Goal: Task Accomplishment & Management: Use online tool/utility

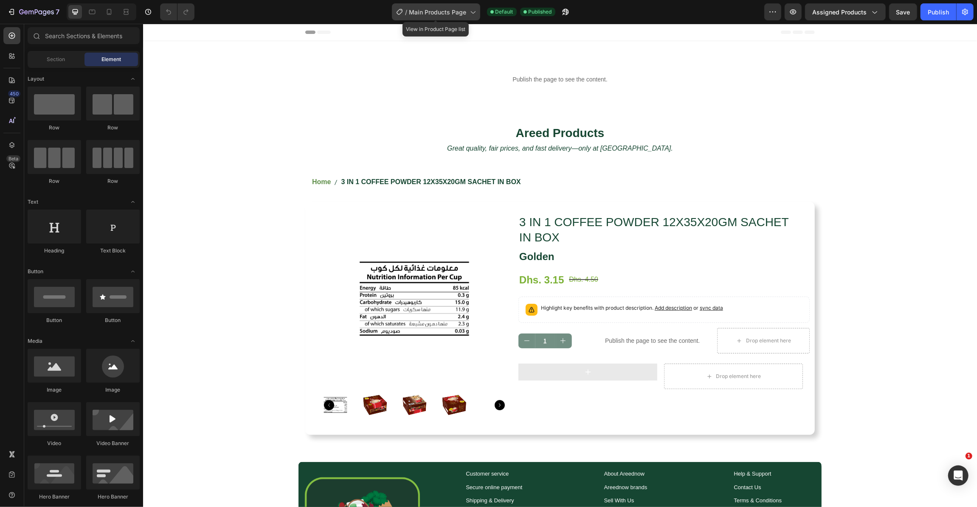
click at [449, 15] on span "Main Products Page" at bounding box center [437, 12] width 57 height 9
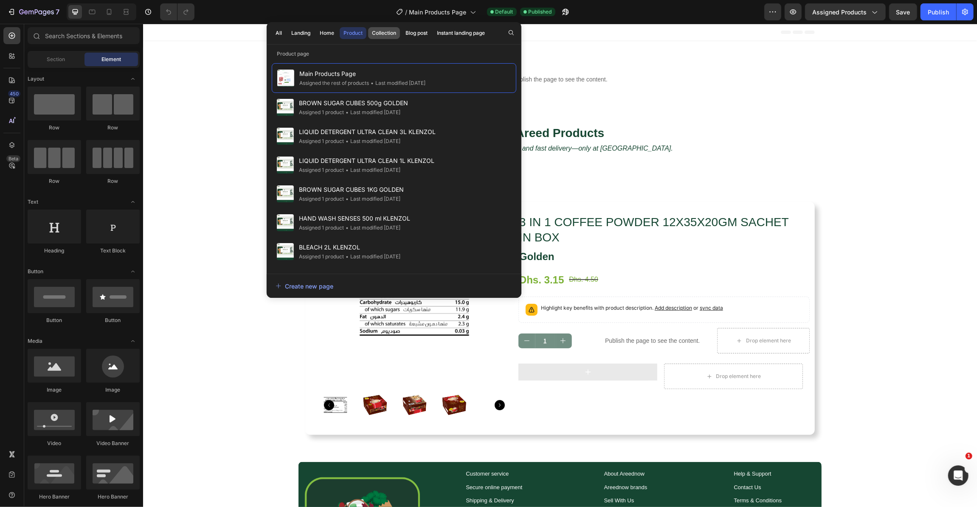
click at [381, 37] on div "Collection" at bounding box center [384, 33] width 24 height 8
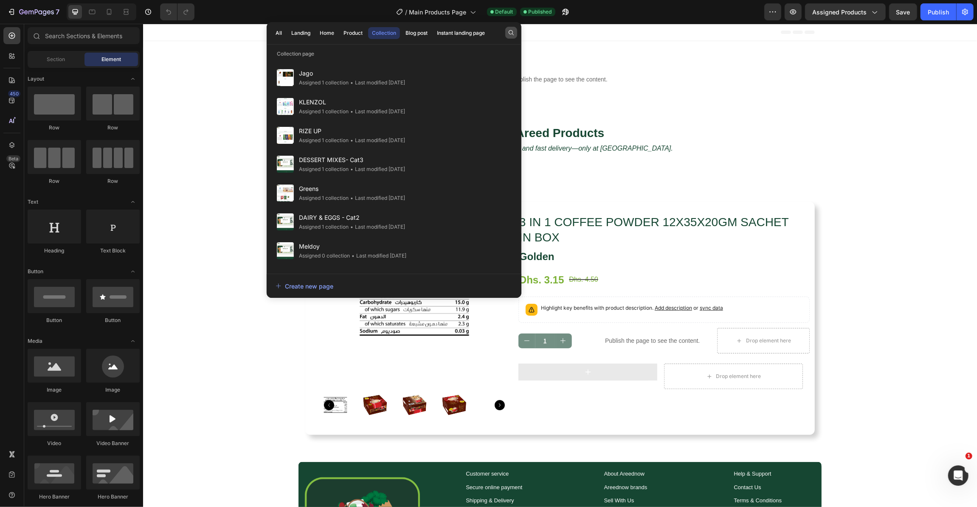
click at [509, 31] on icon "button" at bounding box center [511, 32] width 5 height 5
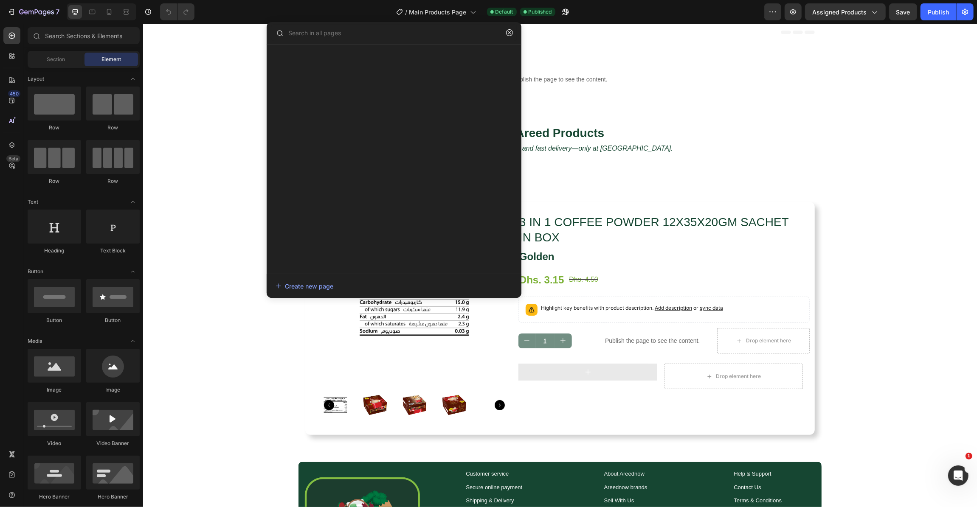
type input "a"
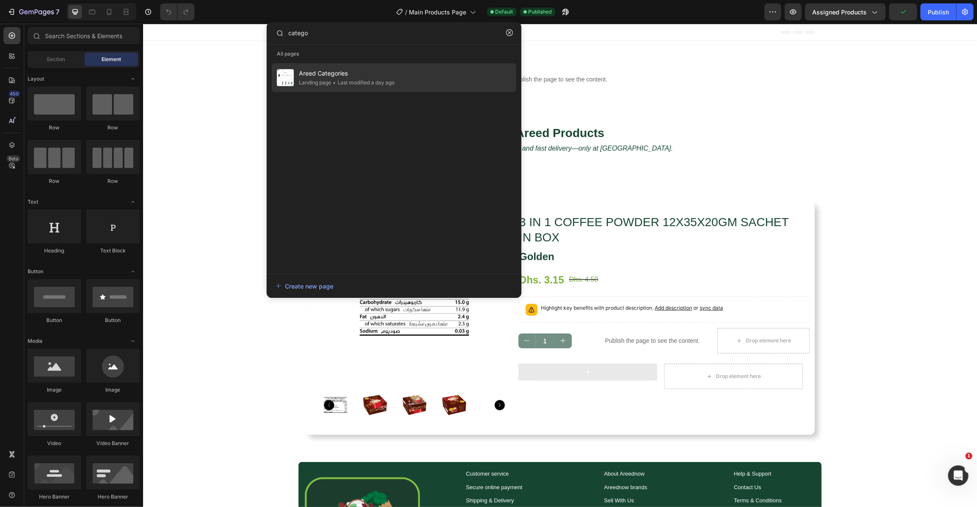
type input "catego"
click at [468, 81] on div "Areed Categories Landing page • Last modified a day ago" at bounding box center [394, 77] width 245 height 29
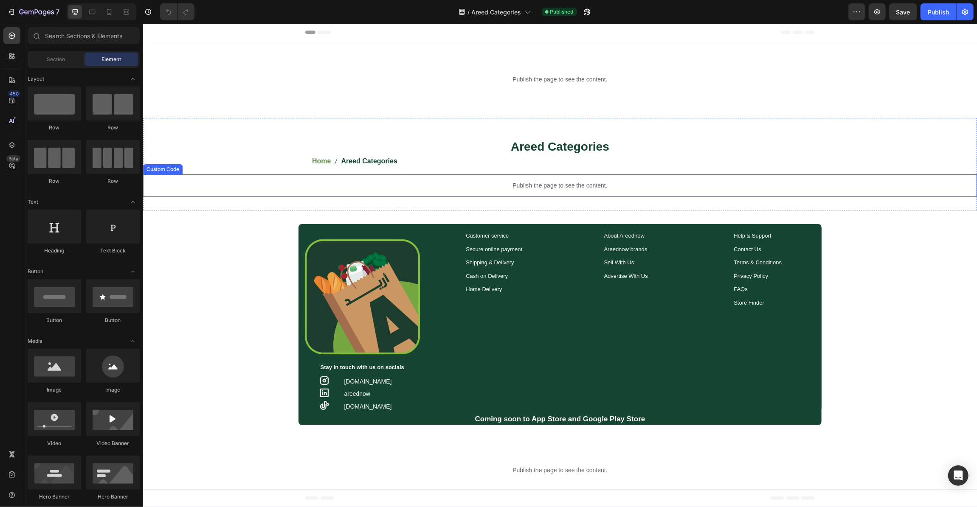
click at [543, 185] on p "Publish the page to see the content." at bounding box center [560, 185] width 834 height 9
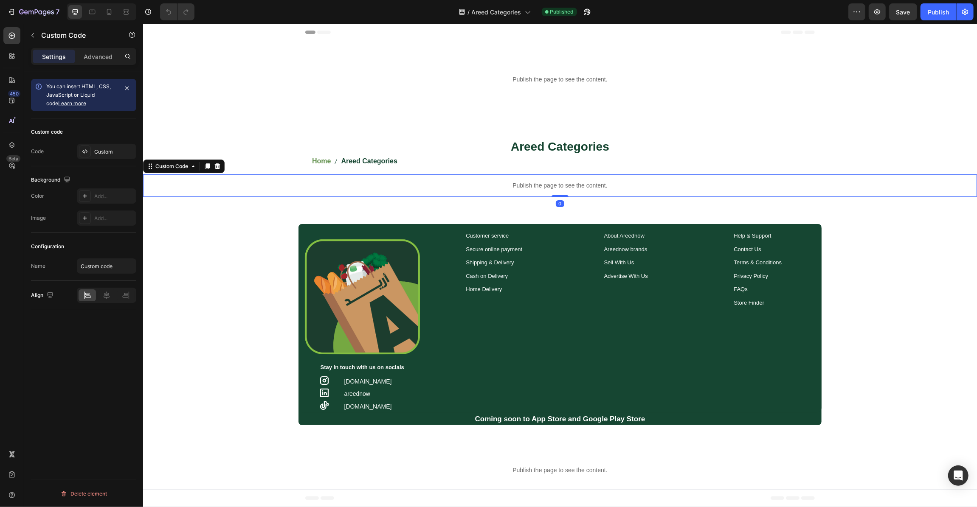
click at [104, 141] on div "Custom code Code Custom" at bounding box center [83, 142] width 105 height 48
click at [103, 149] on div "Custom" at bounding box center [114, 152] width 40 height 8
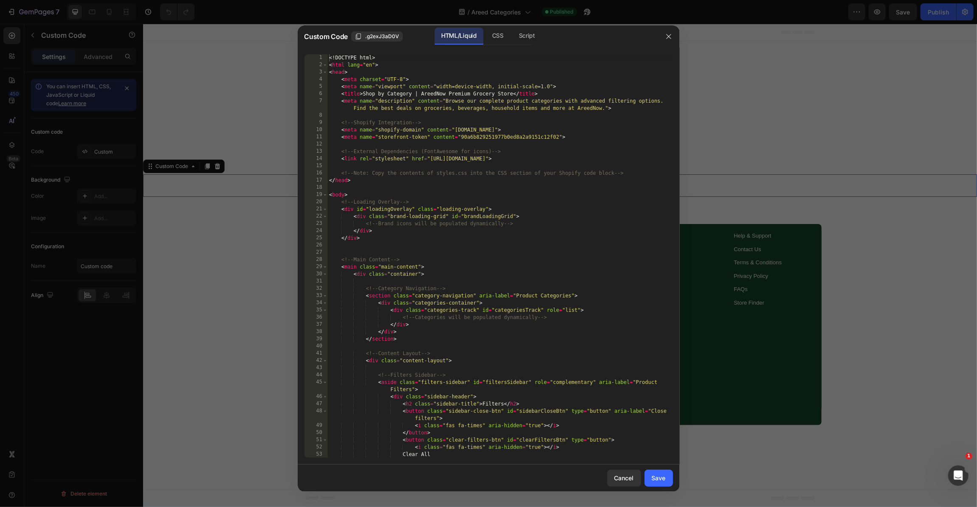
click at [502, 179] on div "<! DOCTYPE html > < html lang = "en" > < head > < meta charset = "UTF-8" > < me…" at bounding box center [499, 263] width 345 height 418
click at [524, 36] on div "Script" at bounding box center [527, 36] width 30 height 17
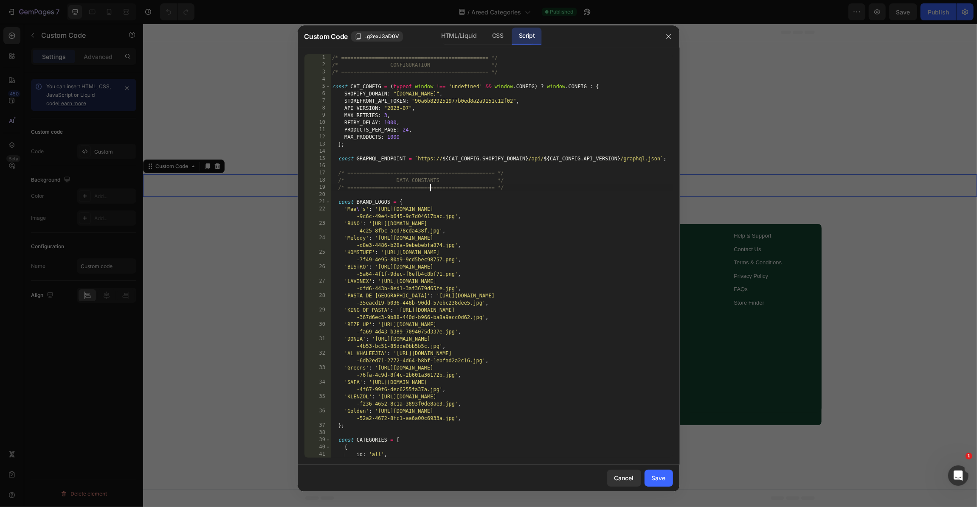
click at [429, 186] on div "/* ================================================ */ /* CONFIGURATION */ /* =…" at bounding box center [501, 263] width 342 height 418
type textarea "console.log('📱 Categories Page JavaScript loaded and auto-initializing for Shop…"
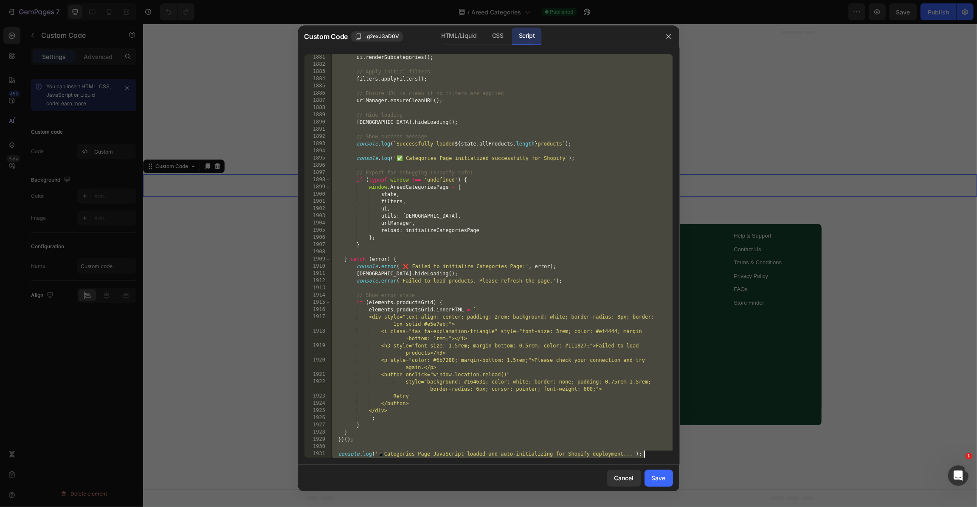
scroll to position [13510, 0]
paste textarea "console.log('📱 Categories Page JavaScript loaded and auto-initializing for Shop…"
type textarea "console.log('📱 Categories Page JavaScript loaded and auto-initializing for Shop…"
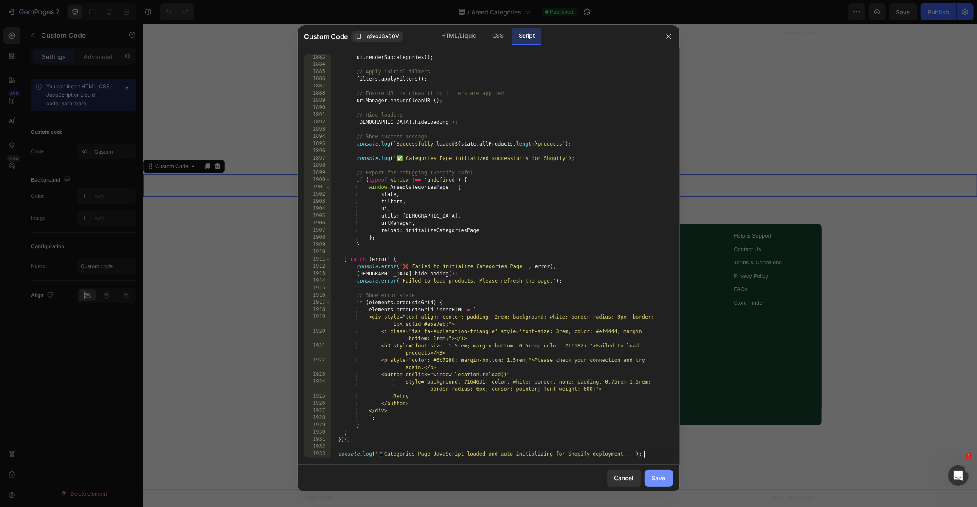
click at [657, 474] on div "Save" at bounding box center [659, 478] width 14 height 9
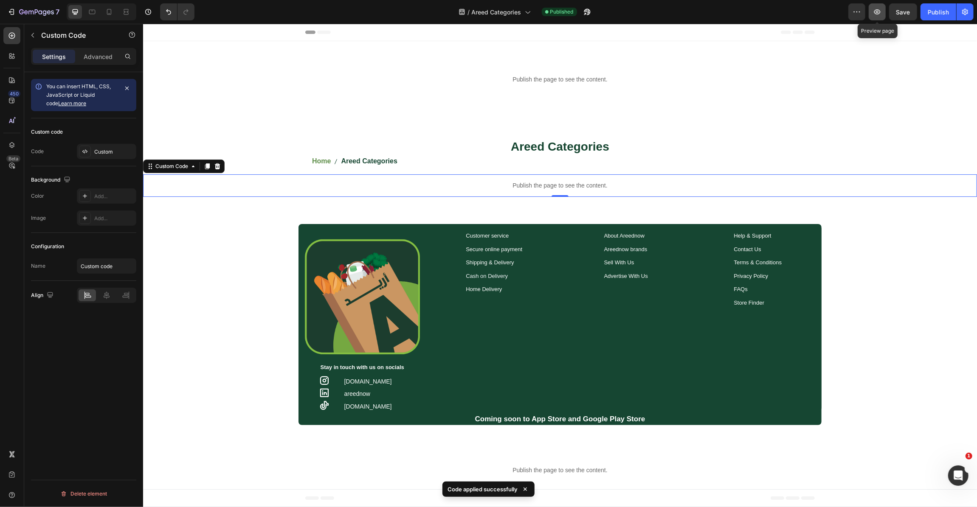
click at [880, 8] on icon "button" at bounding box center [877, 12] width 8 height 8
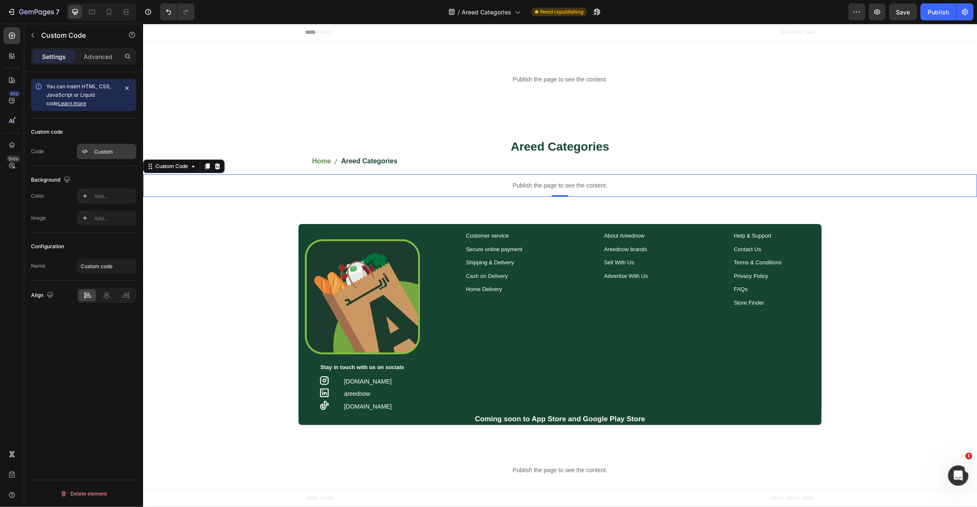
click at [93, 152] on div "Custom" at bounding box center [106, 151] width 59 height 15
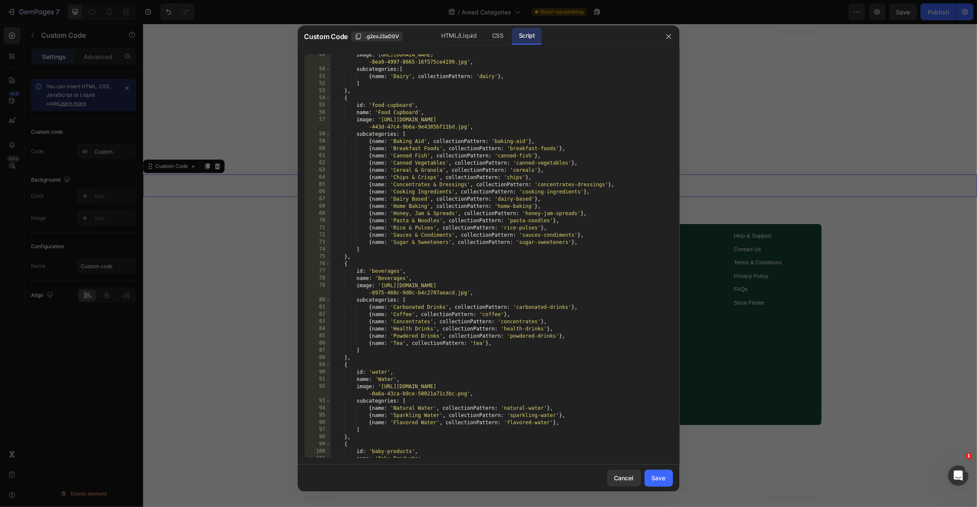
scroll to position [451, 0]
click at [667, 39] on icon "button" at bounding box center [668, 36] width 7 height 7
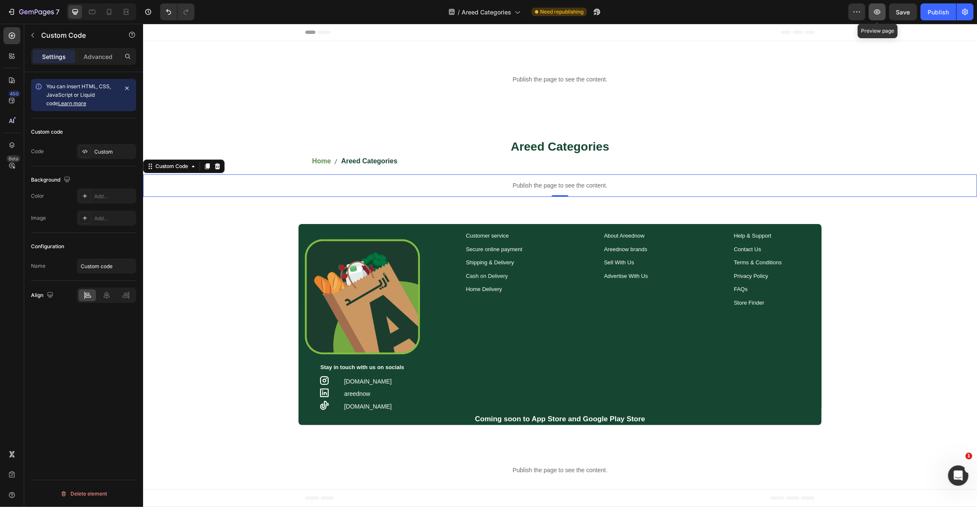
click at [875, 8] on icon "button" at bounding box center [877, 12] width 8 height 8
click at [93, 149] on div "Custom" at bounding box center [106, 151] width 59 height 15
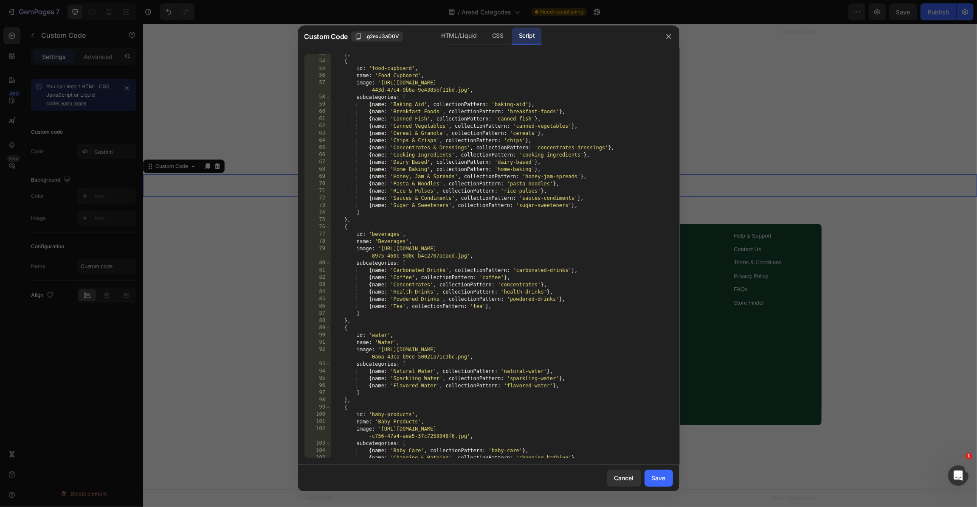
scroll to position [487, 0]
click at [535, 129] on div "} , { id : 'food-cupboard' , name : 'Food Cupboard' , image : '[URL][DOMAIN_NAM…" at bounding box center [501, 258] width 342 height 418
type textarea "{name: 'Cereal & Granola', collectionPattern: 'cereals-granolas'},"
click at [653, 476] on div "Save" at bounding box center [659, 478] width 14 height 9
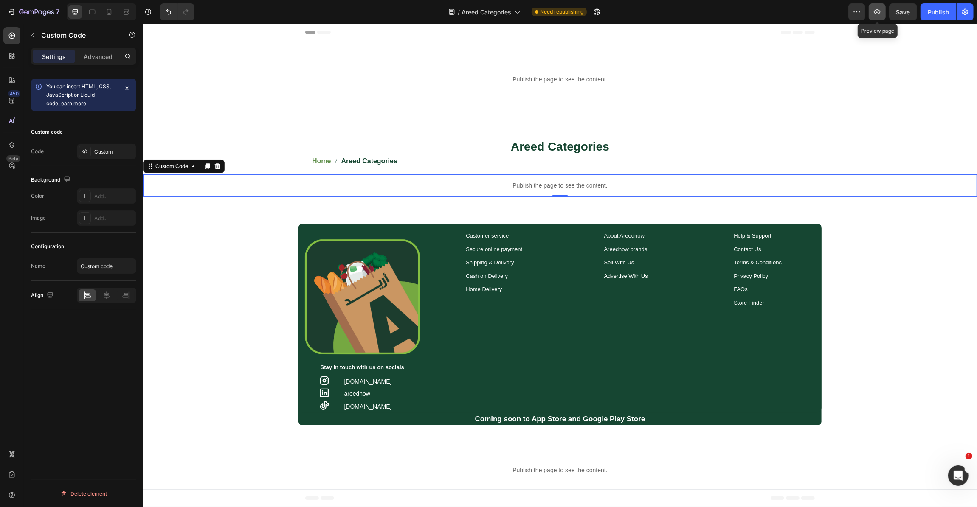
click at [881, 15] on icon "button" at bounding box center [877, 12] width 8 height 8
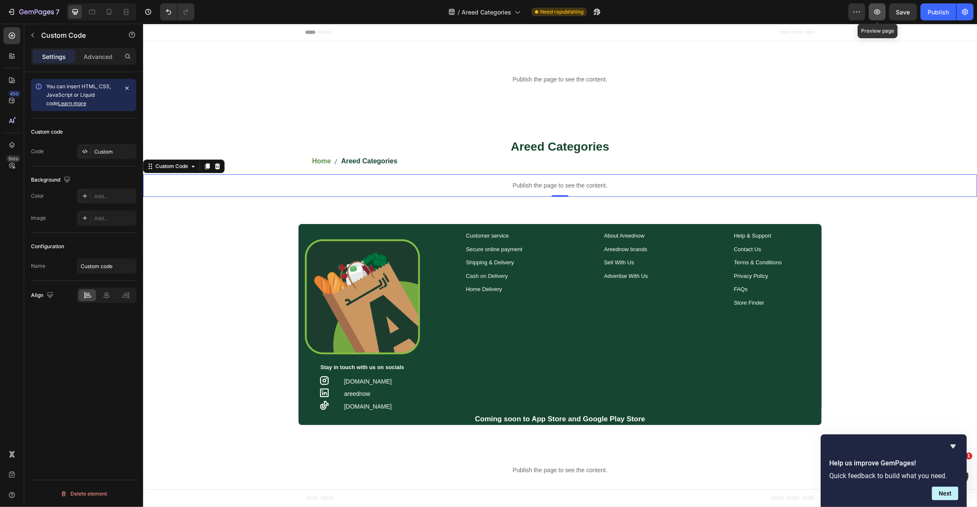
click at [877, 10] on icon "button" at bounding box center [877, 11] width 6 height 5
click at [944, 20] on button "Publish" at bounding box center [939, 11] width 36 height 17
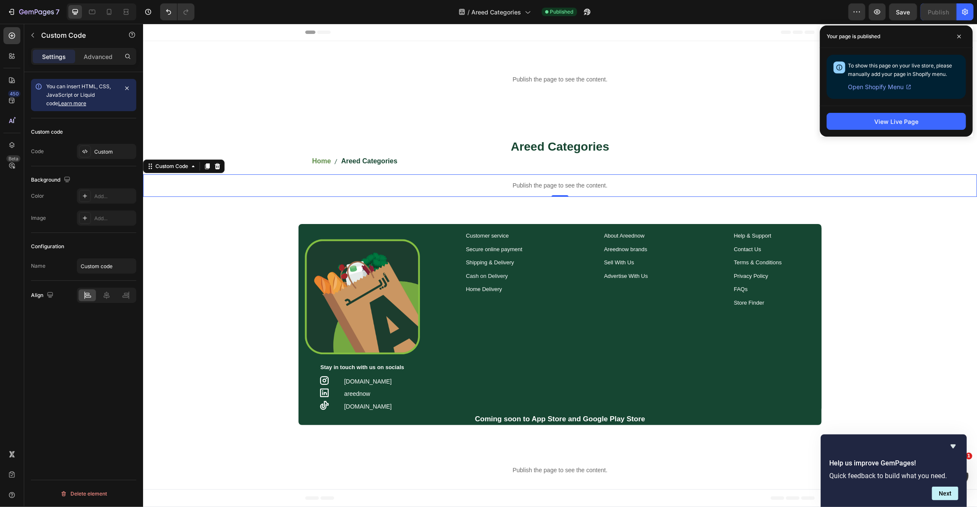
click at [749, 53] on div "Header Publish the page to see the content. Custom Code [GP] Areed header code …" at bounding box center [560, 304] width 834 height 563
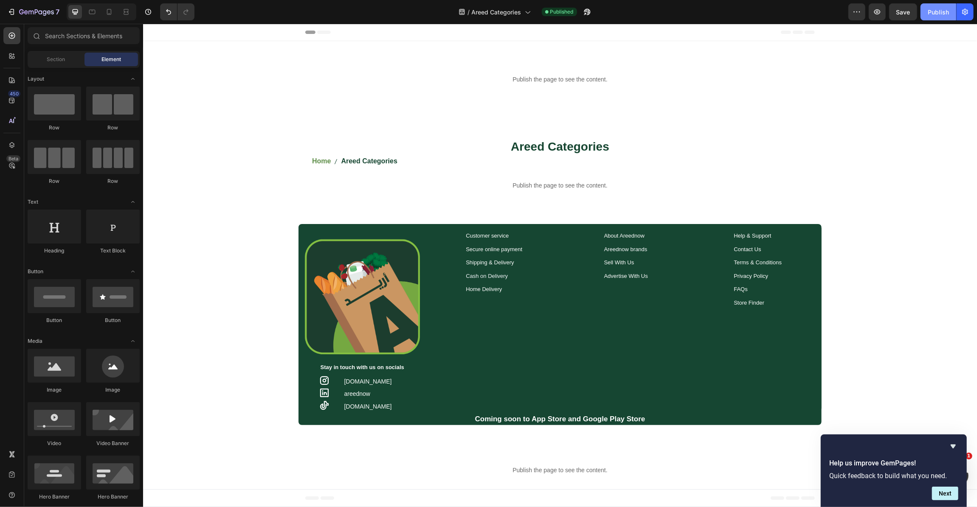
click at [931, 9] on div "Publish" at bounding box center [938, 12] width 21 height 9
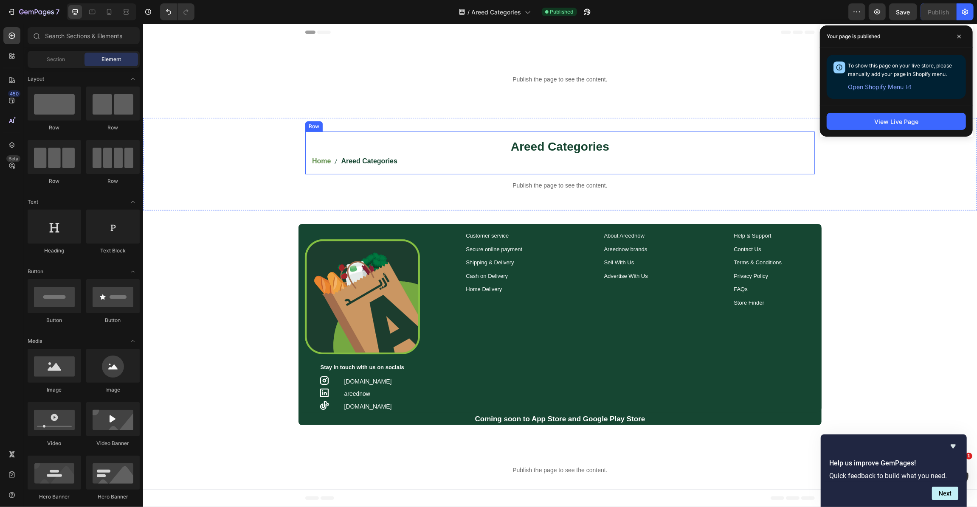
scroll to position [79, 0]
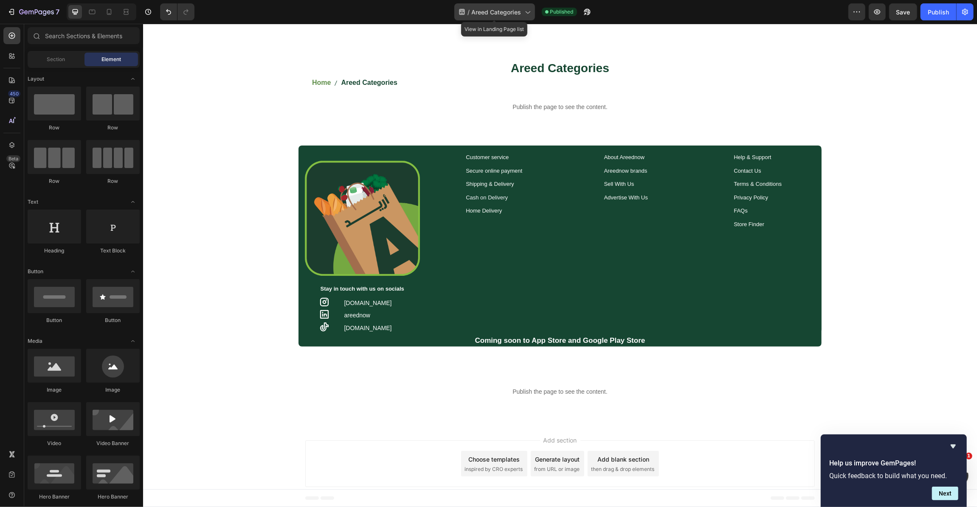
click at [502, 15] on span "Areed Categories" at bounding box center [497, 12] width 50 height 9
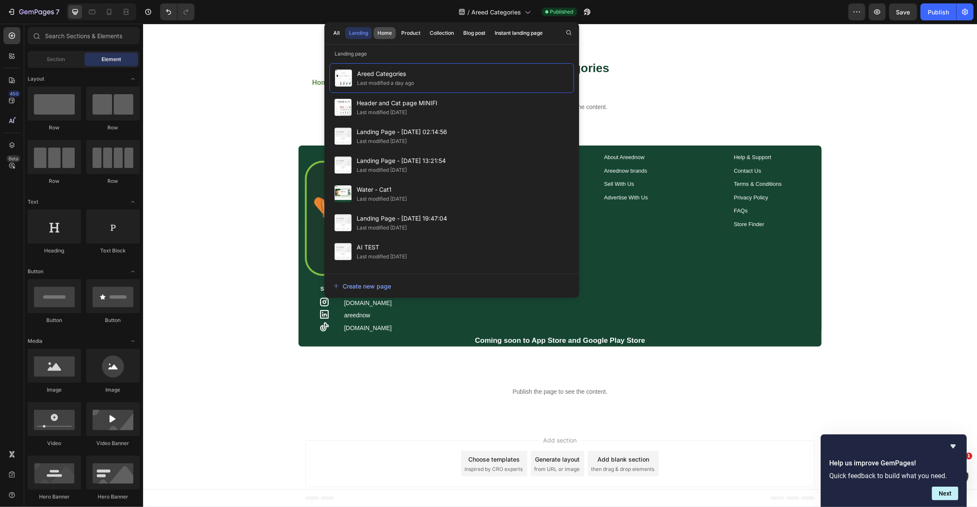
click at [379, 37] on div "Home" at bounding box center [384, 33] width 14 height 8
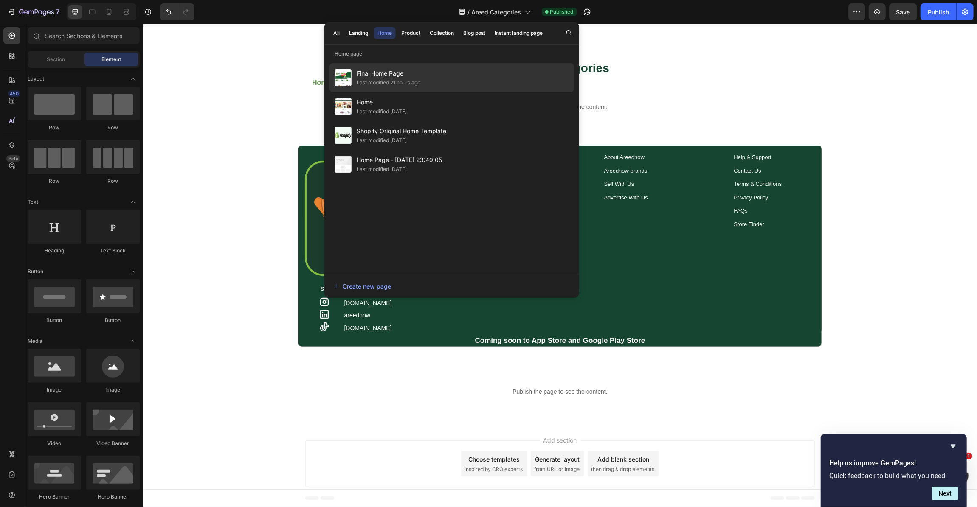
click at [406, 79] on div "Last modified 21 hours ago" at bounding box center [389, 83] width 64 height 8
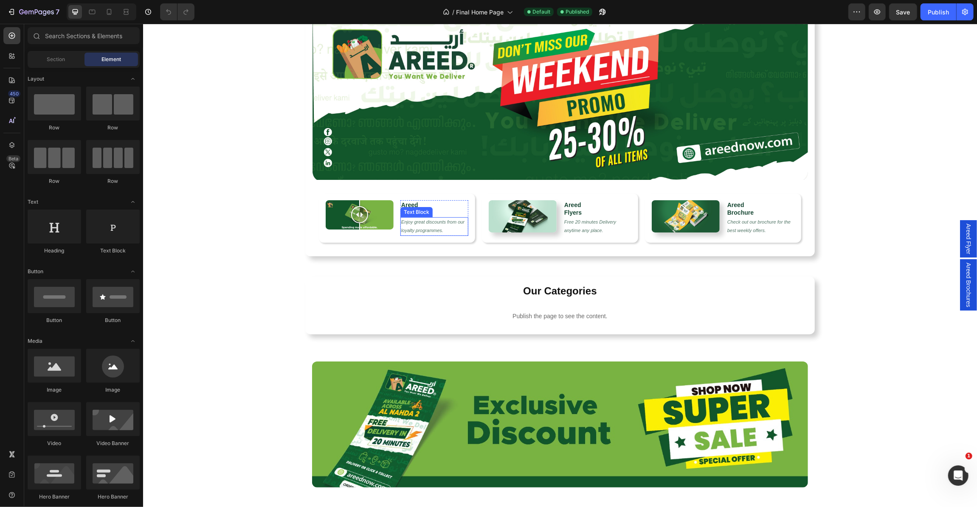
click at [433, 228] on p "Enjoy great discounts from our loyalty programmes." at bounding box center [434, 226] width 66 height 17
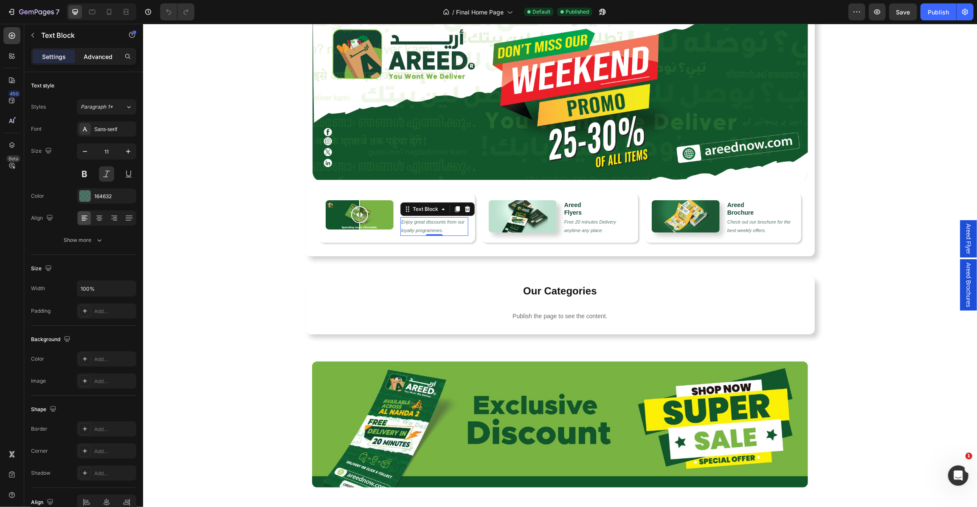
click at [106, 55] on p "Advanced" at bounding box center [98, 56] width 29 height 9
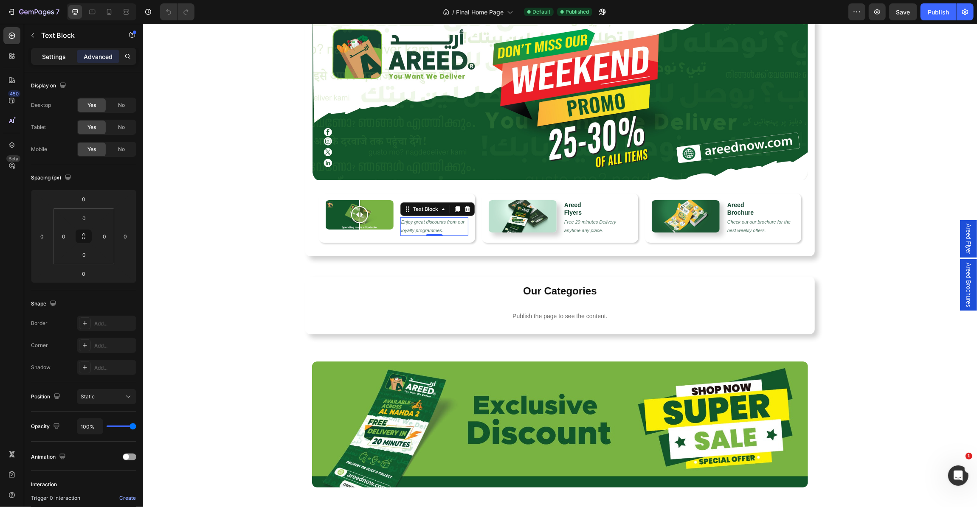
click at [55, 56] on p "Settings" at bounding box center [54, 56] width 24 height 9
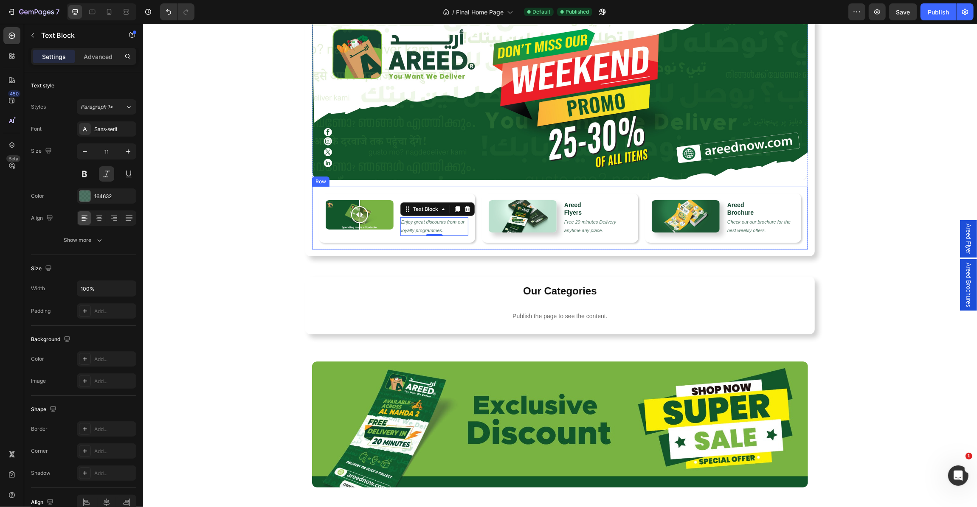
click at [316, 225] on div "Image Comparison Areed Loyalty Heading Enjoy great discounts from our loyalty p…" at bounding box center [560, 217] width 496 height 63
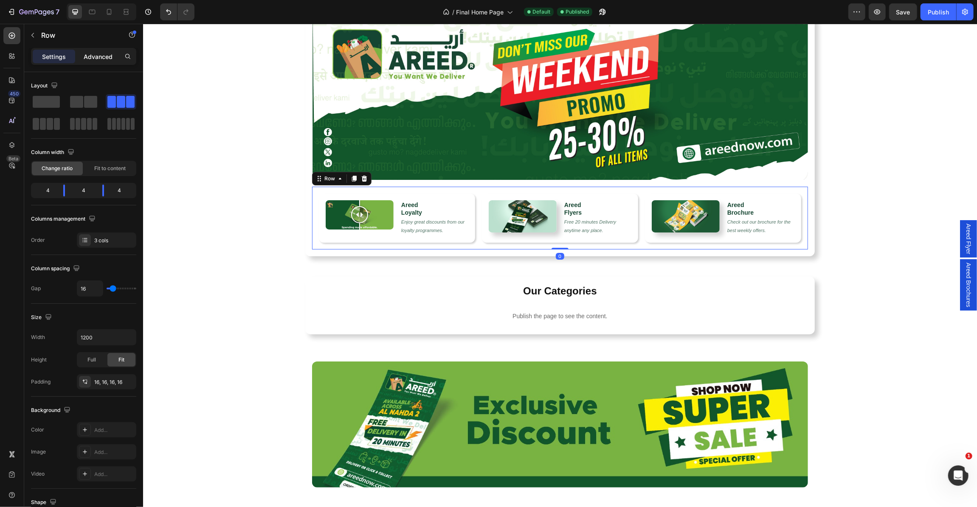
click at [88, 55] on p "Advanced" at bounding box center [98, 56] width 29 height 9
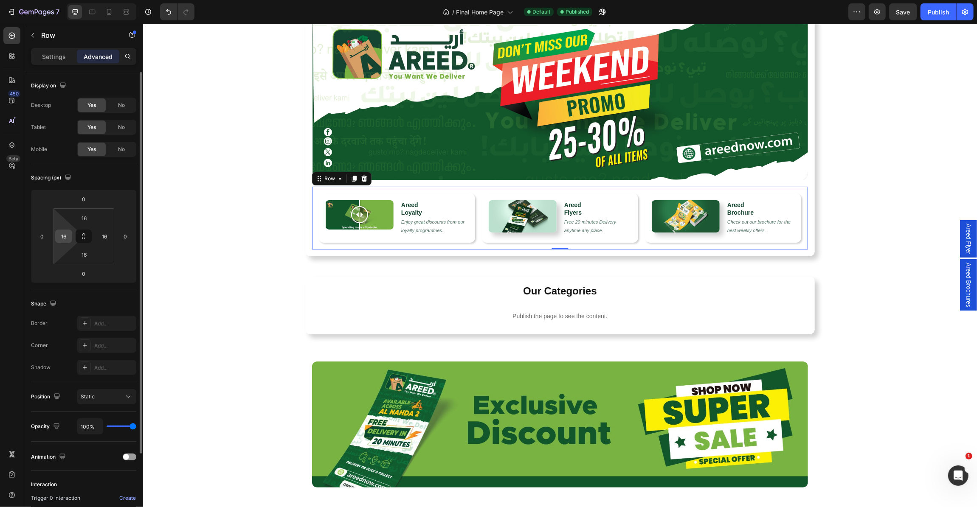
click at [65, 234] on input "16" at bounding box center [63, 236] width 13 height 13
type input "0"
click at [102, 237] on input "16" at bounding box center [104, 236] width 13 height 13
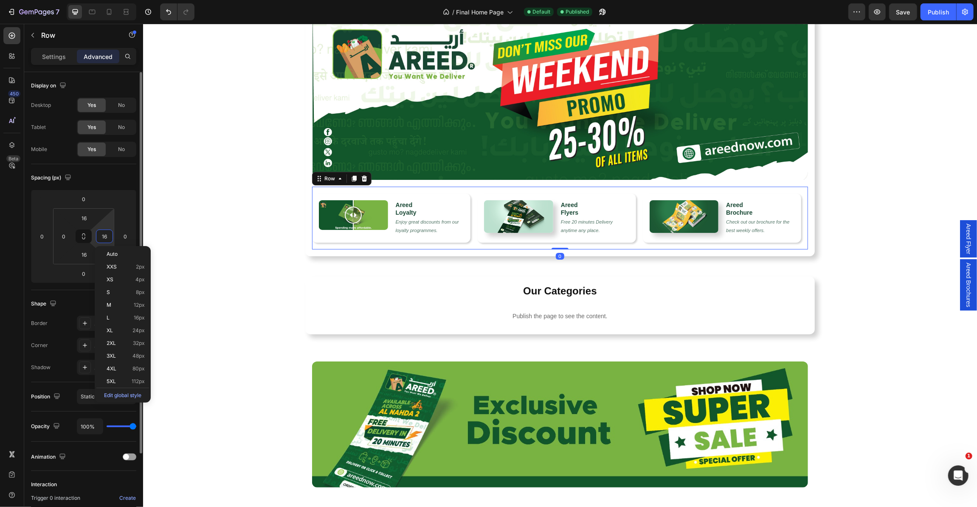
type input "0"
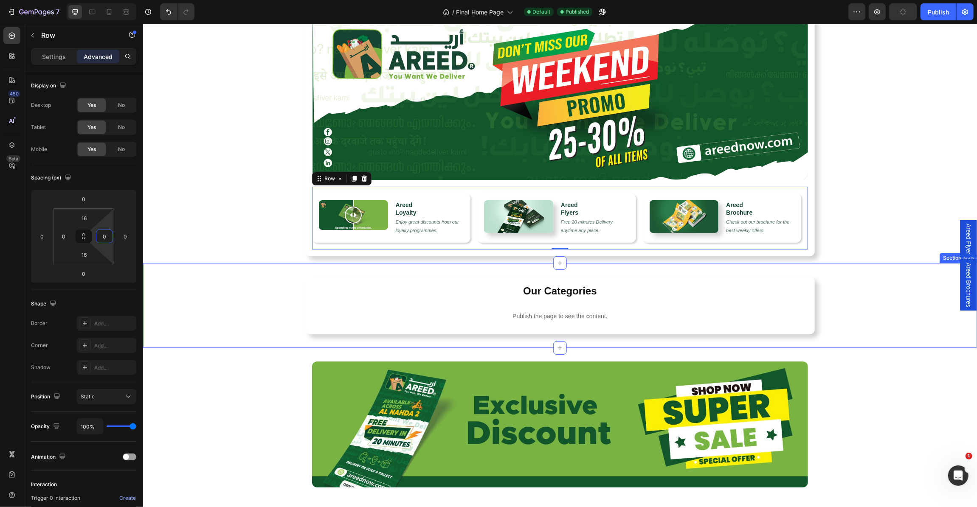
click at [175, 265] on div "Our Categories Heading Publish the page to see the content. c2-category Row Sec…" at bounding box center [560, 305] width 834 height 85
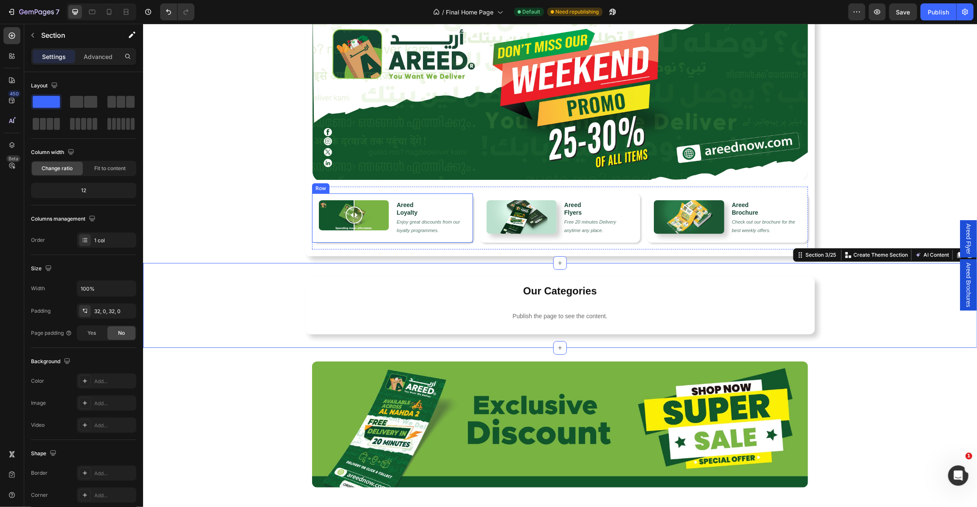
click at [312, 224] on div "Image Comparison Areed Loyalty Heading Enjoy great discounts from our loyalty p…" at bounding box center [392, 217] width 161 height 49
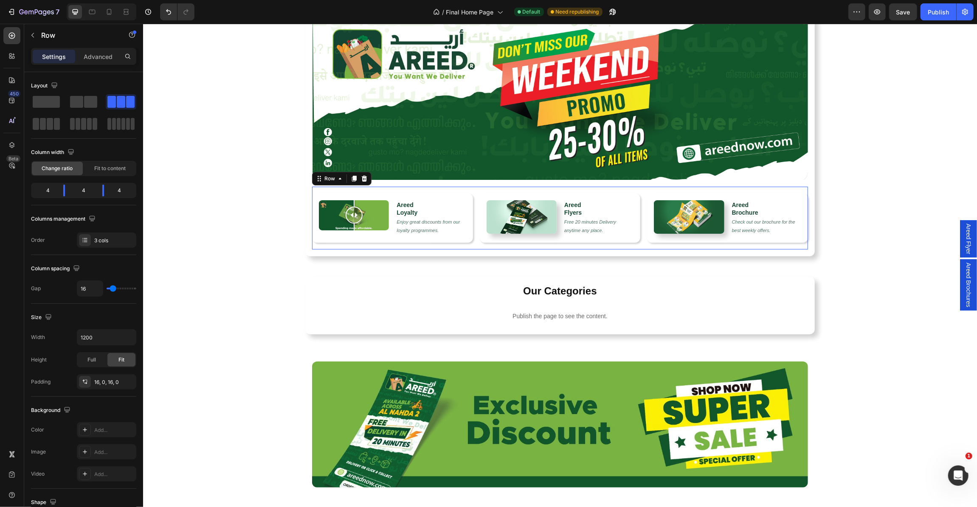
click at [317, 246] on div "Image Comparison Areed Loyalty Heading Enjoy great discounts from our loyalty p…" at bounding box center [560, 217] width 496 height 63
click at [94, 59] on p "Advanced" at bounding box center [98, 56] width 29 height 9
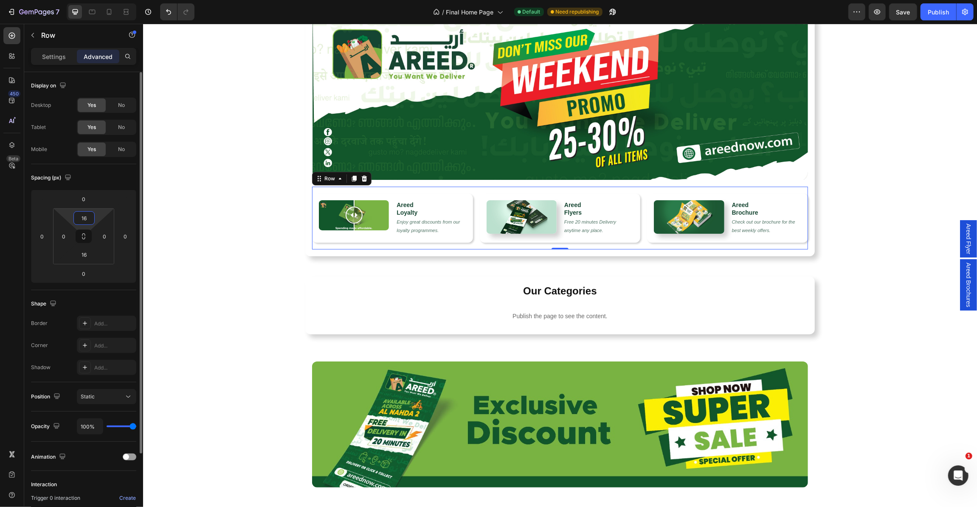
click at [89, 216] on input "16" at bounding box center [84, 218] width 17 height 13
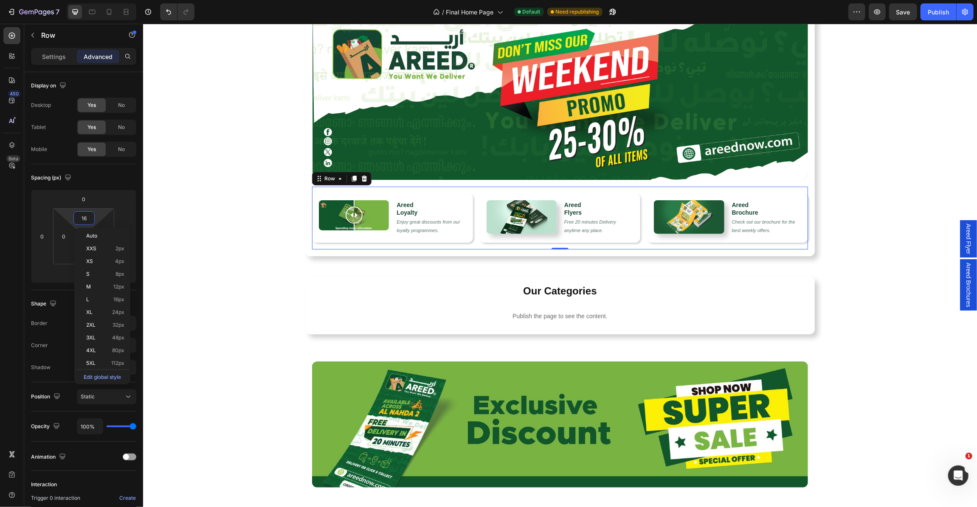
click at [196, 238] on div "Image Image Comparison Areed Loyalty Heading Enjoy great discounts from our loy…" at bounding box center [560, 129] width 834 height 253
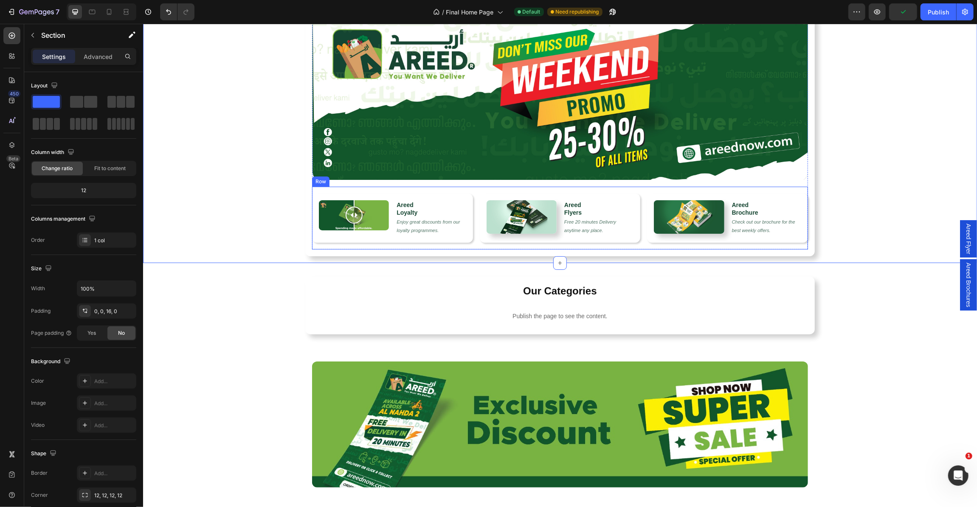
click at [379, 244] on div "Image Comparison Areed Loyalty Heading Enjoy great discounts from our loyalty p…" at bounding box center [560, 217] width 496 height 63
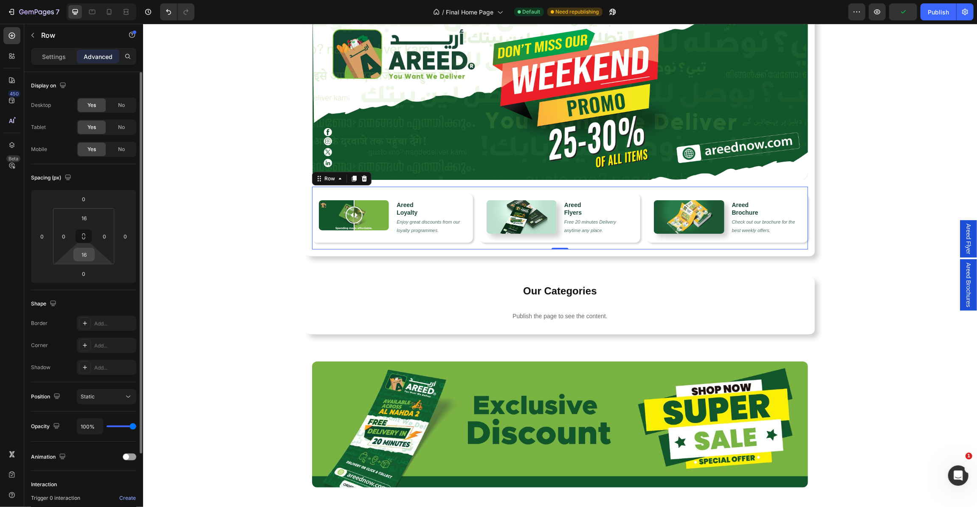
click at [87, 254] on input "16" at bounding box center [84, 254] width 17 height 13
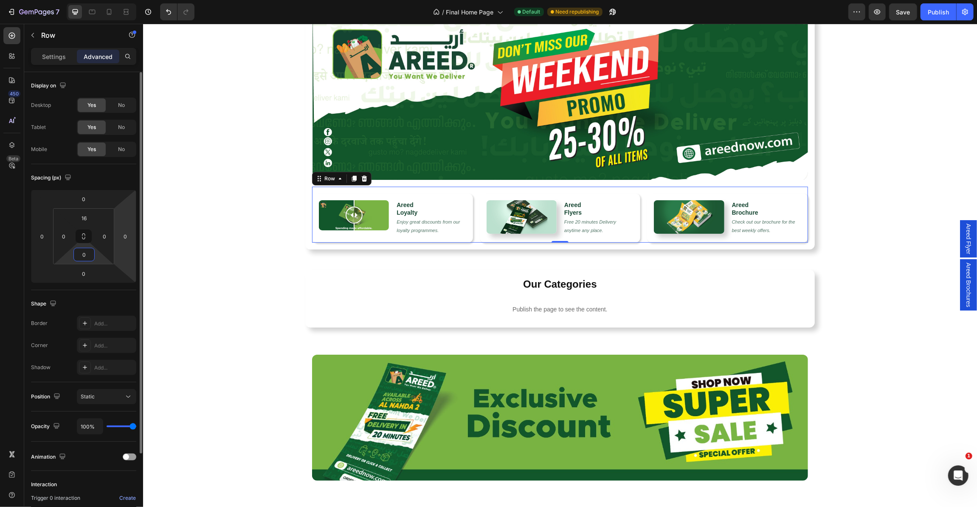
type input "0"
drag, startPoint x: 131, startPoint y: 278, endPoint x: 137, endPoint y: 278, distance: 5.9
click at [131, 0] on html "7 Version history / Final Home Page Default Need republishing Preview Save Publ…" at bounding box center [488, 0] width 977 height 0
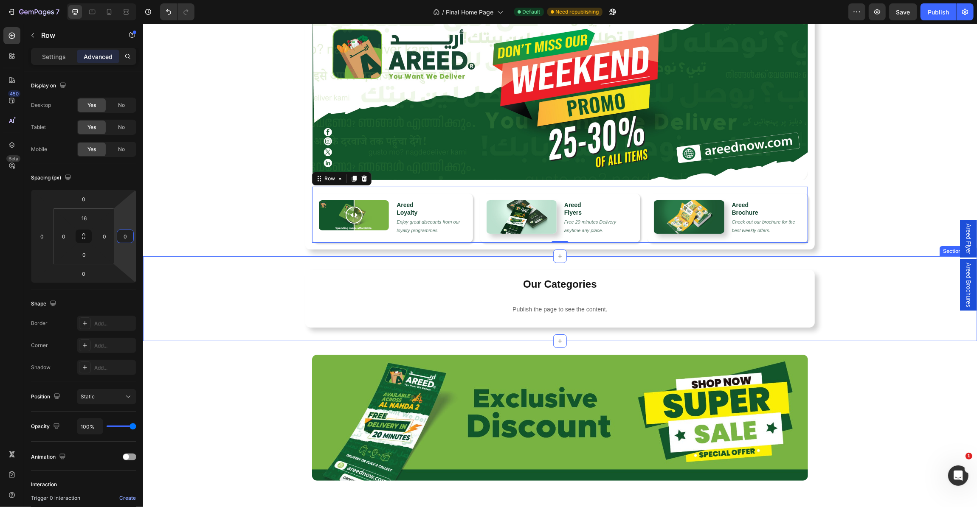
click at [268, 278] on div "Our Categories Heading Publish the page to see the content. c2-category Row" at bounding box center [560, 299] width 834 height 58
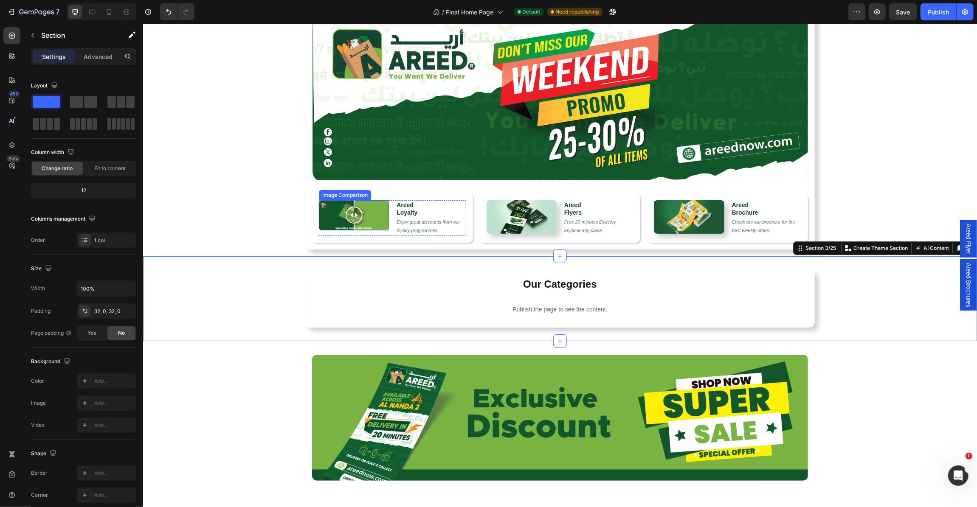
click at [373, 208] on div at bounding box center [353, 215] width 70 height 30
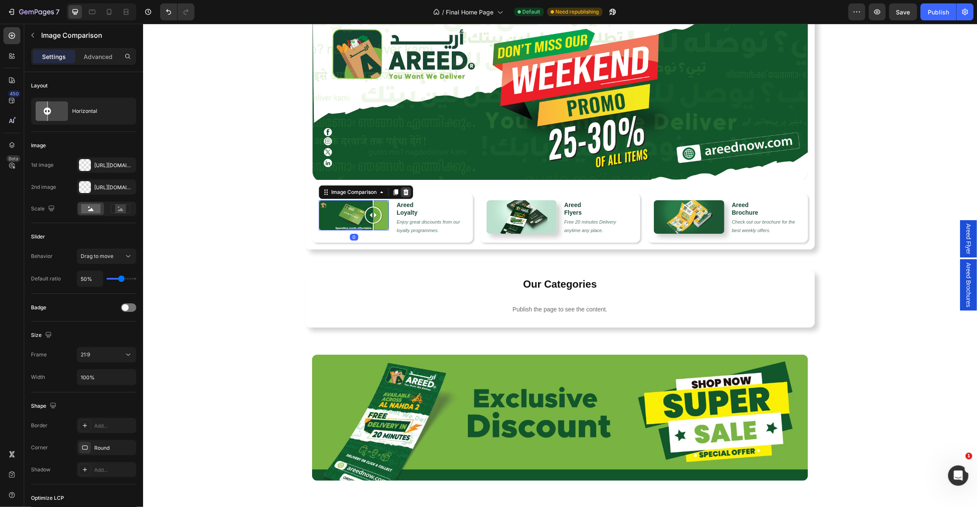
click at [407, 190] on icon at bounding box center [406, 192] width 6 height 6
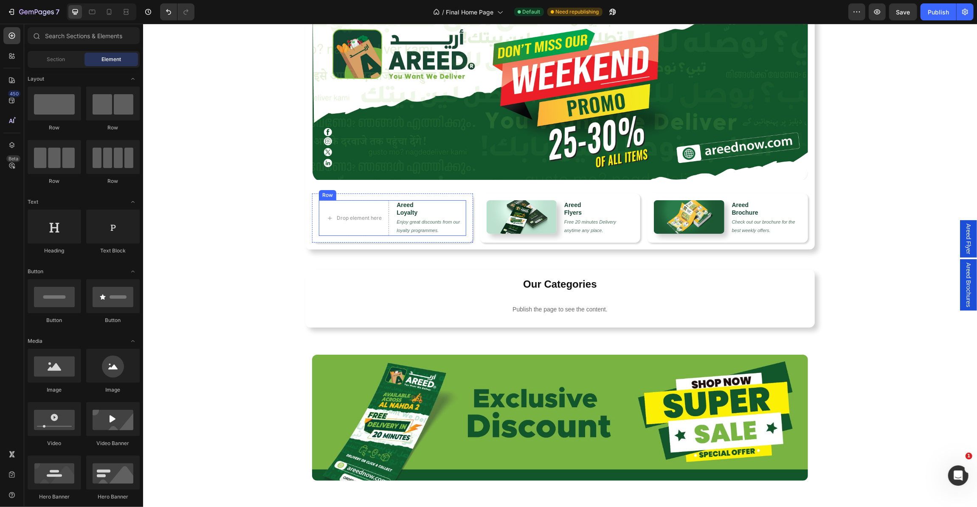
click at [393, 206] on div "Drop element here Areed Loyalty Heading Enjoy great discounts from our loyalty …" at bounding box center [391, 218] width 147 height 36
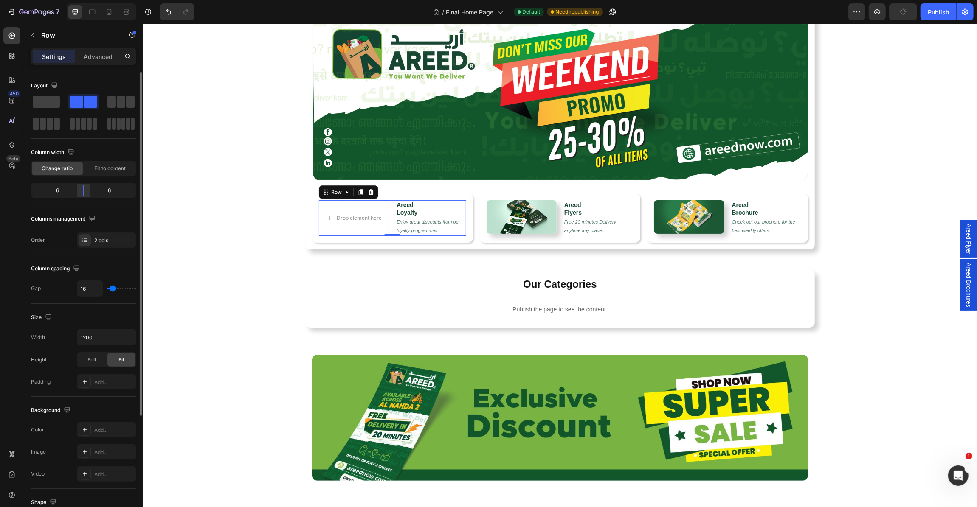
drag, startPoint x: 82, startPoint y: 190, endPoint x: 332, endPoint y: 186, distance: 250.1
click at [87, 190] on div at bounding box center [83, 191] width 15 height 12
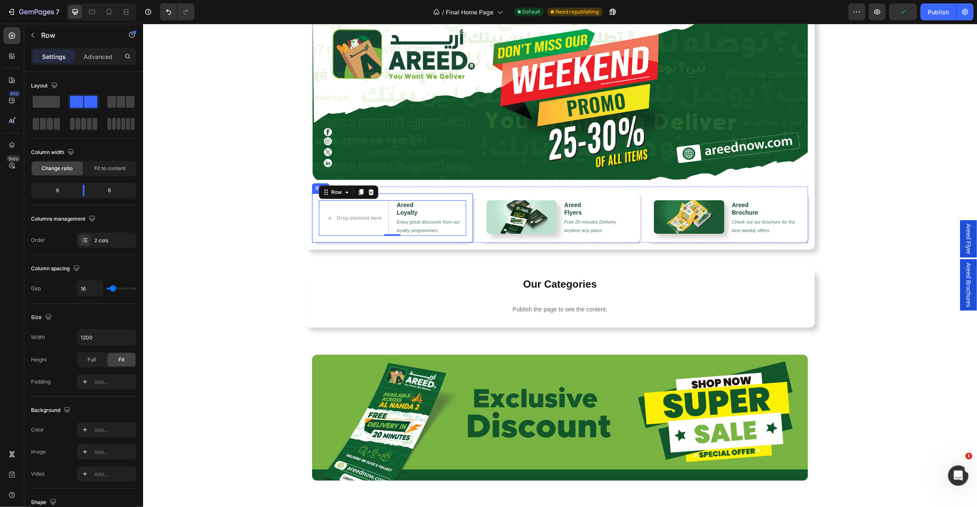
click at [389, 195] on div "Drop element here Areed Loyalty Heading Enjoy great discounts from our loyalty …" at bounding box center [392, 217] width 161 height 49
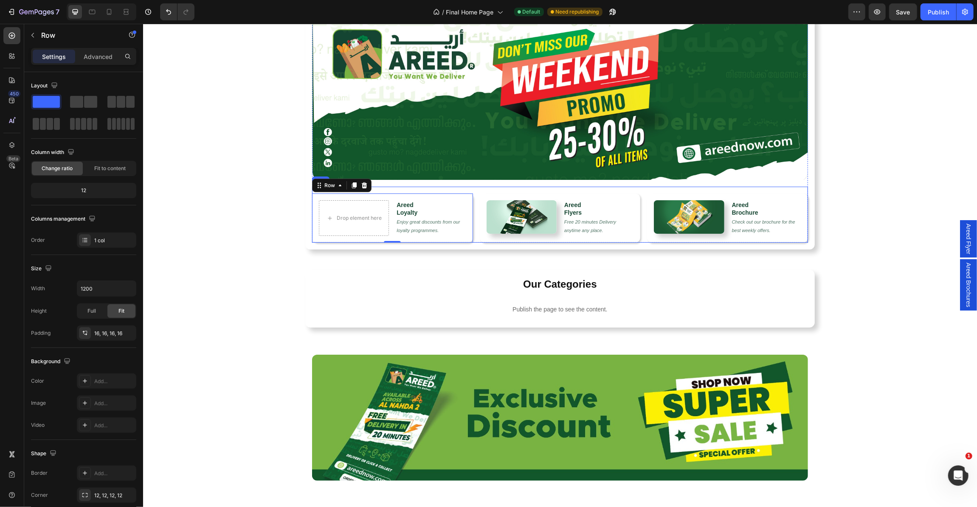
click at [476, 201] on div "Drop element here Areed Loyalty Heading Enjoy great discounts from our loyalty …" at bounding box center [560, 214] width 496 height 56
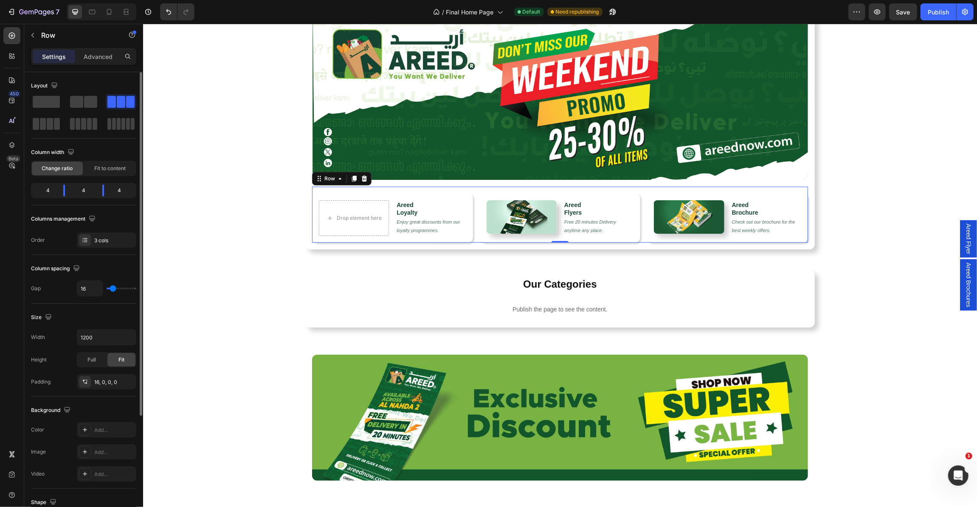
type input "22"
type input "20"
type input "18"
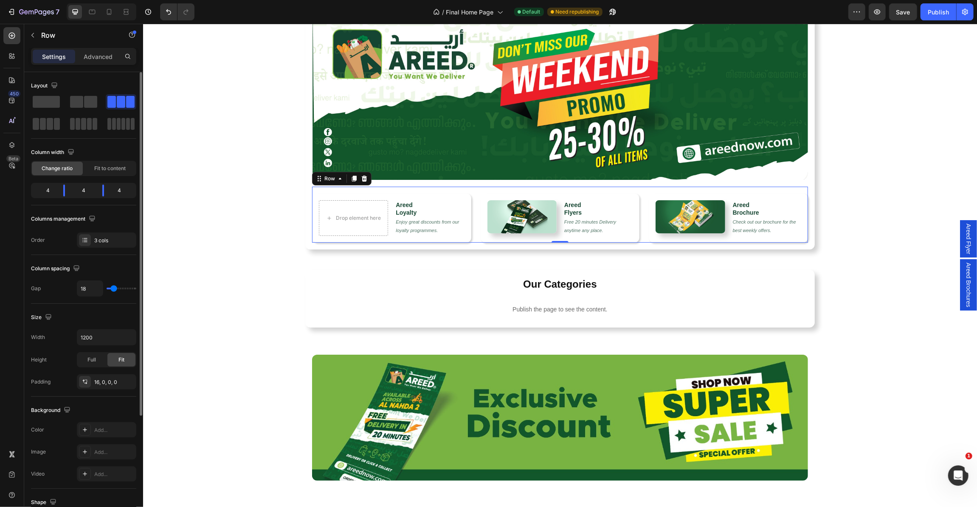
type input "18"
type input "17"
type input "16"
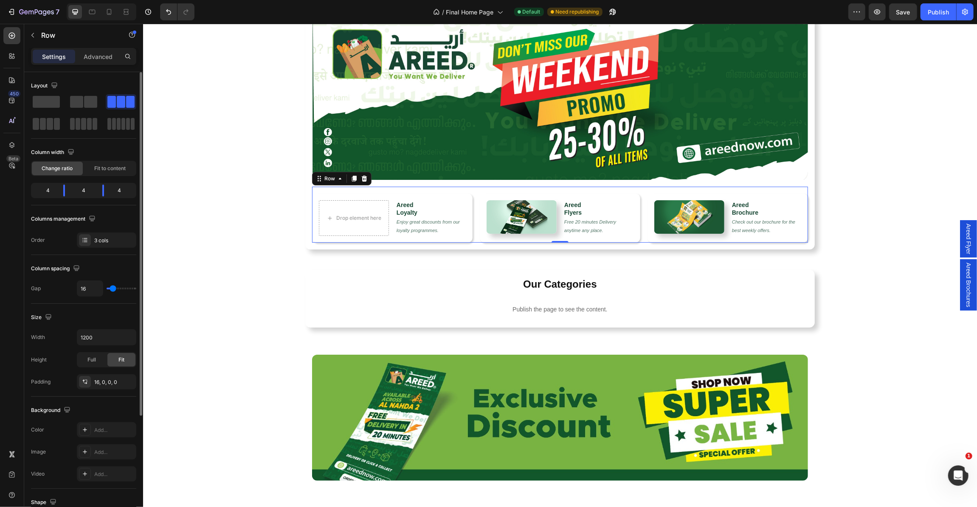
type input "15"
type input "14"
type input "13"
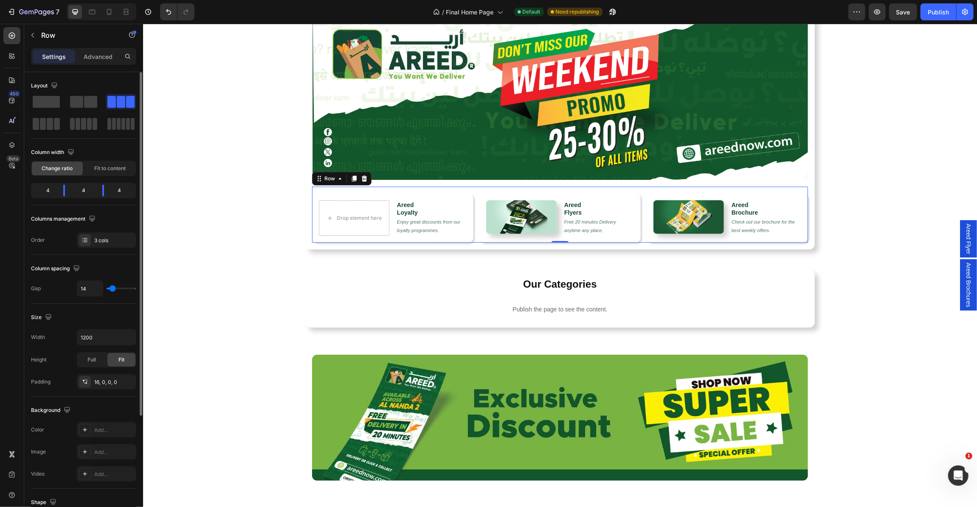
type input "13"
type input "12"
type input "11"
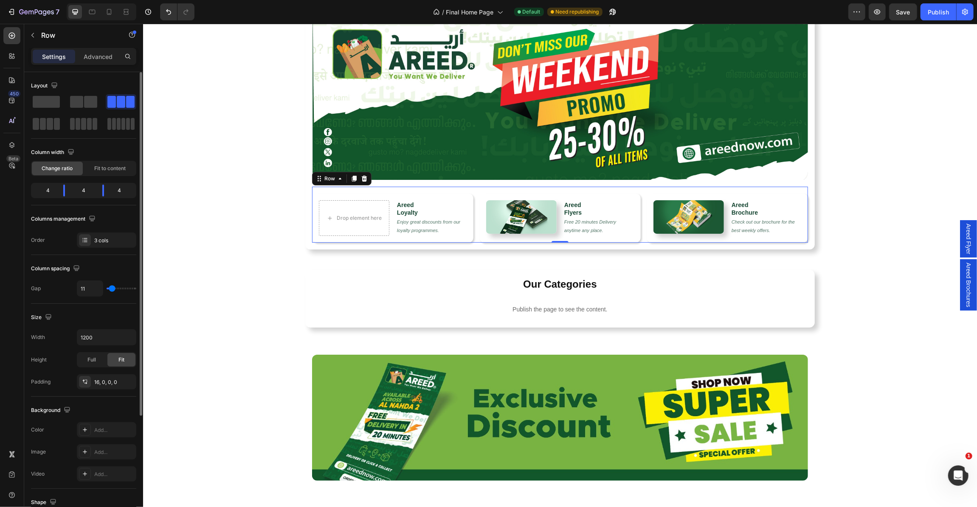
type input "10"
type input "9"
type input "8"
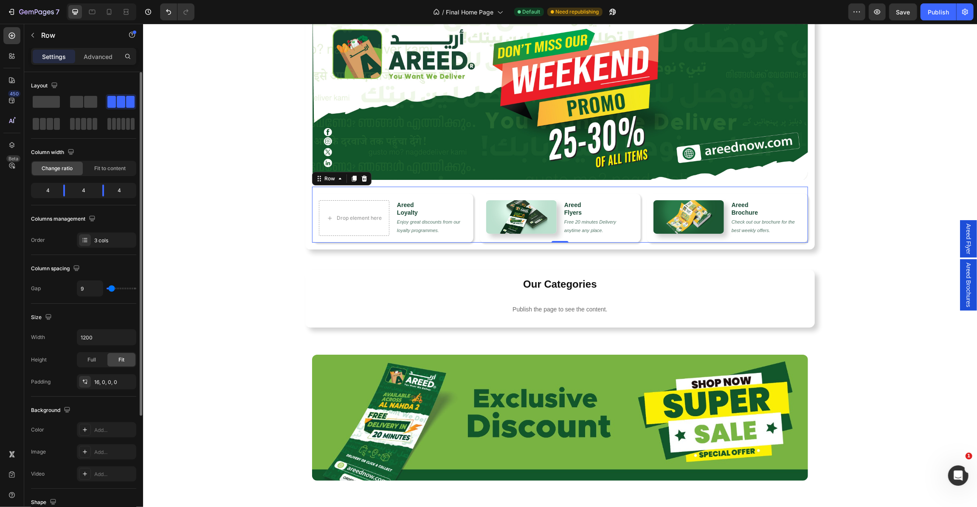
type input "8"
type input "7"
type input "6"
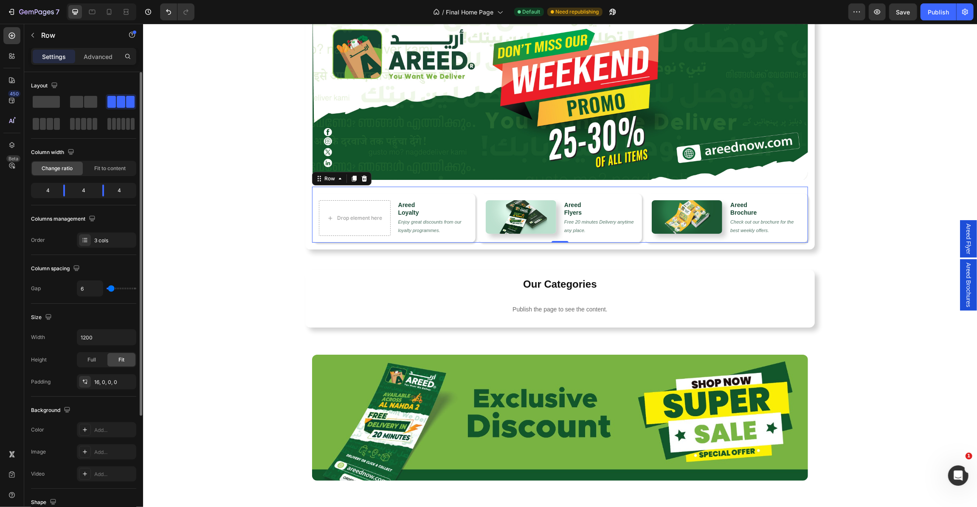
type input "7"
type input "10"
click at [112, 290] on input "range" at bounding box center [122, 289] width 30 height 2
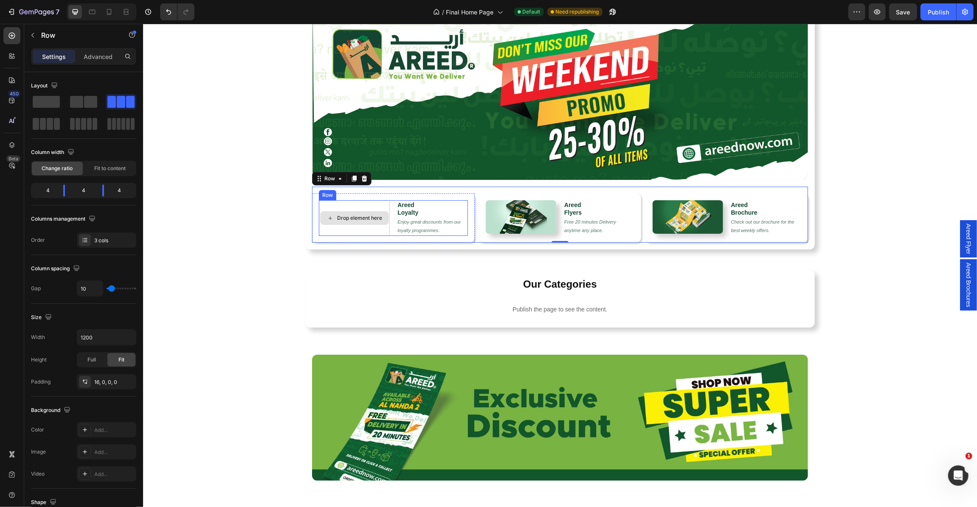
click at [353, 207] on div "Drop element here" at bounding box center [353, 218] width 71 height 36
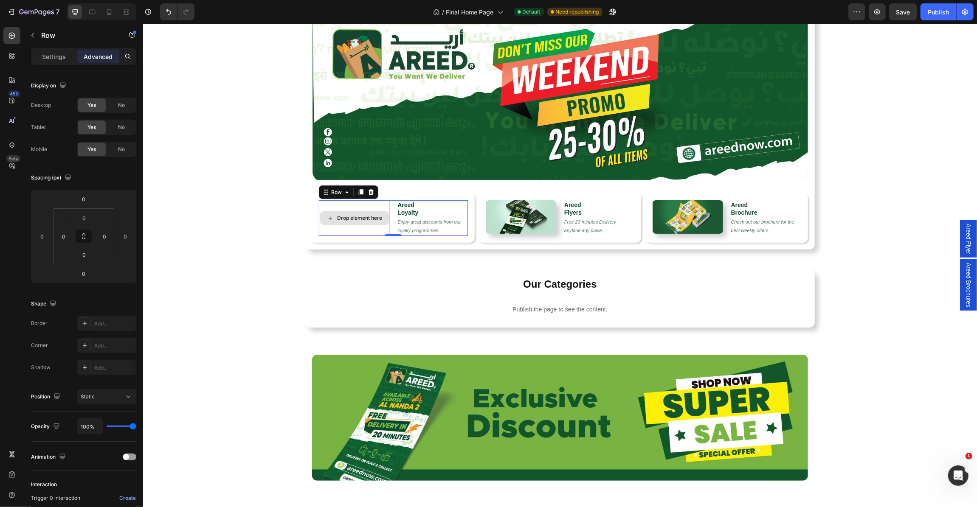
click at [339, 221] on div "Drop element here" at bounding box center [354, 218] width 69 height 14
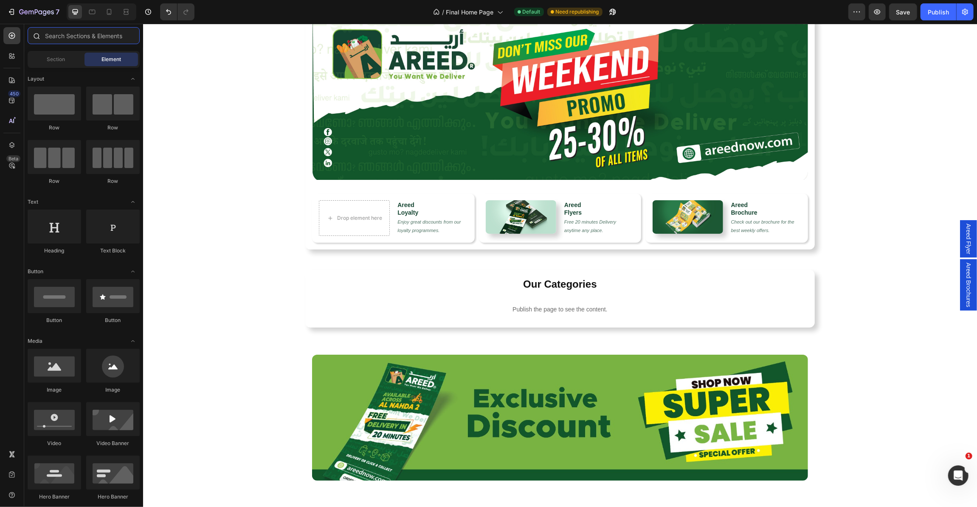
click at [58, 39] on input "text" at bounding box center [84, 35] width 112 height 17
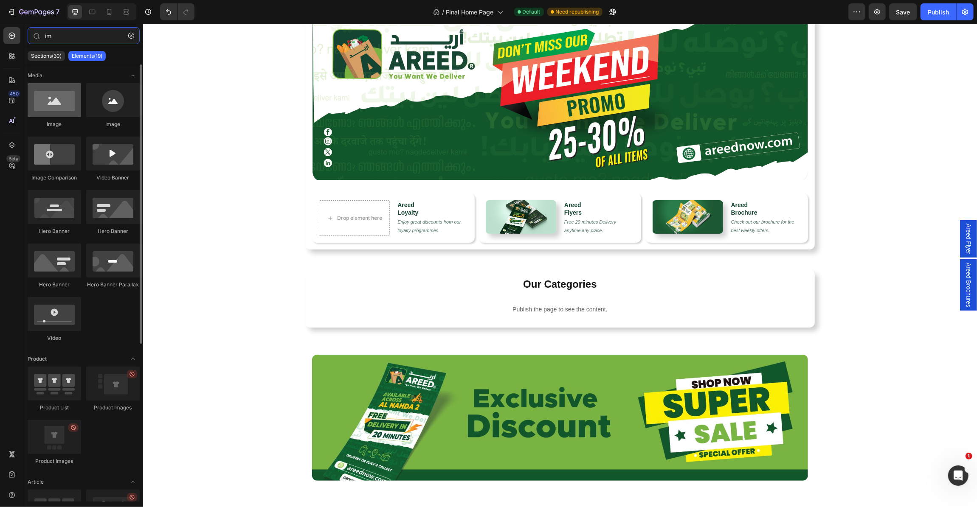
type input "im"
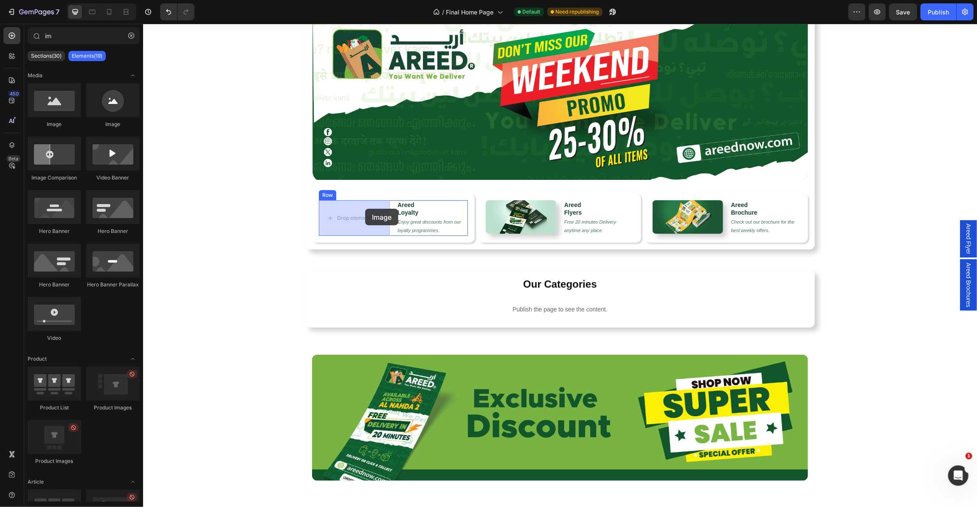
drag, startPoint x: 197, startPoint y: 124, endPoint x: 184, endPoint y: 163, distance: 40.8
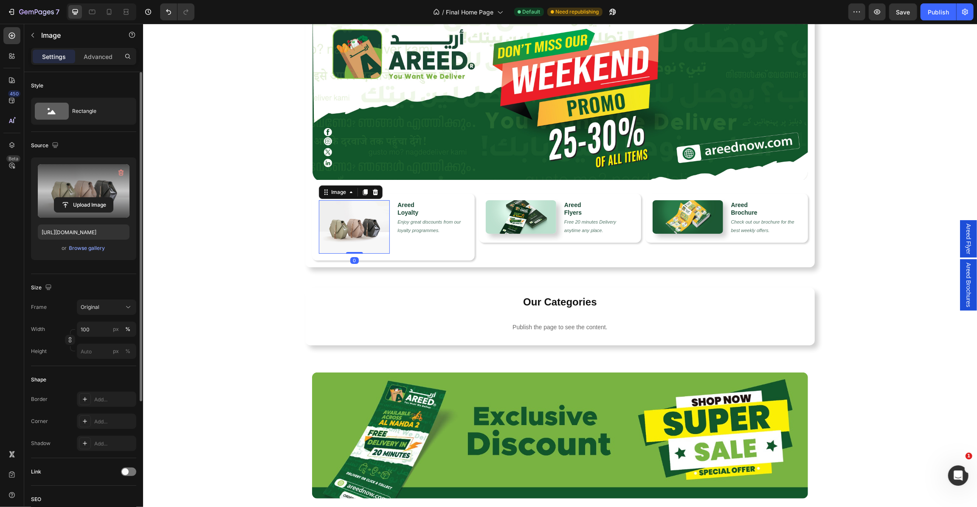
click at [86, 191] on label at bounding box center [84, 191] width 92 height 54
click at [86, 198] on input "file" at bounding box center [83, 205] width 59 height 14
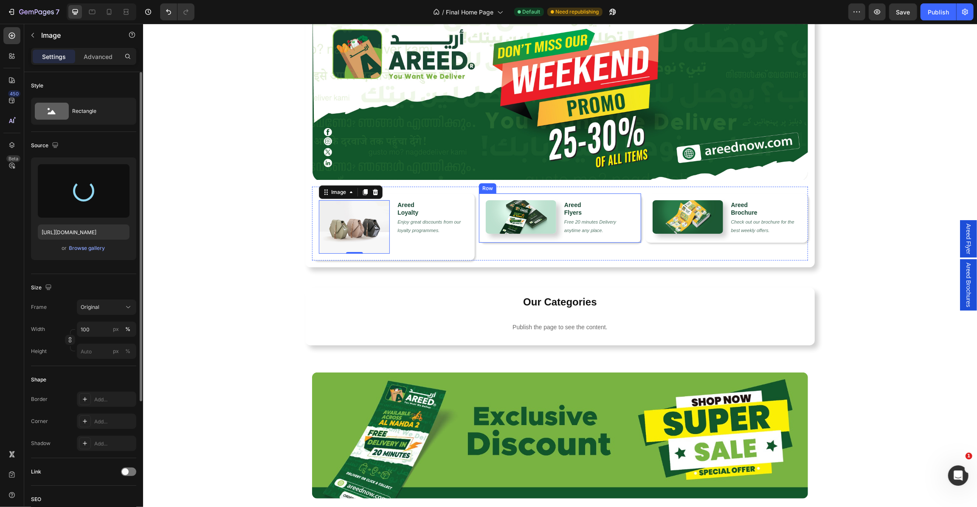
type input "https://cdn.shopify.com/s/files/1/0710/3918/9279/files/gempages_528694895989228…"
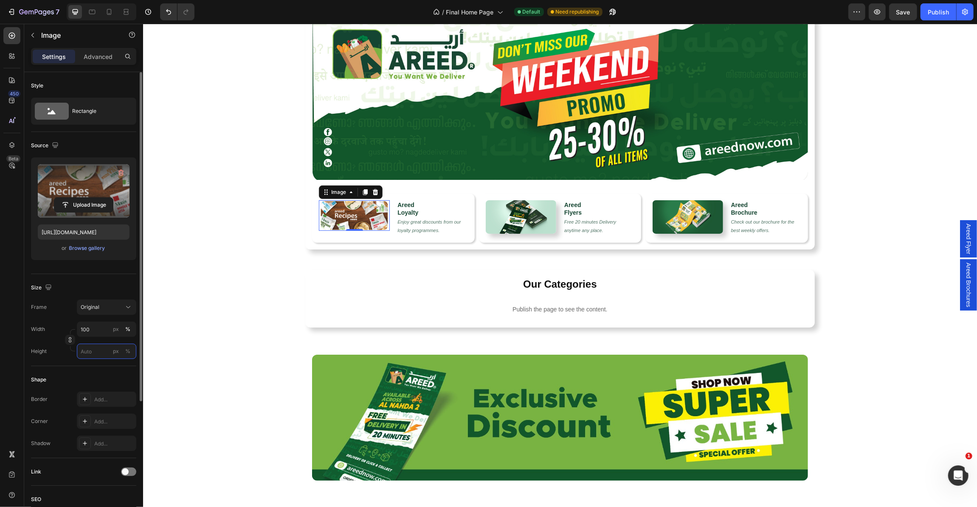
click at [102, 349] on input "px %" at bounding box center [106, 351] width 59 height 15
type input "100"
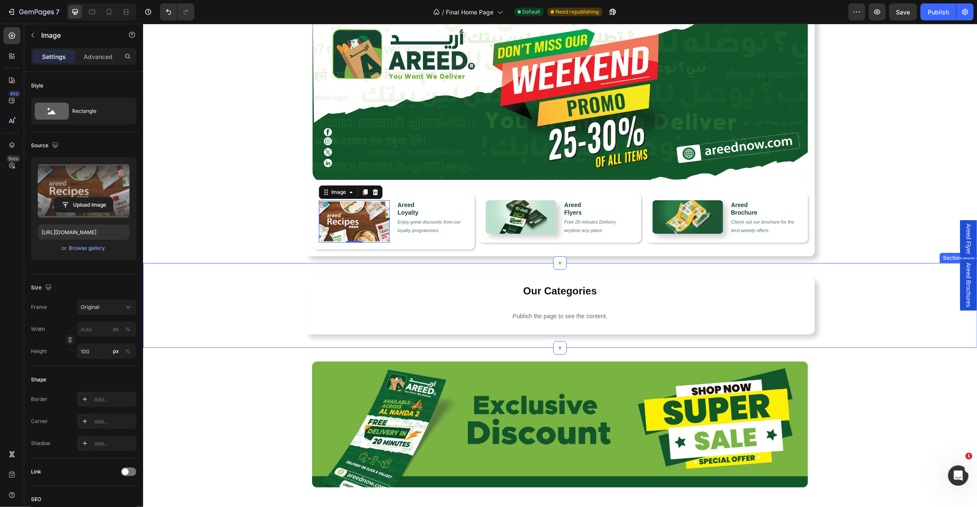
click at [264, 315] on div "Our Categories Heading Publish the page to see the content. c2-category Row" at bounding box center [560, 305] width 834 height 58
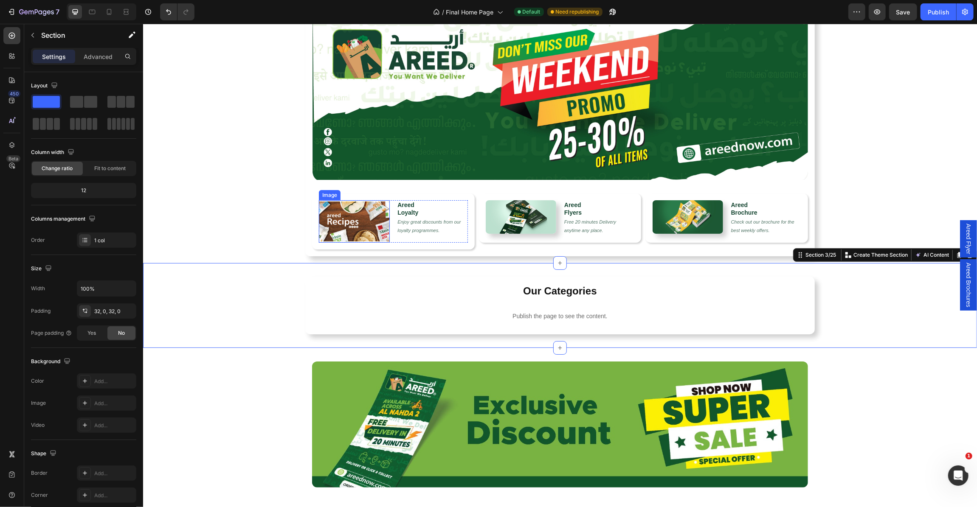
click at [332, 224] on img at bounding box center [353, 221] width 71 height 42
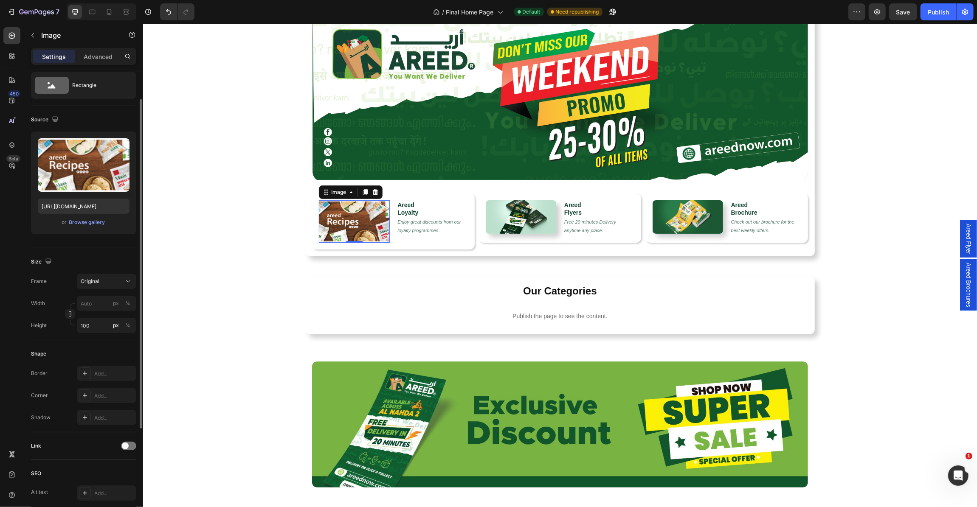
scroll to position [31, 0]
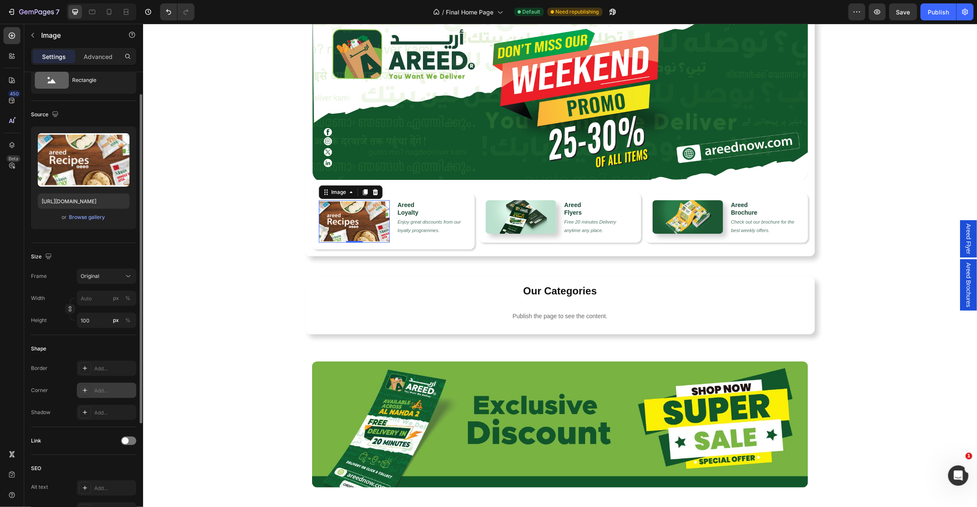
click at [104, 392] on div "Add..." at bounding box center [114, 391] width 40 height 8
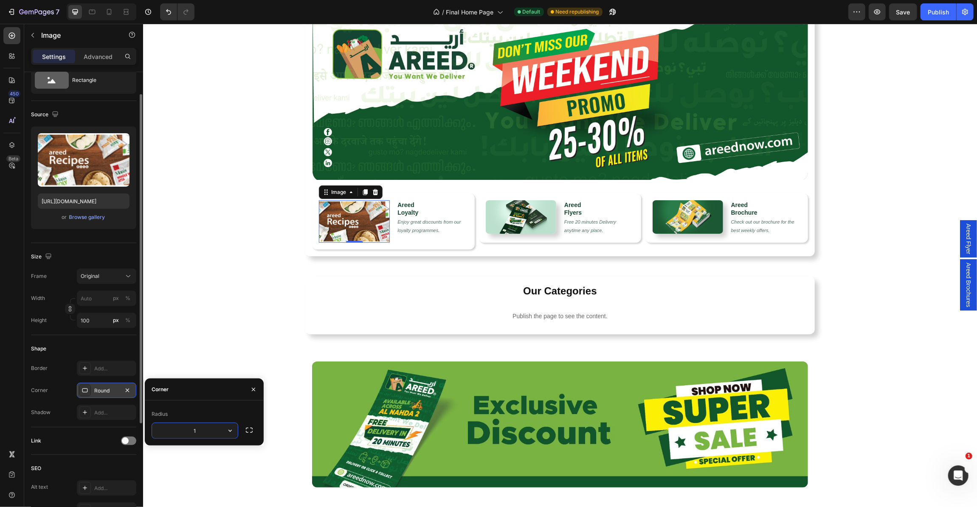
type input "12"
click at [278, 269] on div "Our Categories Heading Publish the page to see the content. c2-category Row Sec…" at bounding box center [560, 305] width 834 height 85
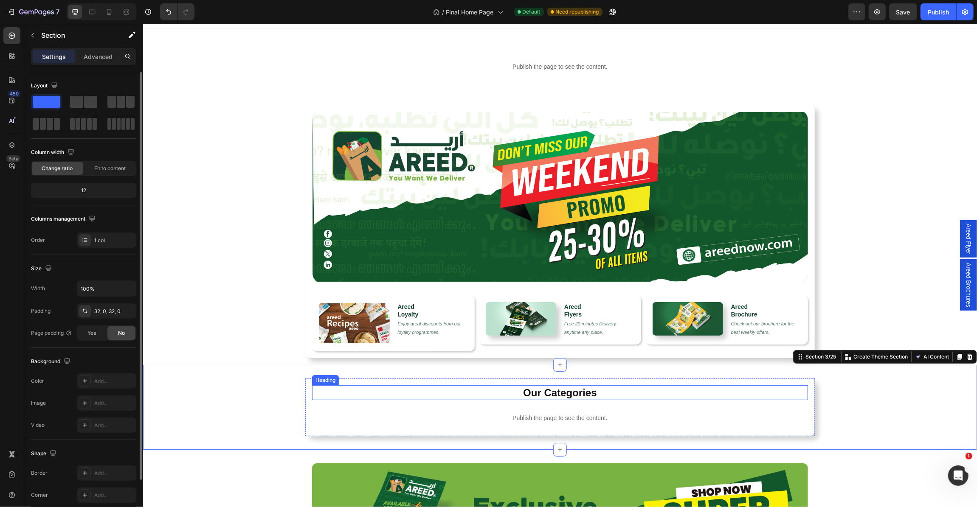
scroll to position [0, 0]
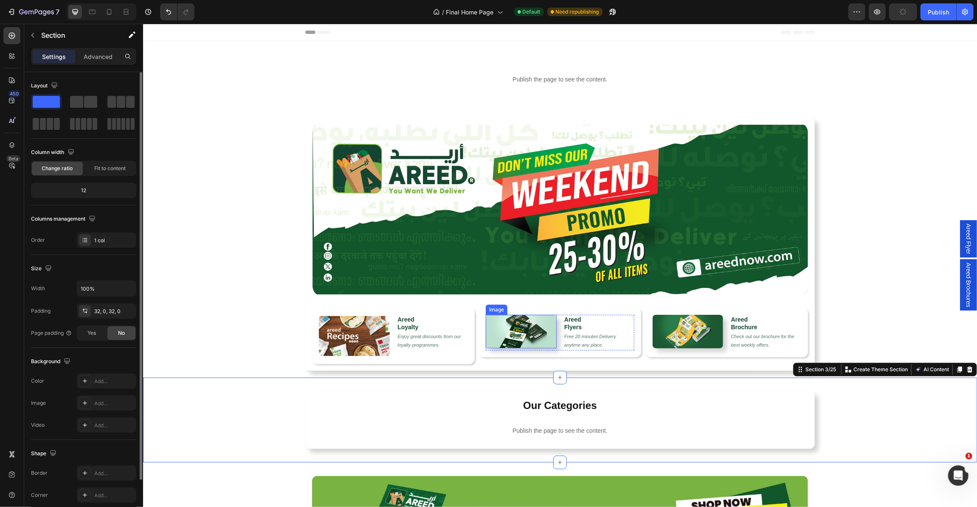
click at [508, 335] on img at bounding box center [520, 332] width 70 height 34
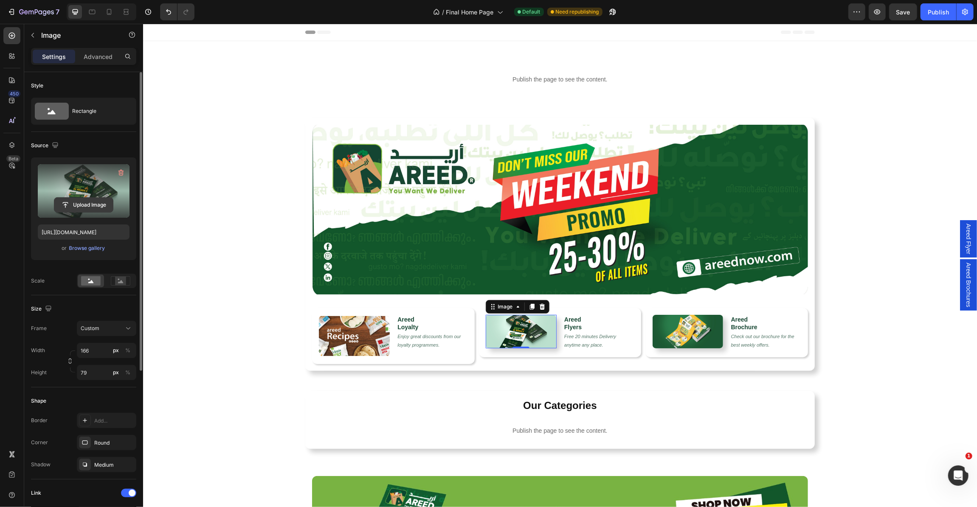
click at [89, 209] on input "file" at bounding box center [83, 205] width 59 height 14
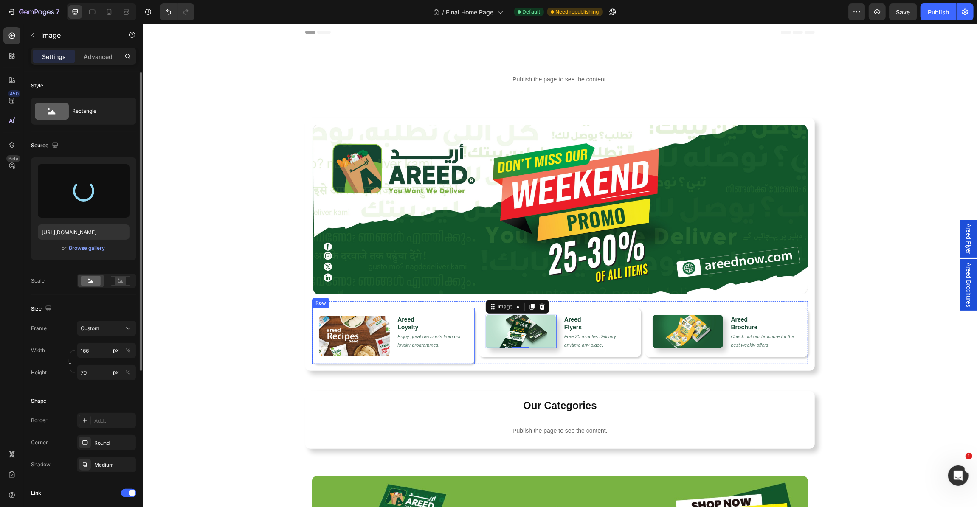
type input "https://cdn.shopify.com/s/files/1/0710/3918/9279/files/gempages_528694895989228…"
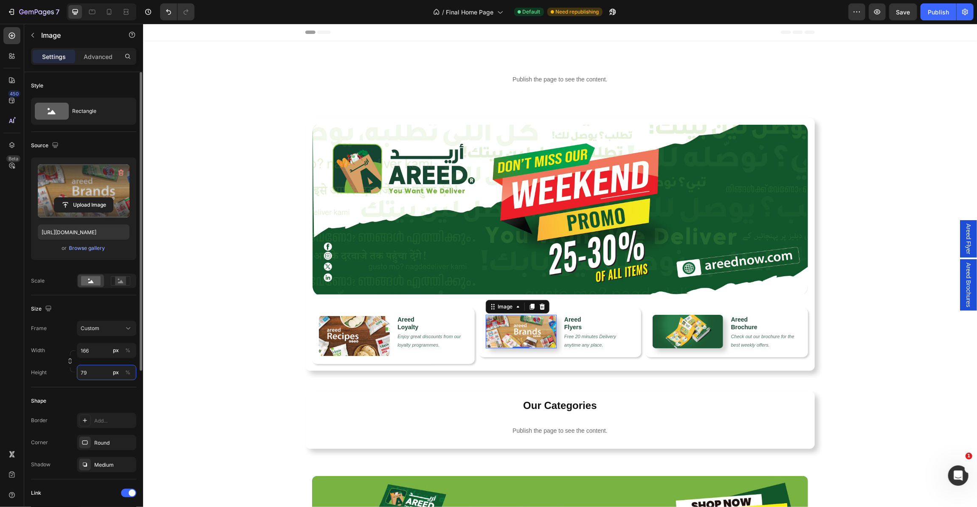
click at [99, 374] on input "79" at bounding box center [106, 372] width 59 height 15
type input "100"
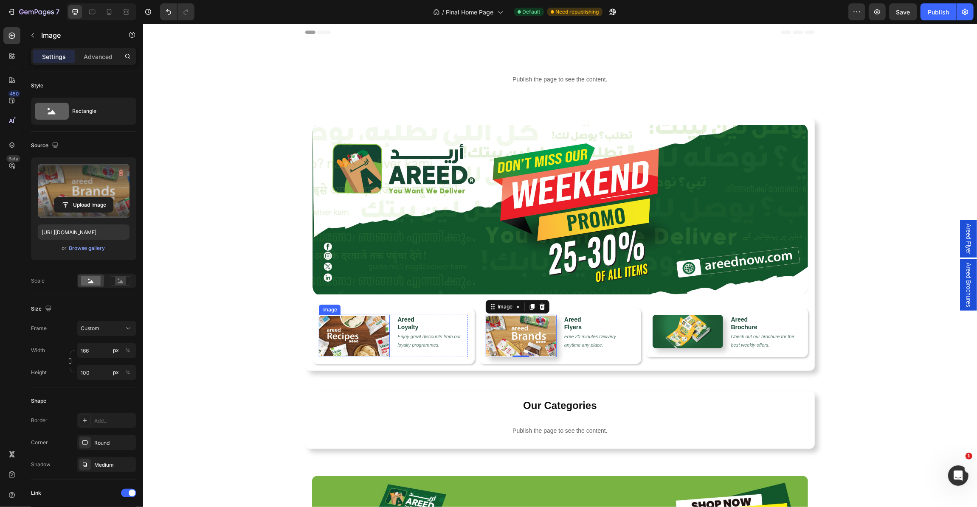
click at [335, 339] on img at bounding box center [353, 336] width 71 height 42
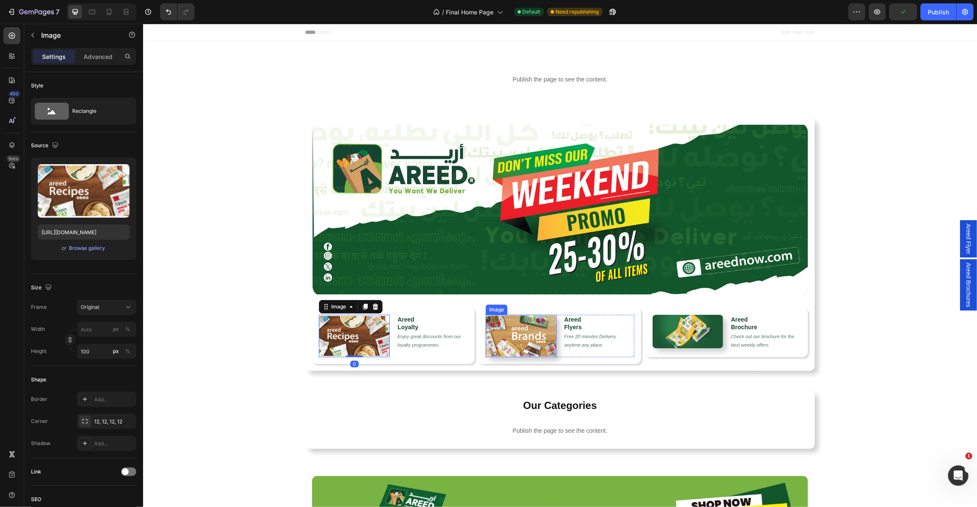
click at [524, 332] on img at bounding box center [520, 336] width 70 height 42
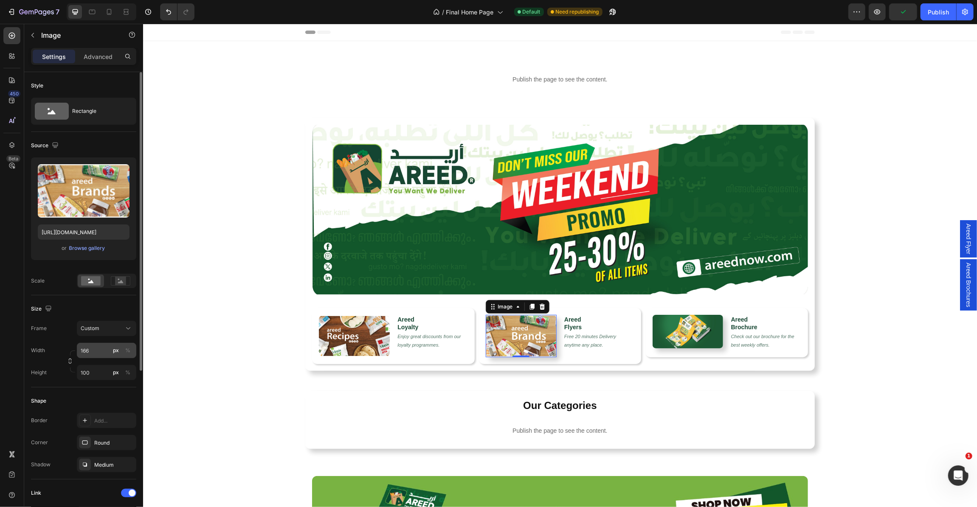
click at [115, 353] on div "px" at bounding box center [116, 351] width 6 height 8
click at [113, 325] on div "Custom" at bounding box center [102, 329] width 42 height 8
click at [113, 397] on div "Original" at bounding box center [104, 398] width 49 height 8
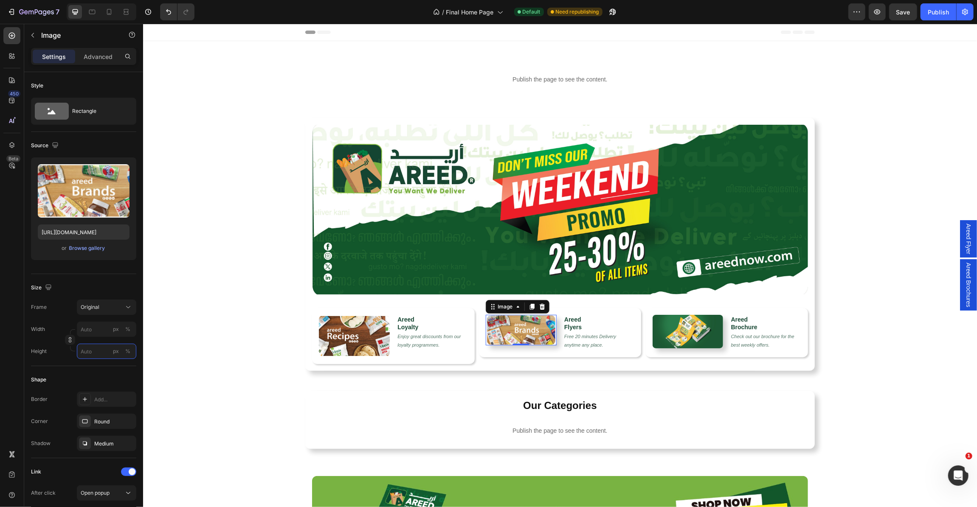
click at [100, 351] on input "px %" at bounding box center [106, 351] width 59 height 15
type input "10"
click at [150, 355] on div "Image Image Areed Loyalty Heading Enjoy great discounts from our loyalty progra…" at bounding box center [560, 244] width 834 height 253
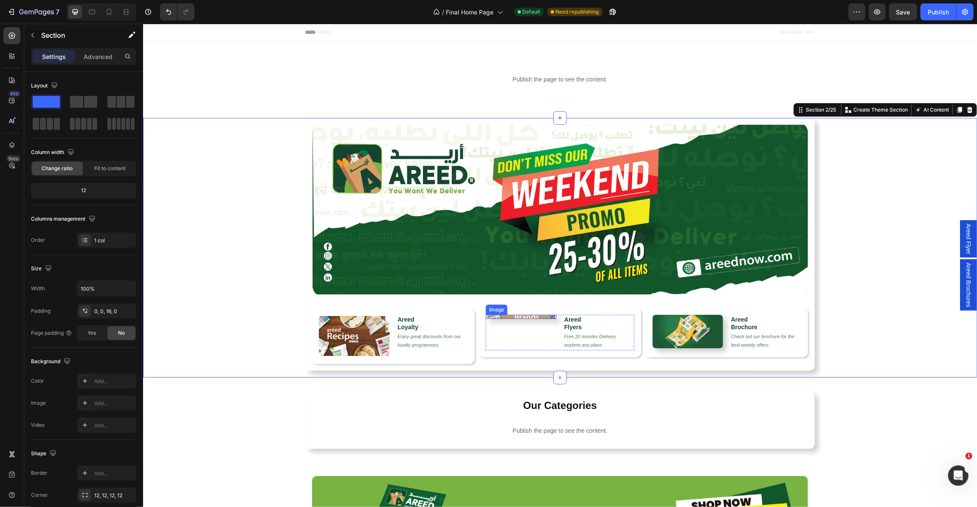
click at [532, 317] on img at bounding box center [520, 317] width 71 height 4
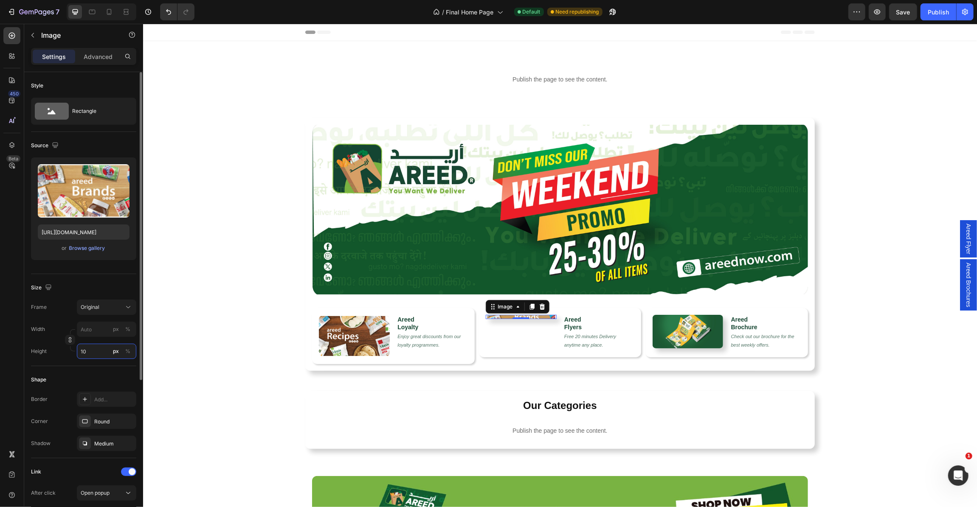
click at [104, 355] on input "10" at bounding box center [106, 351] width 59 height 15
click at [101, 355] on input "10" at bounding box center [106, 351] width 59 height 15
type input "100"
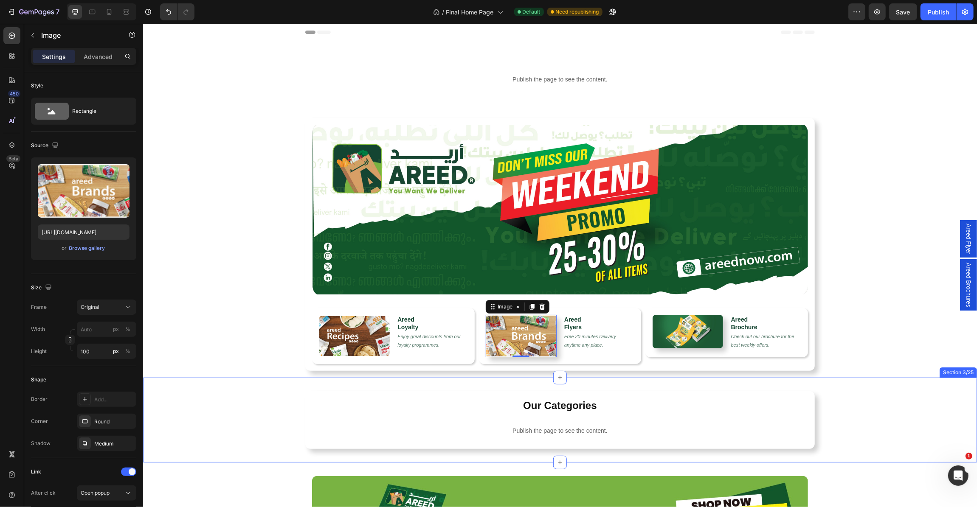
click at [191, 387] on div "Our Categories Heading Publish the page to see the content. c2-category Row Sec…" at bounding box center [560, 419] width 834 height 85
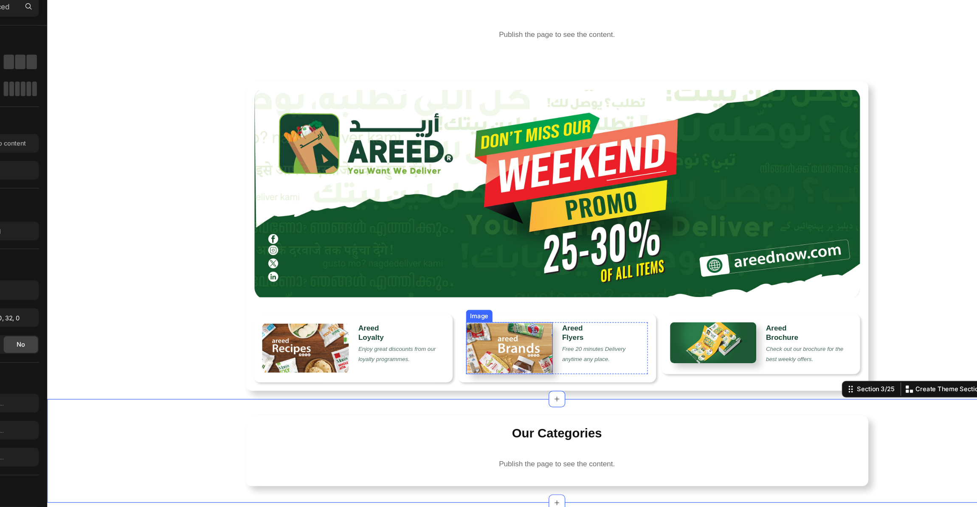
click at [442, 281] on img at bounding box center [425, 279] width 71 height 42
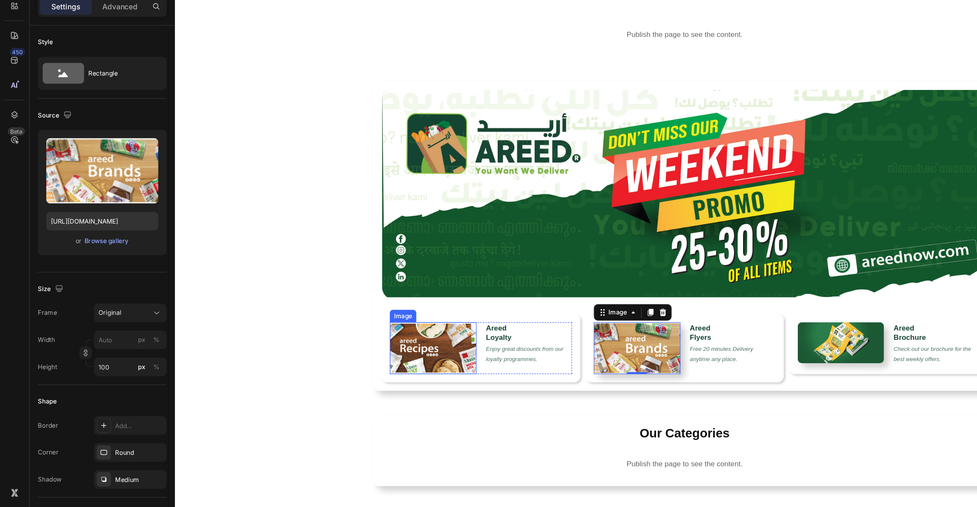
click at [406, 290] on img at bounding box center [385, 279] width 71 height 42
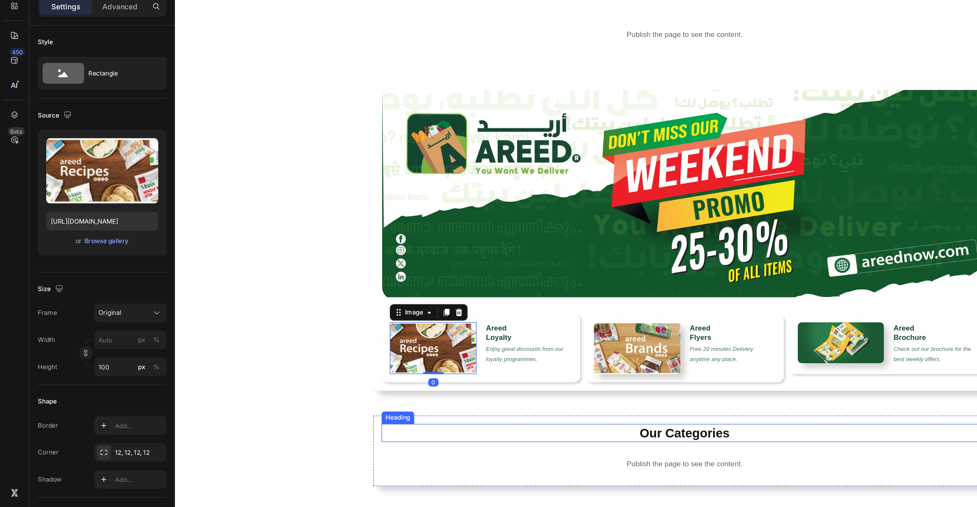
click at [507, 344] on h2 "Our Categories" at bounding box center [592, 348] width 496 height 15
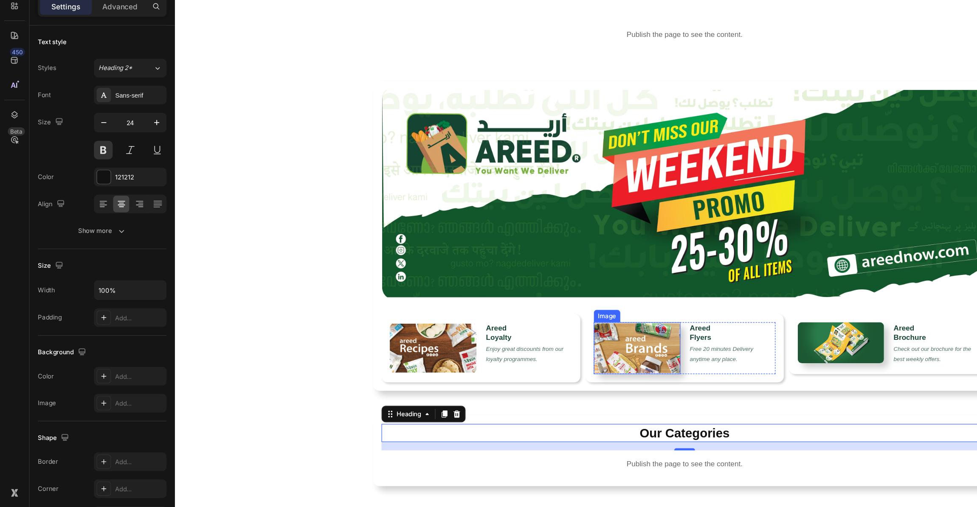
click at [569, 284] on img at bounding box center [552, 279] width 71 height 42
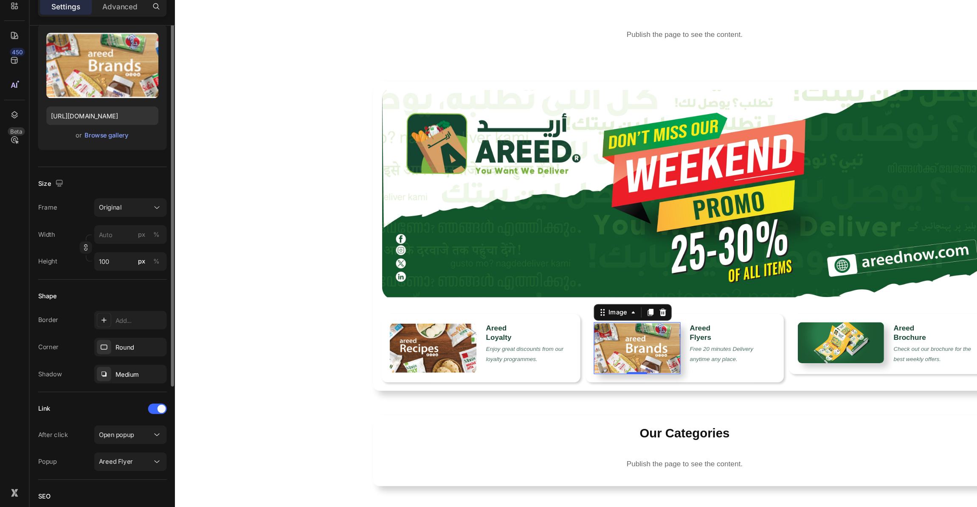
scroll to position [141, 0]
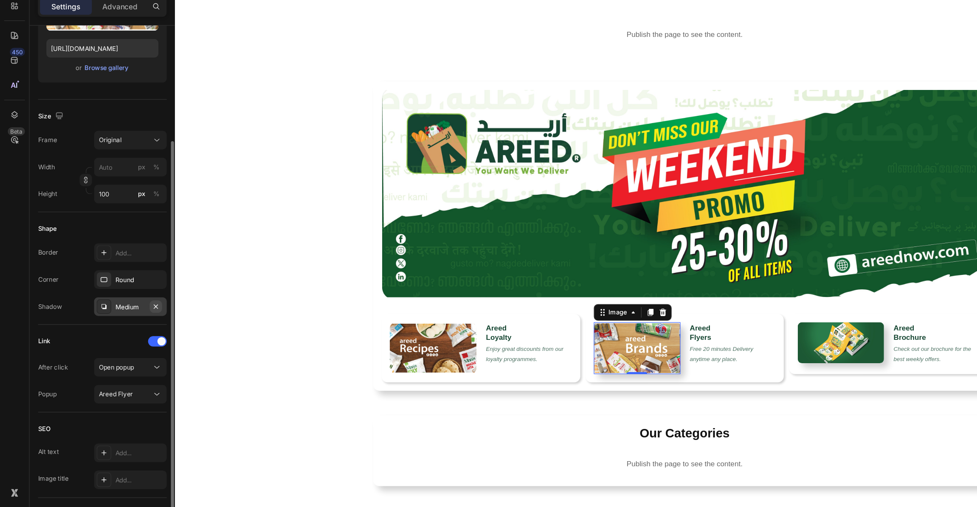
click at [128, 302] on icon "button" at bounding box center [127, 301] width 3 height 3
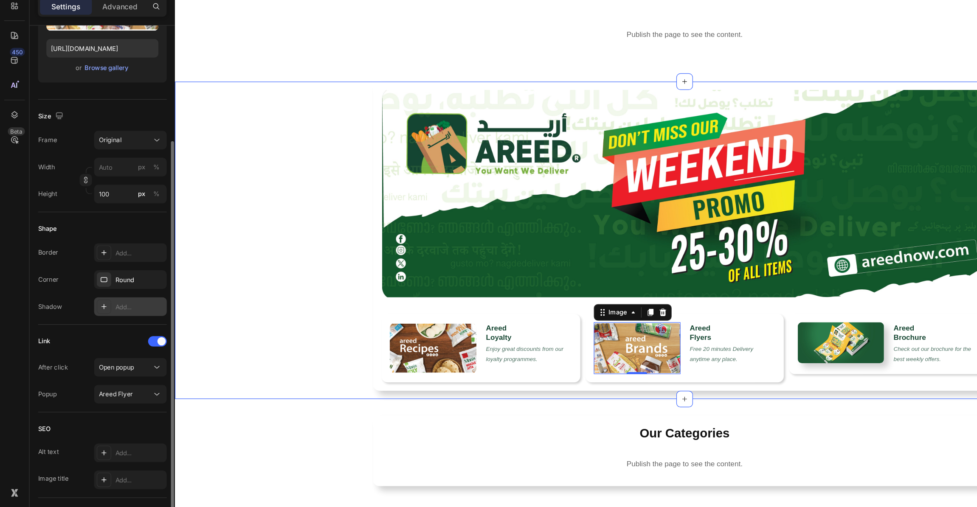
click at [390, 321] on div "Our Categories Heading Publish the page to see the content. c2-category Row Sec…" at bounding box center [592, 363] width 834 height 85
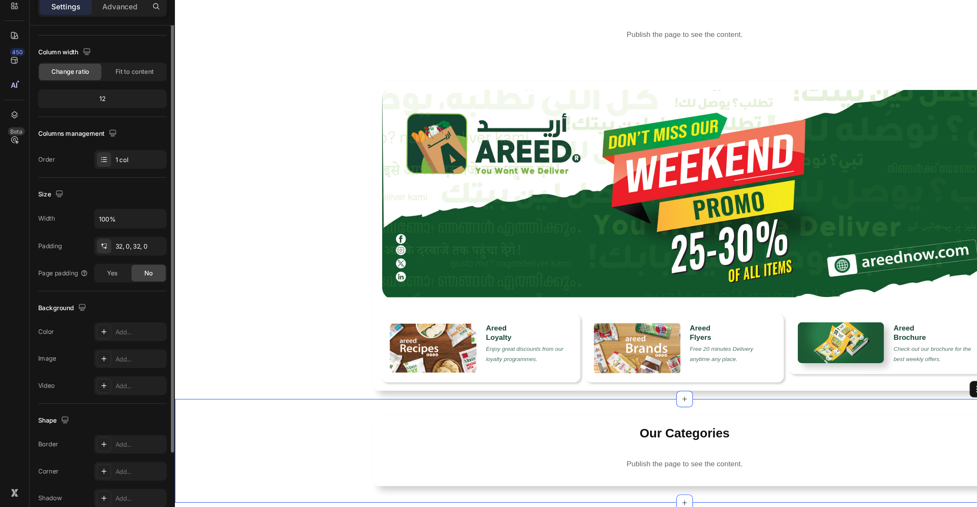
scroll to position [0, 0]
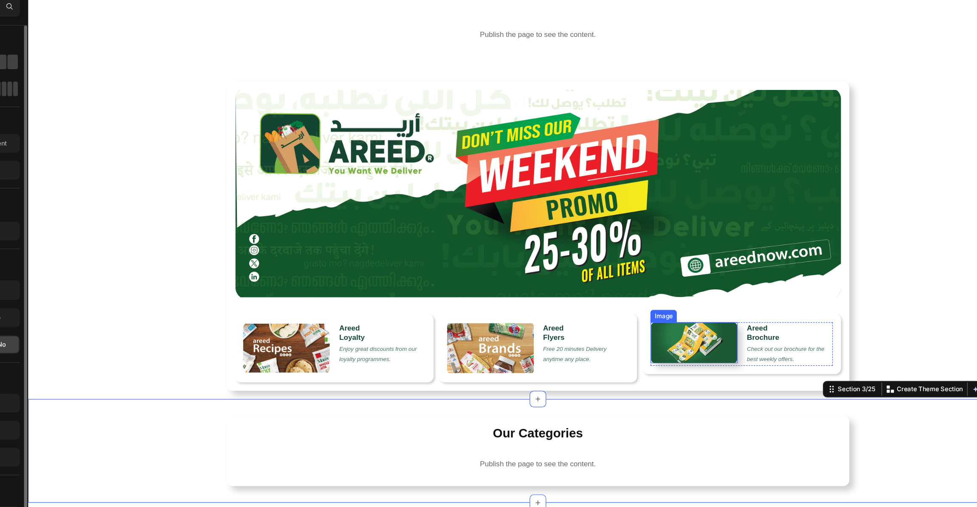
click at [577, 276] on img at bounding box center [573, 275] width 70 height 34
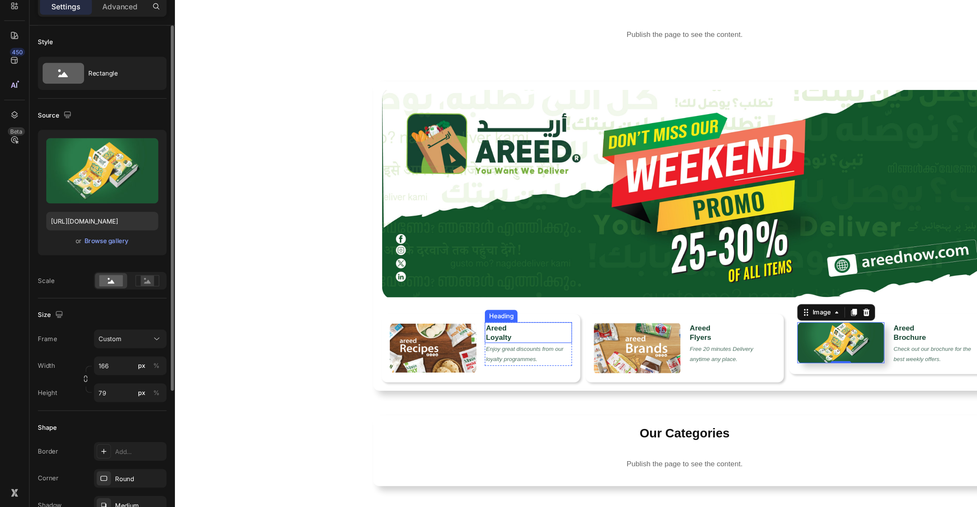
click at [449, 263] on h2 "Areed Loyalty" at bounding box center [463, 266] width 71 height 17
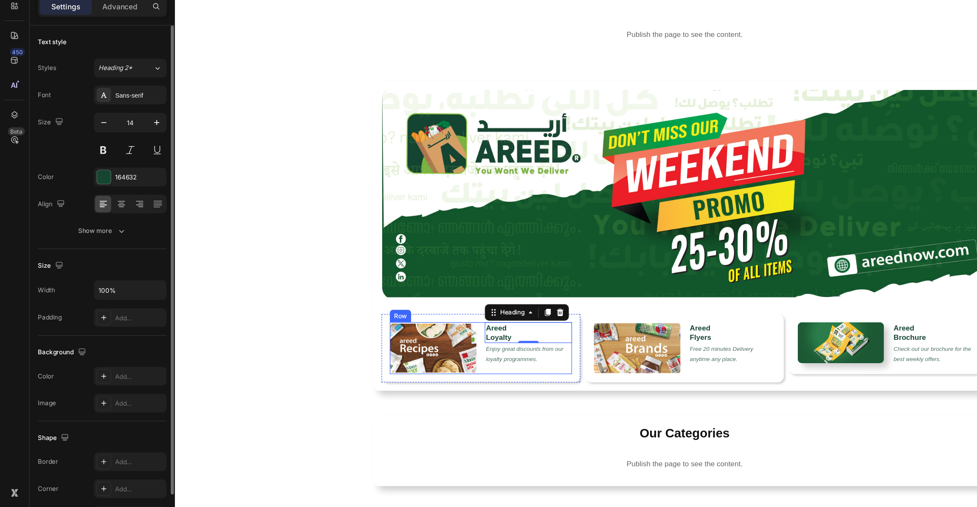
click at [423, 271] on div "Image Areed Loyalty Heading 0 Enjoy great discounts from our loyalty programmes…" at bounding box center [424, 279] width 149 height 42
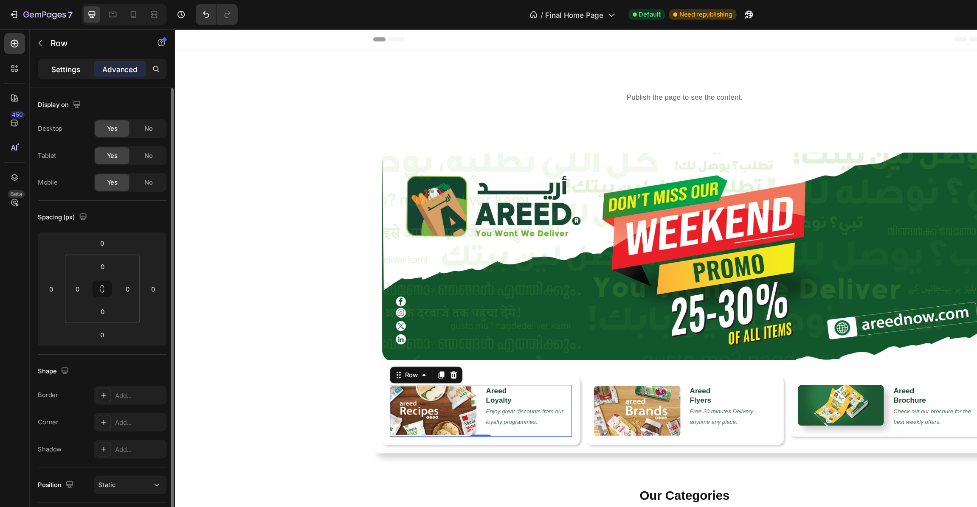
click at [52, 56] on p "Settings" at bounding box center [54, 56] width 24 height 9
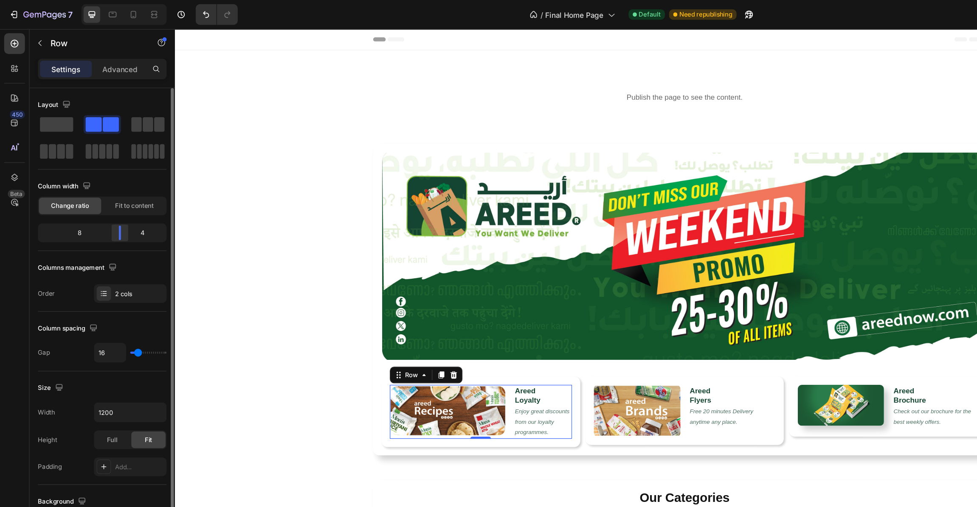
drag, startPoint x: 82, startPoint y: 190, endPoint x: 310, endPoint y: 356, distance: 281.7
click at [99, 191] on div at bounding box center [97, 191] width 15 height 12
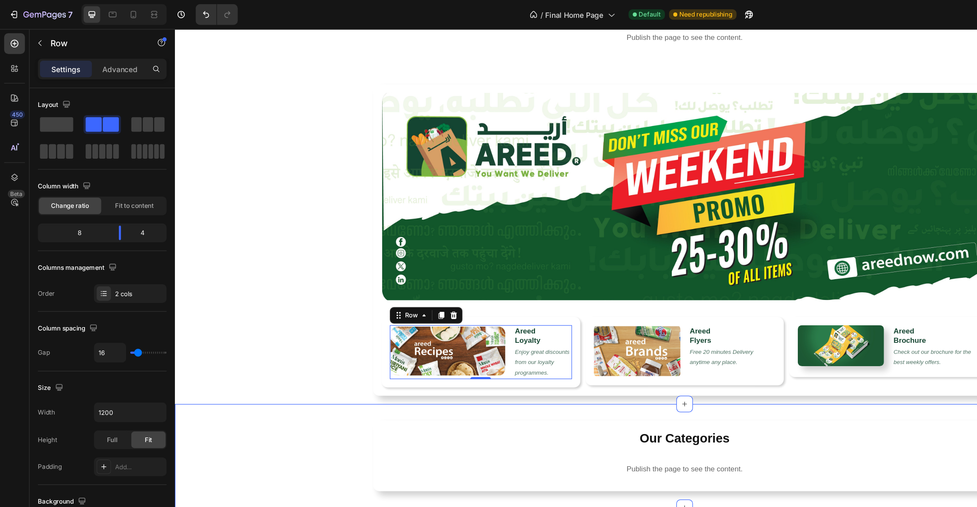
scroll to position [89, 0]
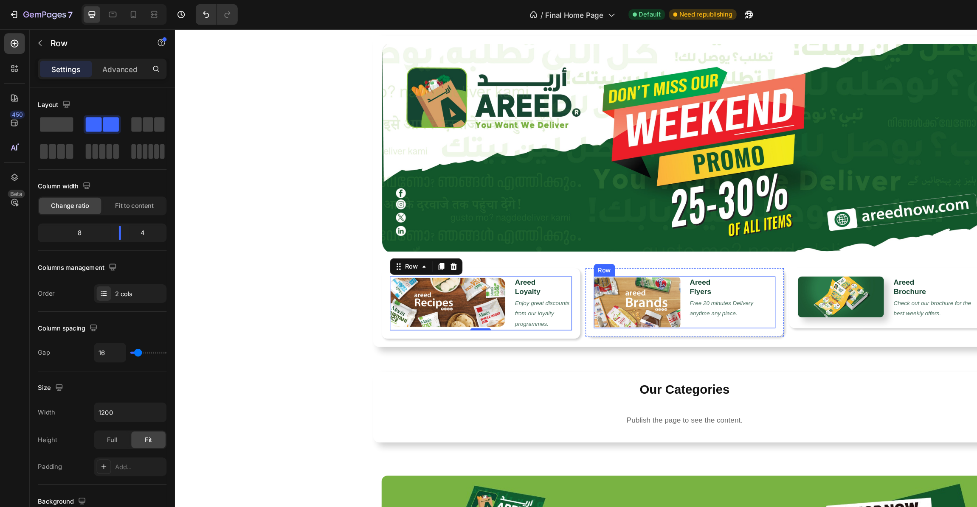
click at [592, 245] on div "Image Areed Flyers Heading Free 20 minutes Delivery anytime any place. Text Blo…" at bounding box center [591, 252] width 149 height 42
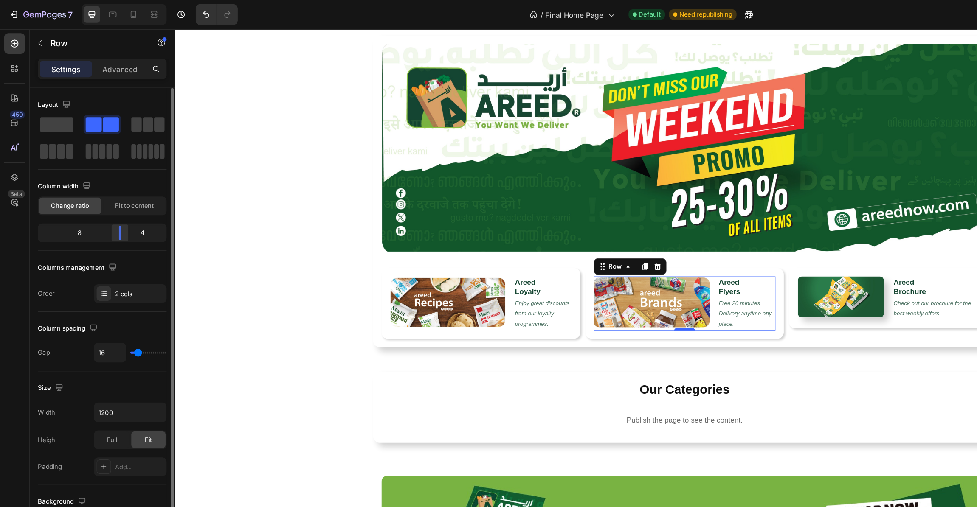
drag, startPoint x: 84, startPoint y: 189, endPoint x: 104, endPoint y: 190, distance: 20.8
click at [104, 190] on div at bounding box center [97, 191] width 15 height 12
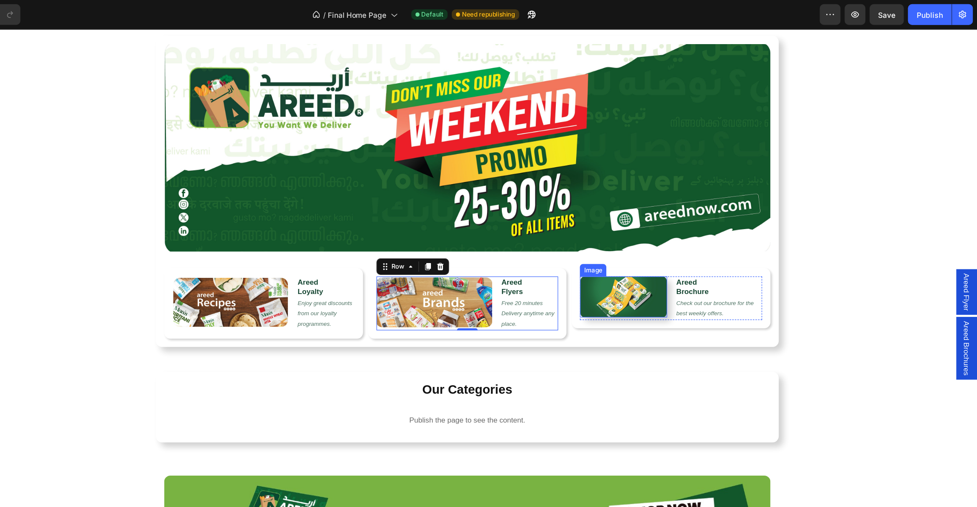
click at [540, 237] on div "Image Areed Brochure Heading Check out our brochure for the best weekly offers.…" at bounding box center [541, 249] width 149 height 36
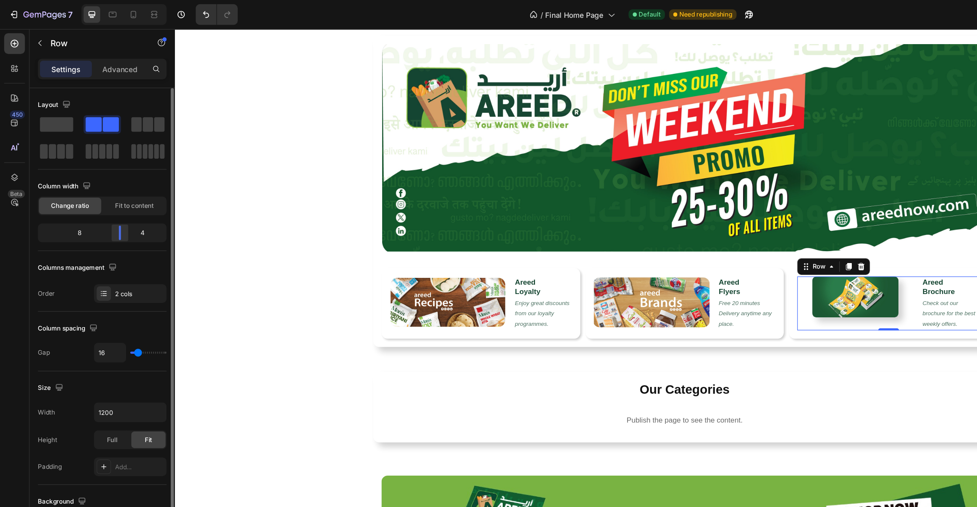
drag, startPoint x: 84, startPoint y: 188, endPoint x: 105, endPoint y: 188, distance: 21.7
click at [105, 188] on div at bounding box center [97, 191] width 15 height 12
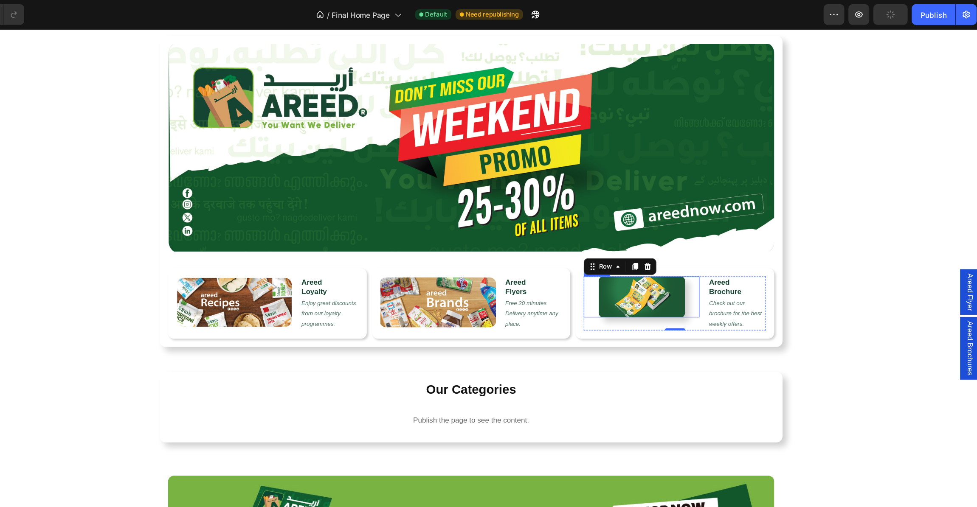
click at [489, 245] on img at bounding box center [518, 248] width 70 height 34
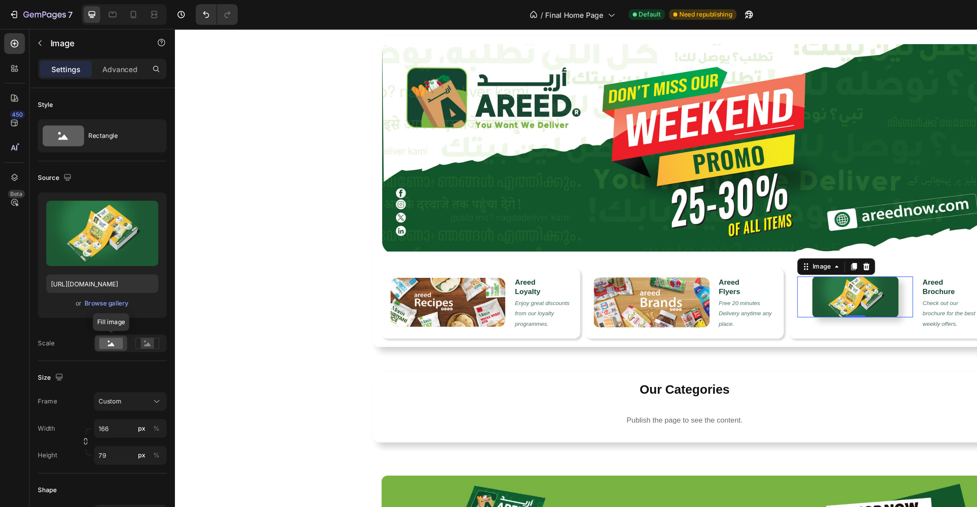
click at [89, 284] on rect at bounding box center [91, 280] width 20 height 9
click at [99, 327] on span "Custom" at bounding box center [90, 329] width 19 height 8
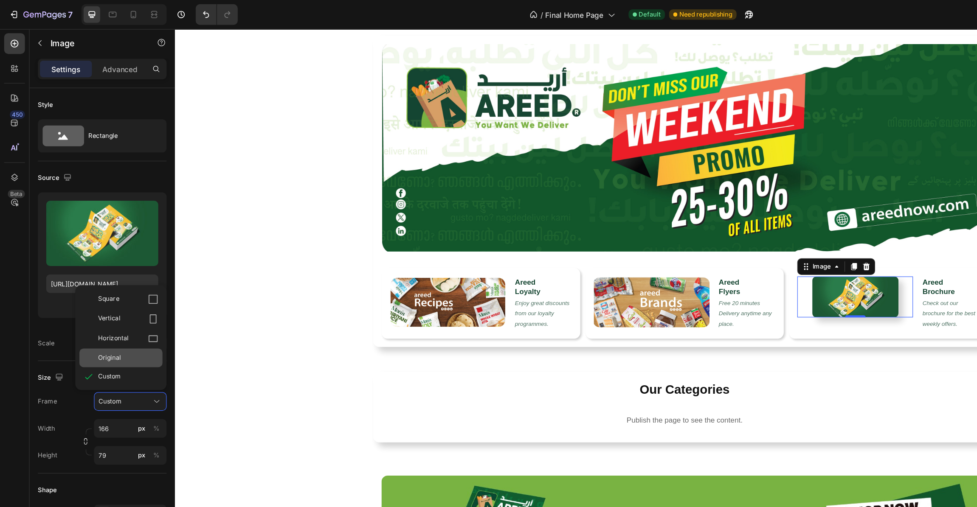
click at [98, 291] on span "Original" at bounding box center [89, 293] width 19 height 8
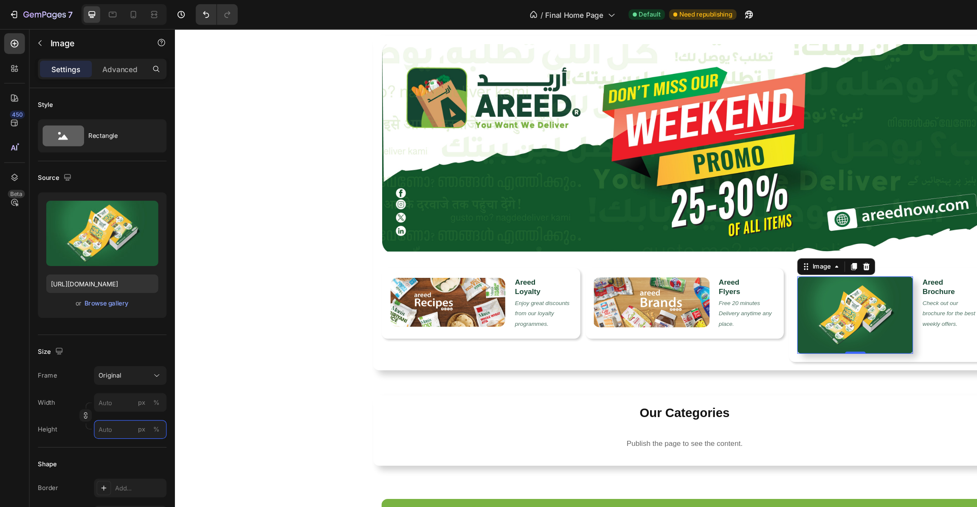
click at [104, 352] on input "px %" at bounding box center [106, 351] width 59 height 15
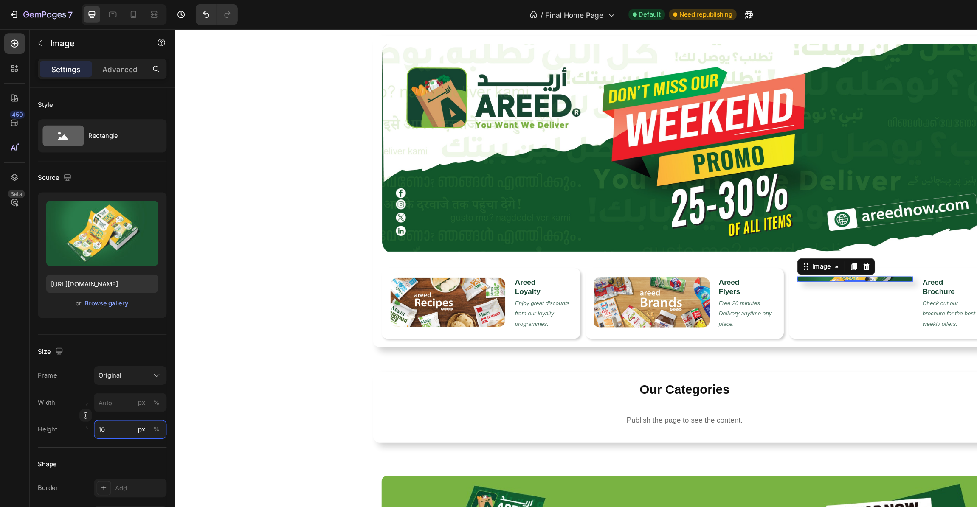
type input "100"
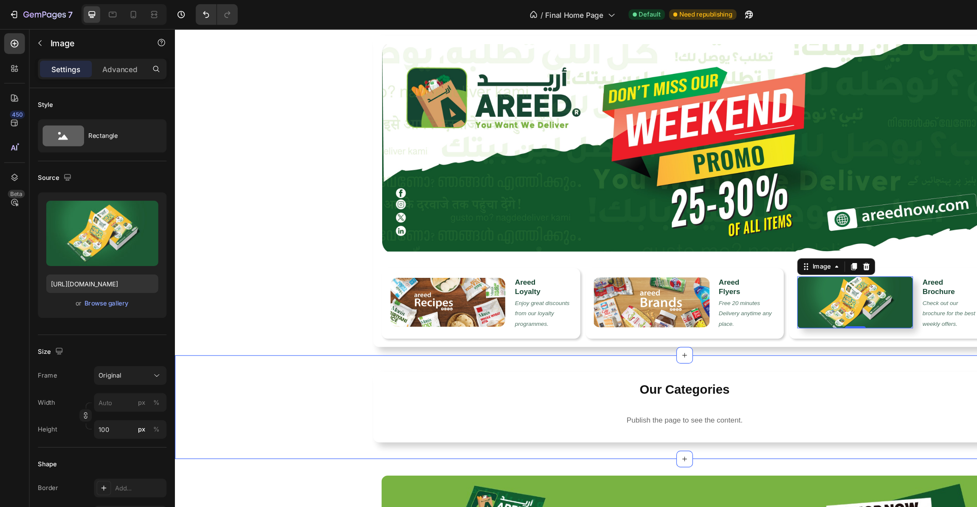
click at [306, 349] on div "Our Categories Heading Publish the page to see the content. c2-category Row" at bounding box center [592, 339] width 834 height 58
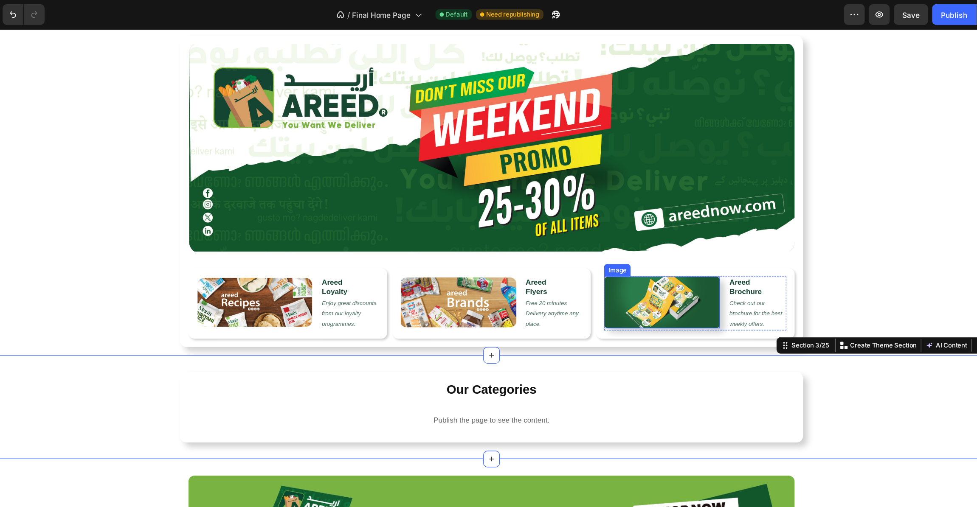
click at [535, 239] on img at bounding box center [538, 252] width 95 height 42
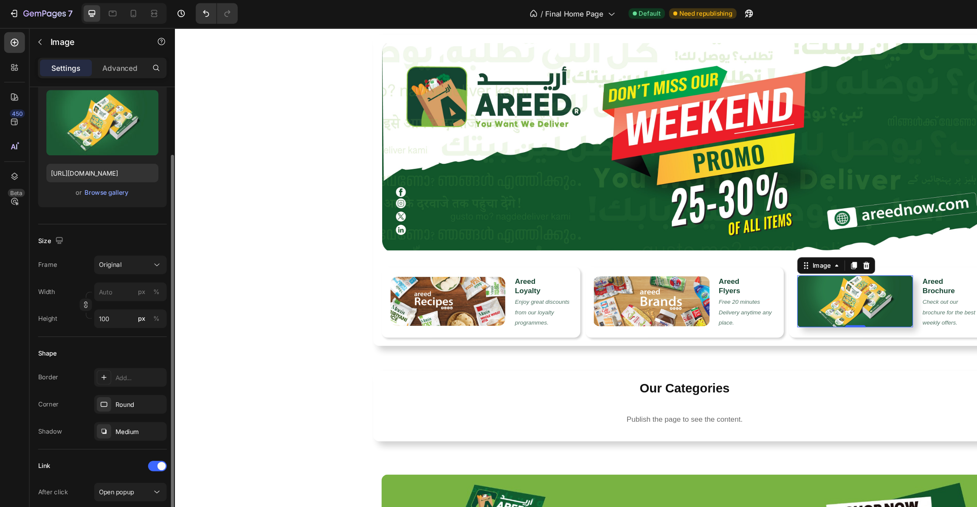
scroll to position [100, 0]
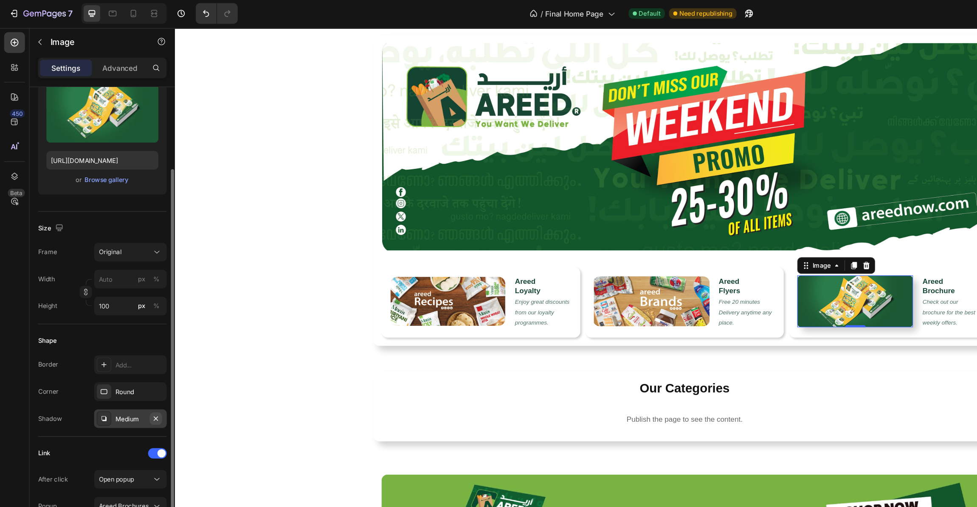
click at [127, 341] on icon "button" at bounding box center [127, 343] width 7 height 7
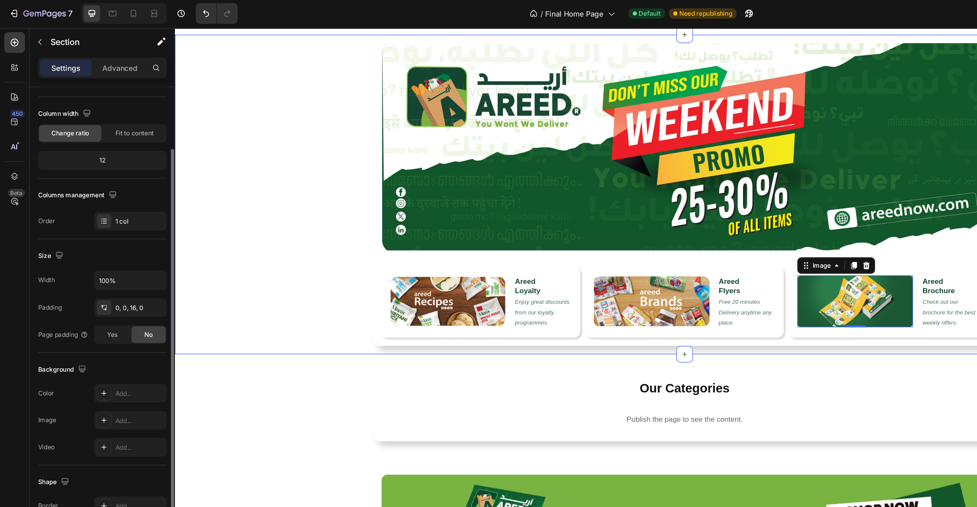
click at [316, 263] on div "Image Image Areed Loyalty Heading Enjoy great discounts from our loyalty progra…" at bounding box center [592, 161] width 834 height 255
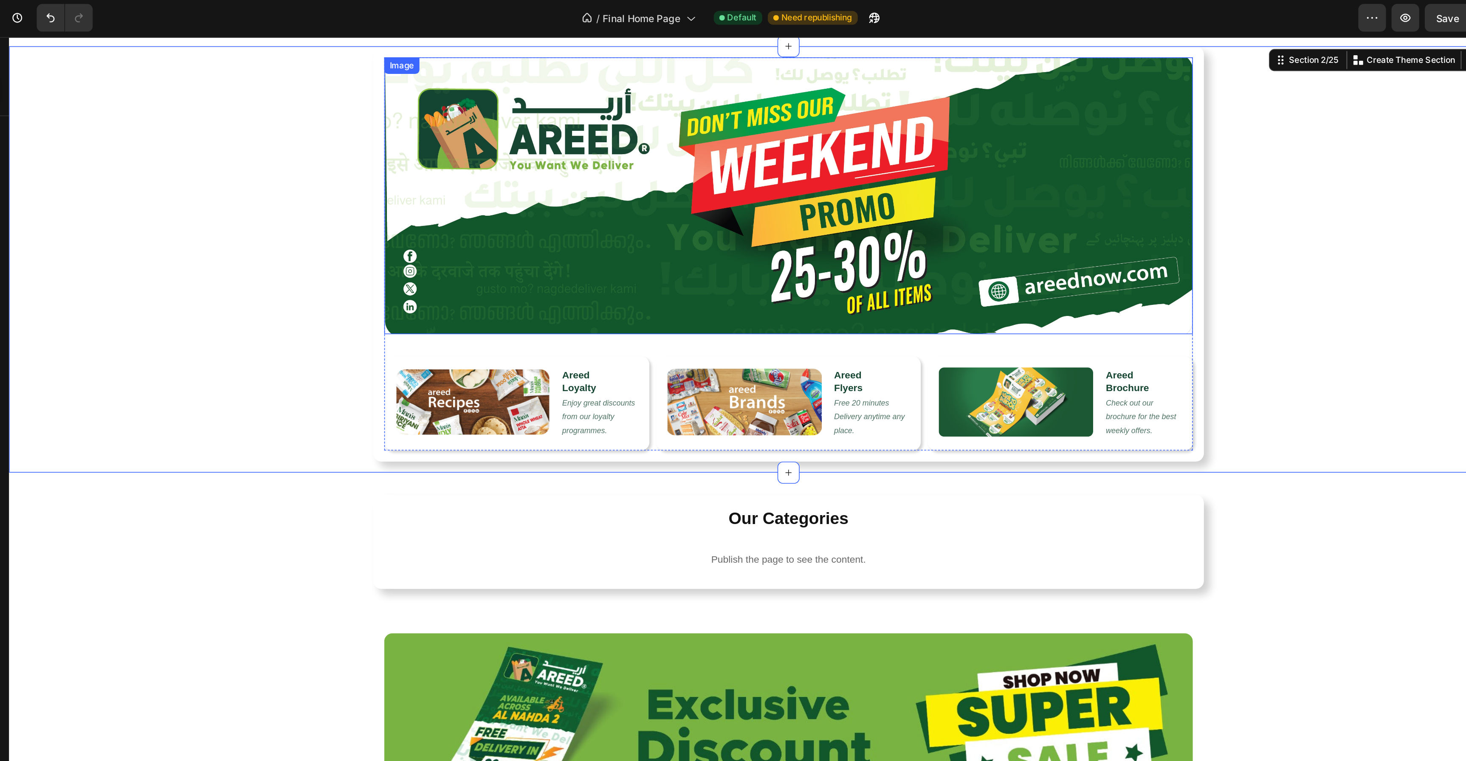
scroll to position [89, 0]
click at [730, 11] on div "/ Final Home Page Default Need republishing" at bounding box center [585, 11] width 769 height 17
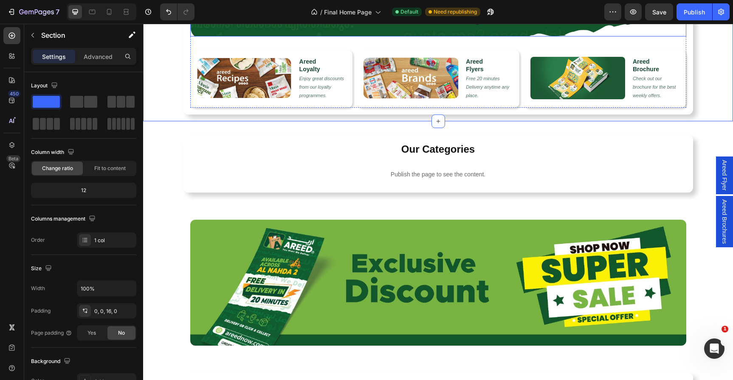
scroll to position [192, 0]
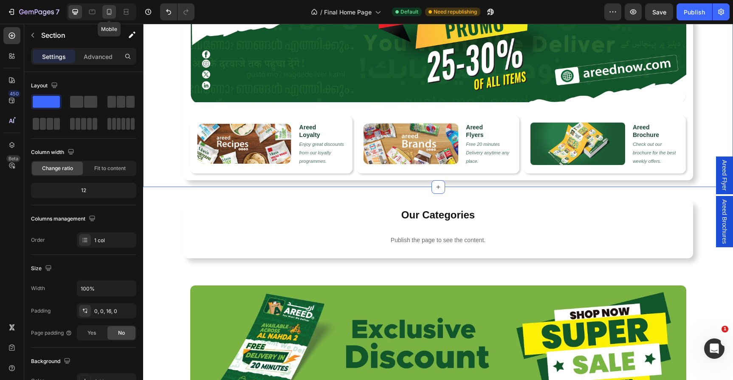
click at [110, 9] on icon at bounding box center [109, 12] width 5 height 6
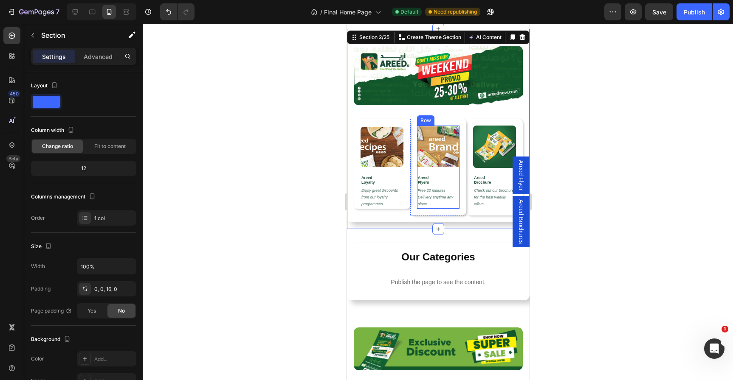
scroll to position [65, 0]
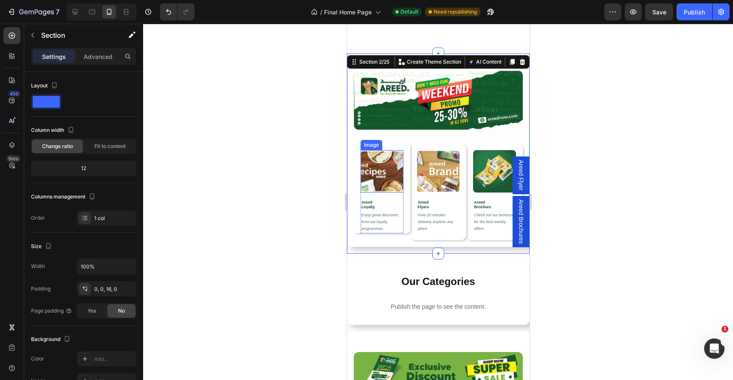
click at [371, 171] on img at bounding box center [381, 171] width 43 height 42
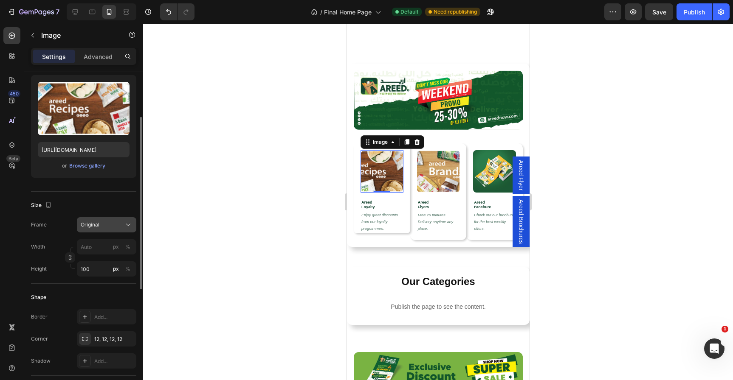
scroll to position [84, 0]
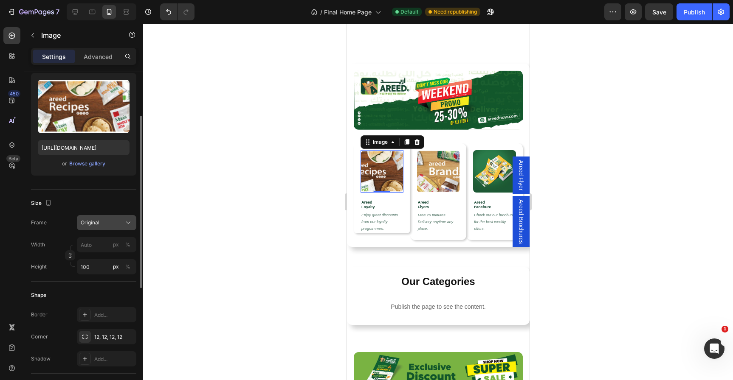
click at [114, 225] on div "Original" at bounding box center [102, 223] width 42 height 8
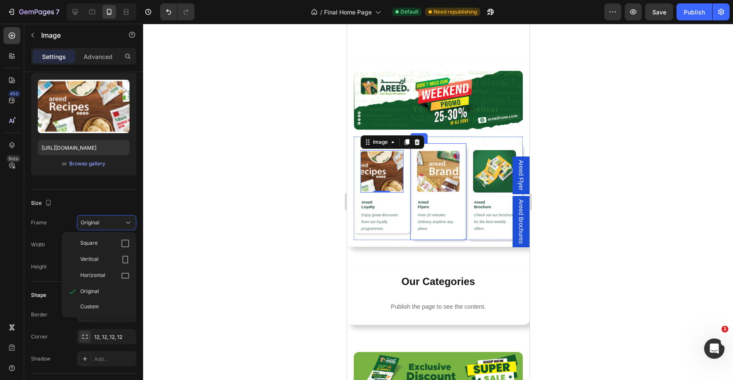
click at [411, 177] on div "Image Areed Flyers Heading Free 20 minutes Delivery anytime any place. Text Blo…" at bounding box center [438, 192] width 56 height 97
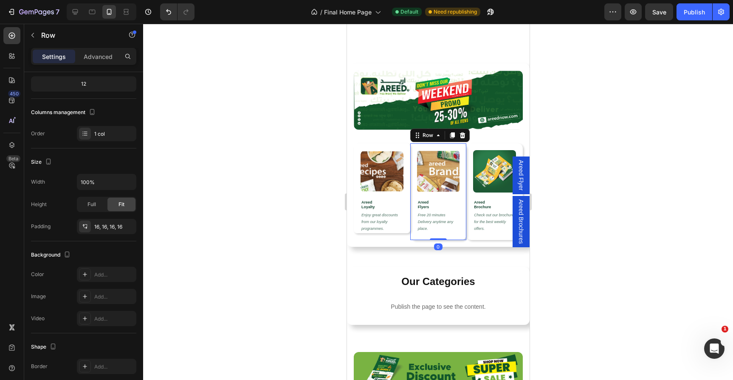
scroll to position [0, 0]
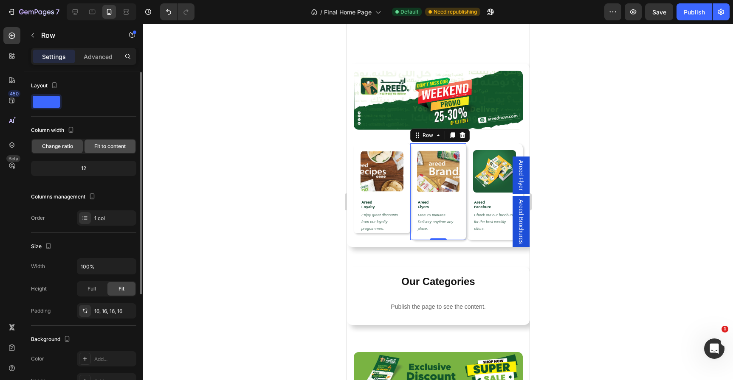
click at [121, 148] on span "Fit to content" at bounding box center [109, 147] width 31 height 8
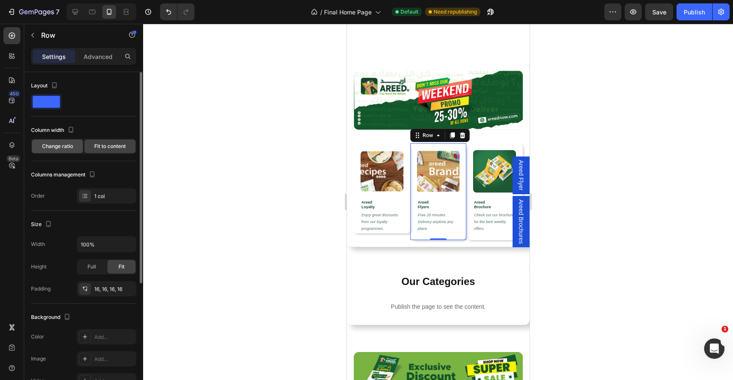
click at [53, 147] on span "Change ratio" at bounding box center [57, 147] width 31 height 8
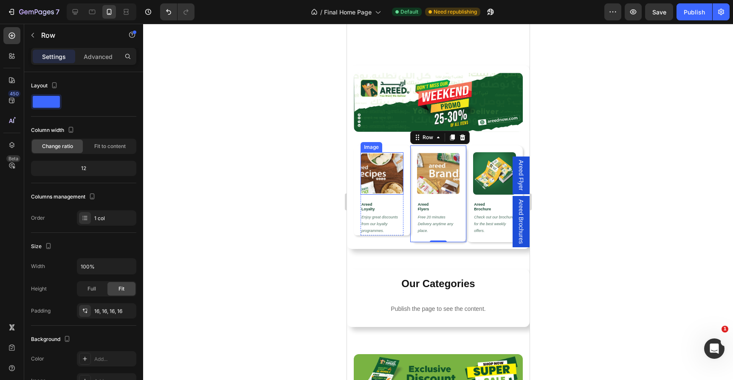
scroll to position [61, 0]
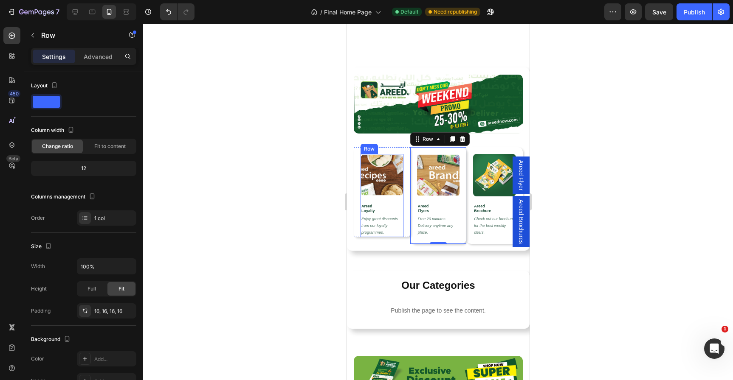
click at [397, 201] on div "Image Areed Loyalty Heading Enjoy great discounts from our loyalty programmes. …" at bounding box center [381, 195] width 43 height 83
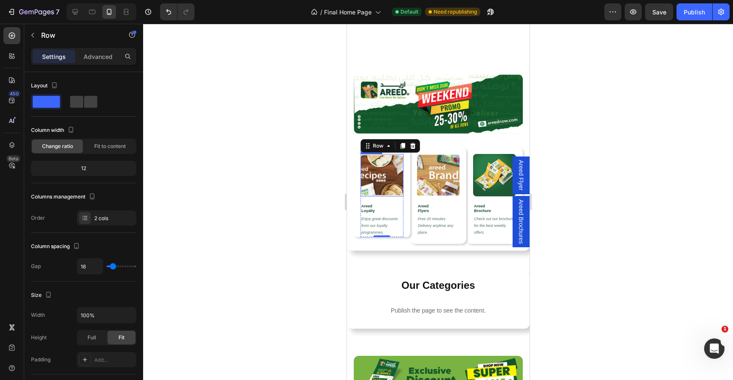
click at [377, 189] on img at bounding box center [381, 175] width 43 height 42
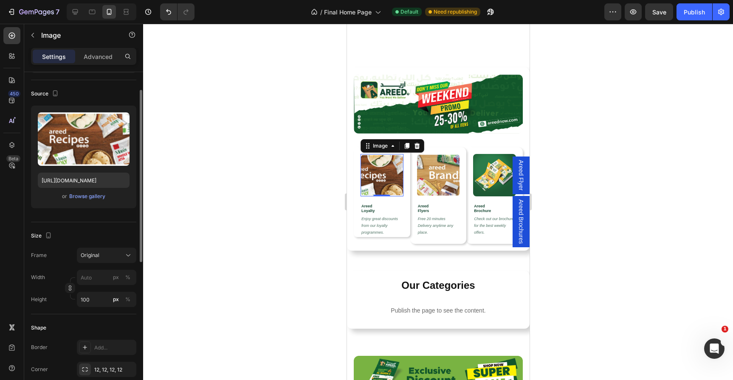
scroll to position [57, 0]
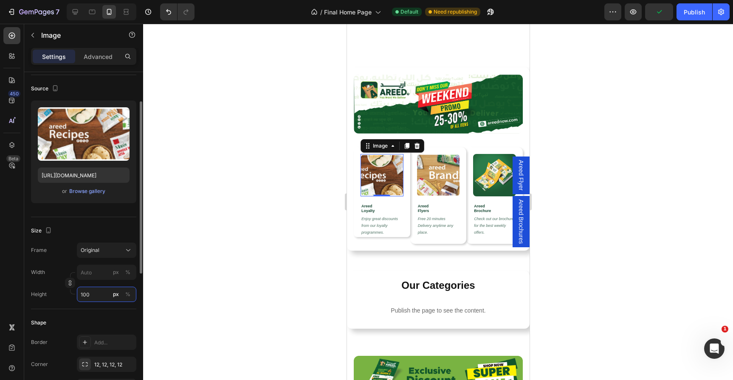
click at [105, 293] on input "100" at bounding box center [106, 294] width 59 height 15
type input "6"
type input "70"
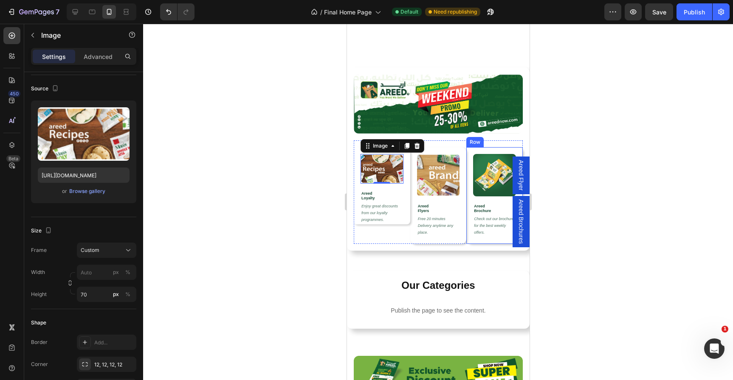
click at [467, 168] on div "Image Areed Brochure Heading Check out our brochure for the best weekly offers.…" at bounding box center [494, 195] width 56 height 97
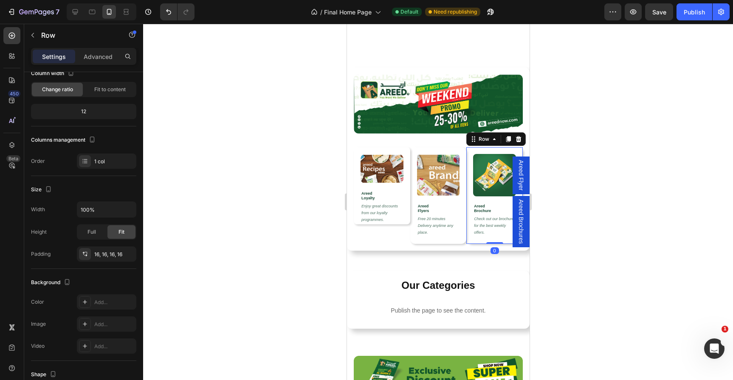
scroll to position [0, 0]
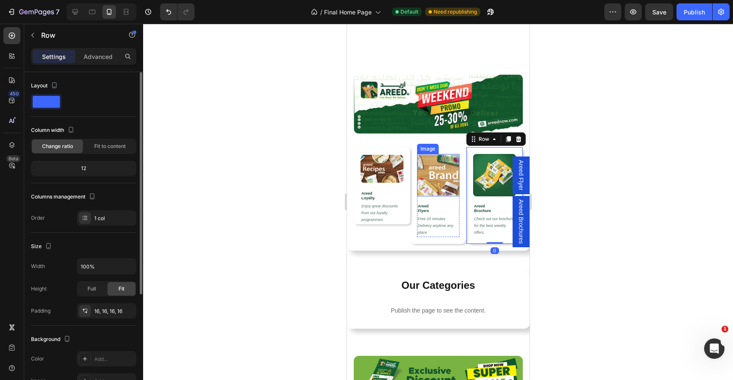
click at [439, 165] on img at bounding box center [438, 175] width 43 height 42
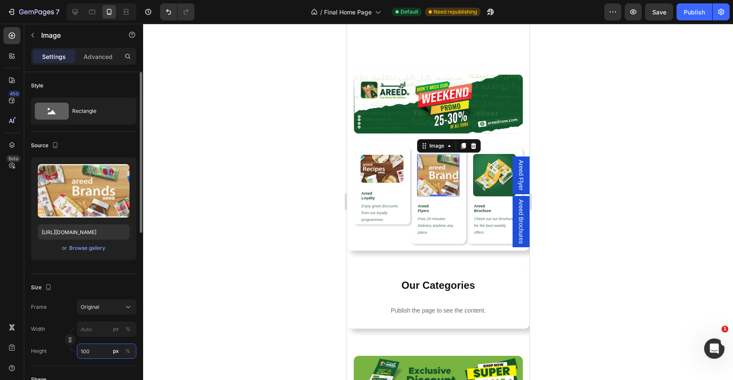
click at [93, 351] on input "100" at bounding box center [106, 351] width 59 height 15
type input "70"
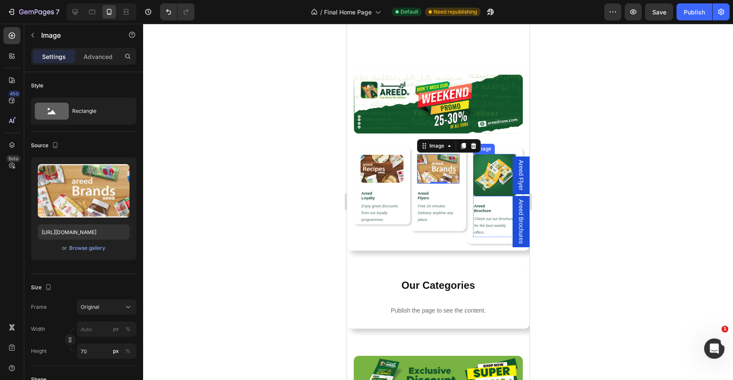
click at [489, 167] on img at bounding box center [494, 175] width 43 height 42
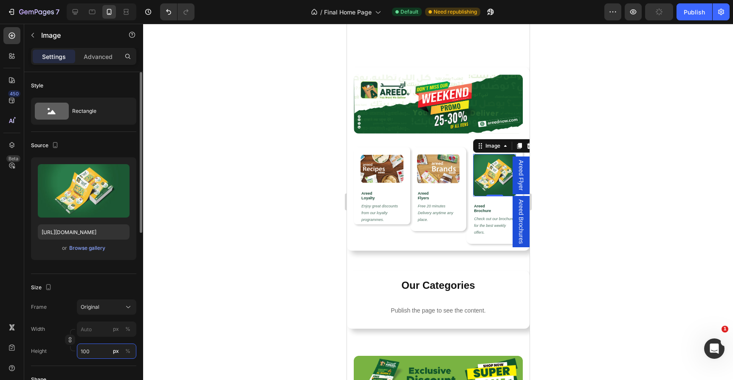
click at [98, 354] on input "100" at bounding box center [106, 351] width 59 height 15
type input "70"
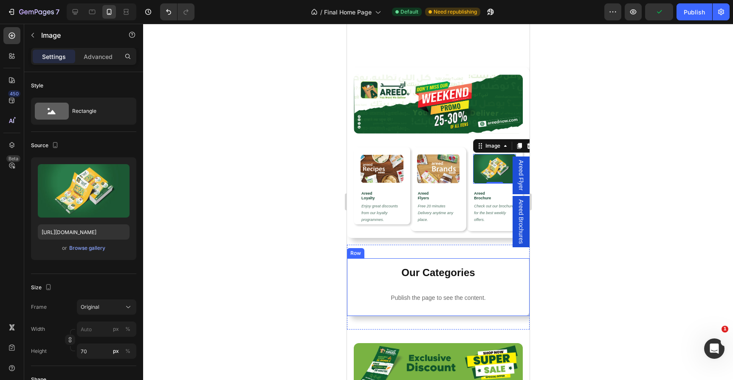
click at [307, 234] on div at bounding box center [438, 202] width 590 height 357
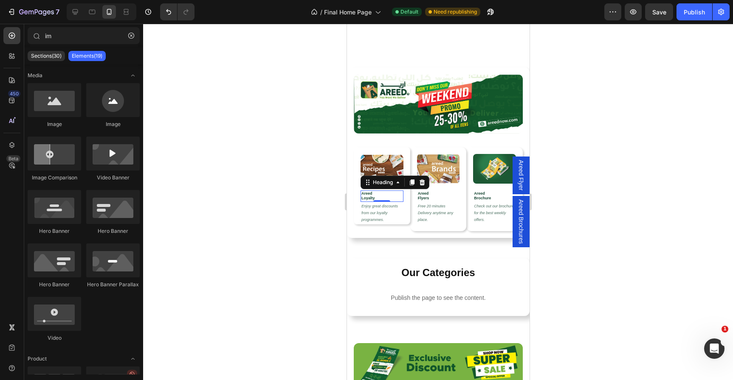
click at [391, 197] on h2 "Areed Loyalty" at bounding box center [381, 196] width 43 height 11
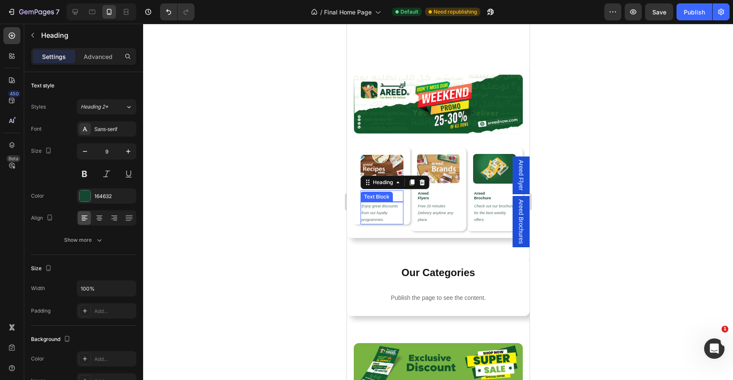
click at [380, 220] on p "Enjoy great discounts from our loyalty programmes." at bounding box center [381, 213] width 41 height 21
click at [428, 191] on icon at bounding box center [427, 194] width 7 height 7
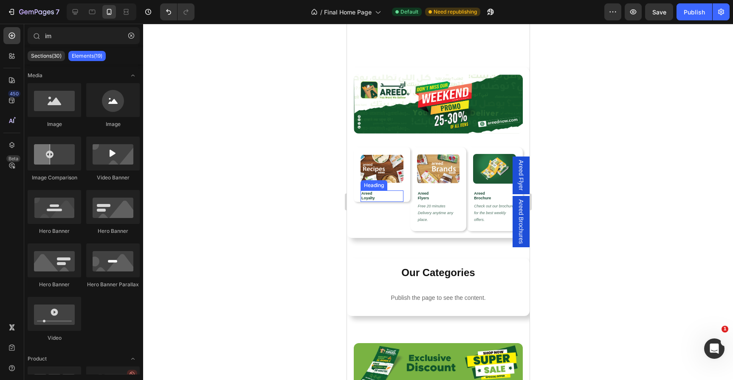
click at [384, 192] on h2 "Areed Loyalty" at bounding box center [381, 196] width 43 height 11
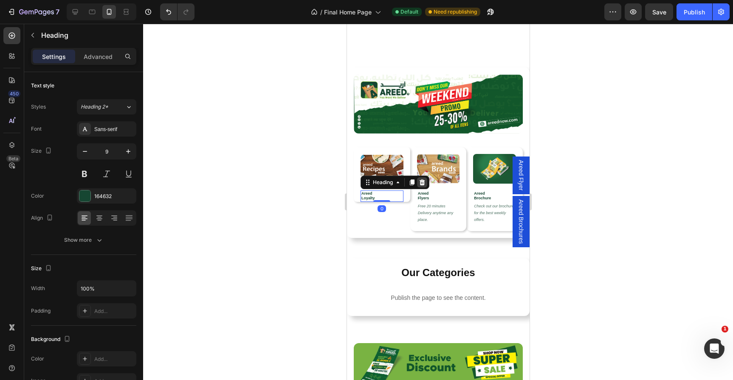
click at [420, 182] on icon at bounding box center [421, 182] width 7 height 7
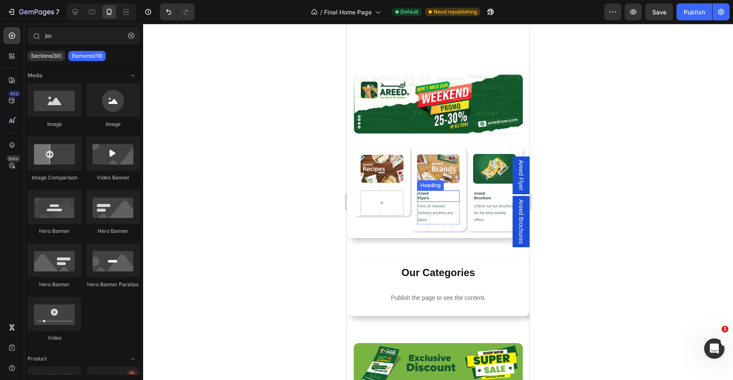
click at [432, 196] on h2 "Areed Flyers" at bounding box center [438, 196] width 43 height 11
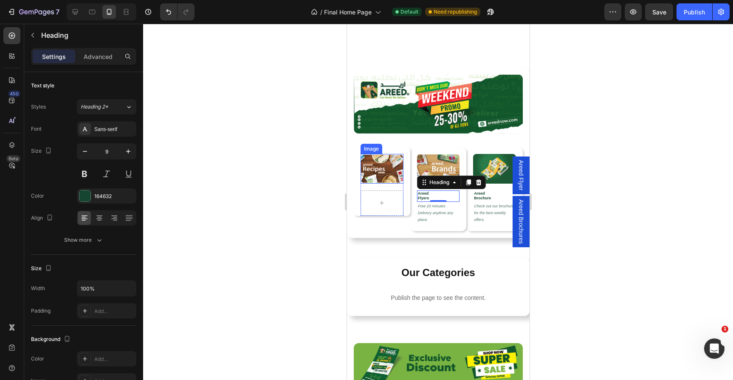
click at [396, 183] on img at bounding box center [381, 169] width 43 height 30
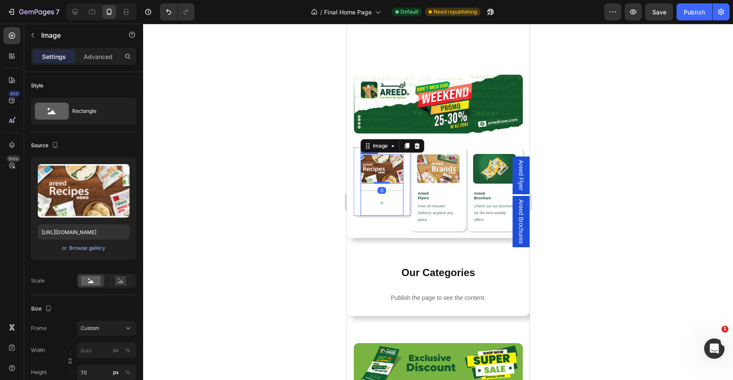
click at [391, 187] on div "Image 0 Row Row" at bounding box center [381, 185] width 43 height 62
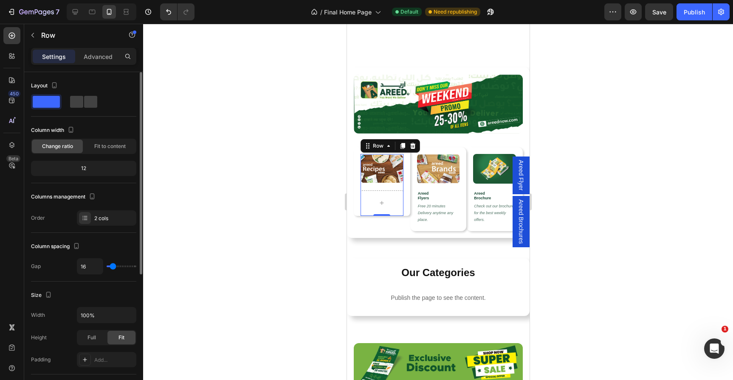
click at [56, 101] on span at bounding box center [46, 102] width 27 height 12
click at [90, 101] on span at bounding box center [90, 102] width 13 height 12
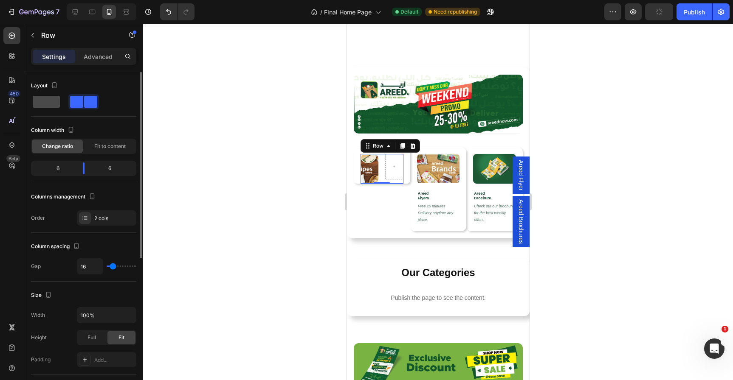
click at [58, 104] on span at bounding box center [46, 102] width 27 height 12
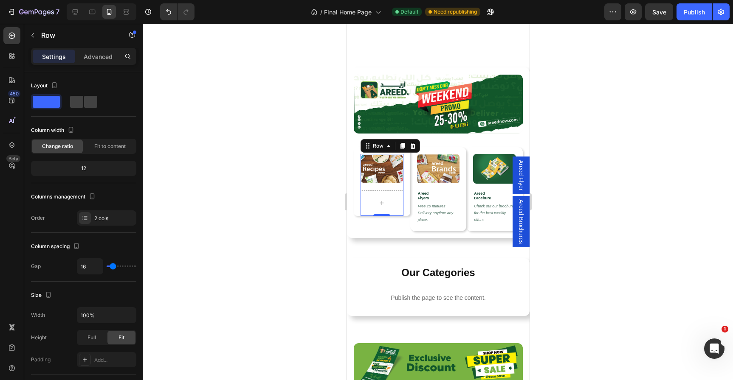
click at [311, 198] on div at bounding box center [438, 202] width 590 height 357
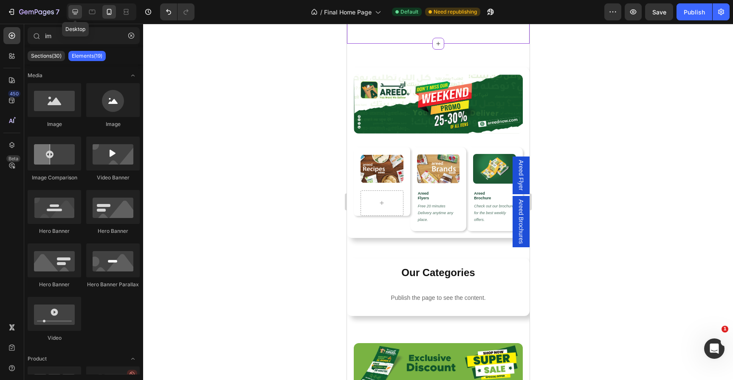
click at [75, 11] on icon at bounding box center [76, 12] width 6 height 6
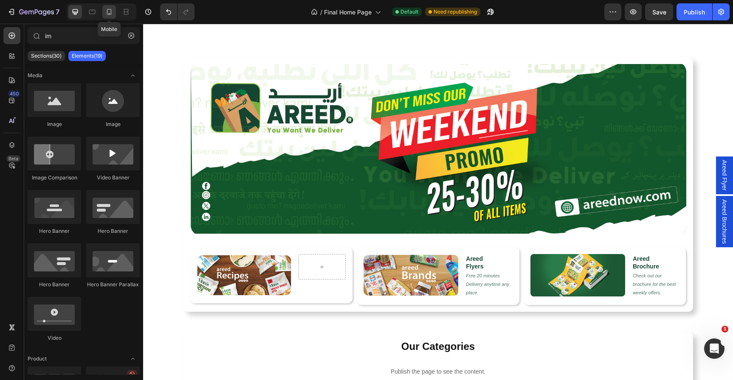
click at [108, 12] on icon at bounding box center [109, 12] width 8 height 8
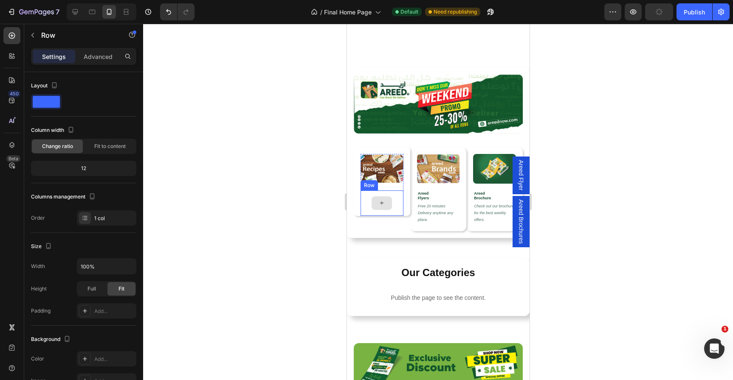
click at [386, 194] on div at bounding box center [381, 203] width 43 height 25
click at [444, 196] on h2 "Areed Flyers" at bounding box center [438, 196] width 43 height 11
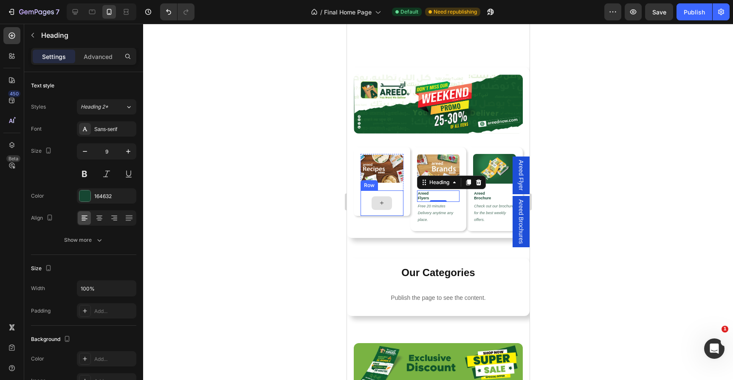
click at [362, 198] on div at bounding box center [381, 203] width 43 height 25
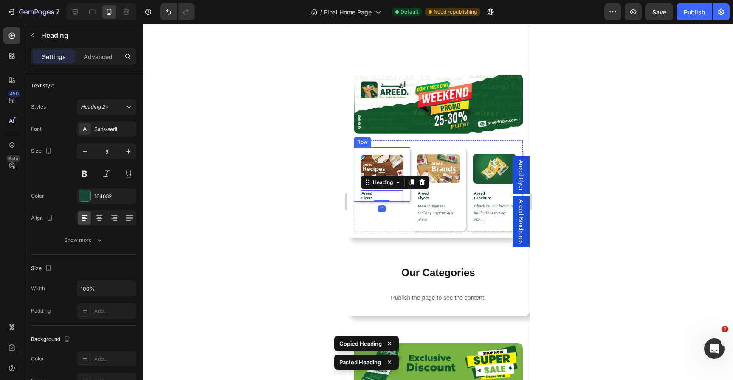
click at [373, 196] on h2 "Areed Flyers" at bounding box center [381, 196] width 43 height 11
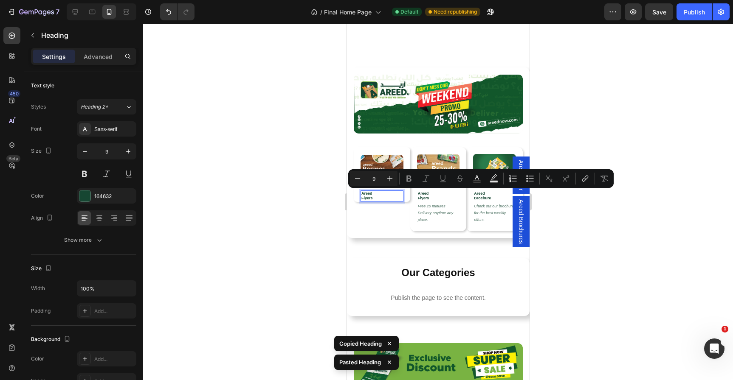
click at [372, 197] on p "Areed Flyers" at bounding box center [381, 196] width 41 height 10
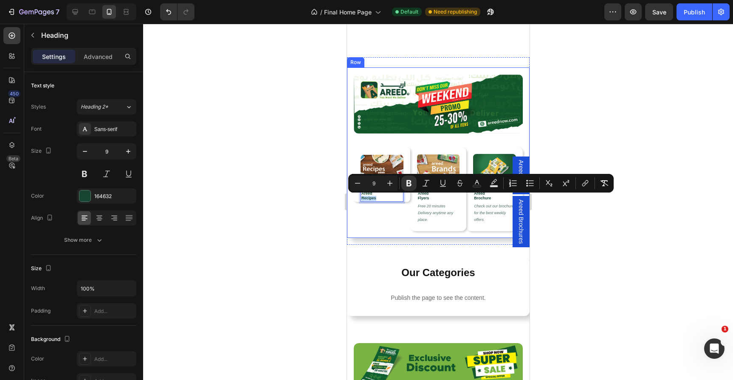
drag, startPoint x: 380, startPoint y: 197, endPoint x: 350, endPoint y: 197, distance: 29.7
click at [350, 197] on div "Image Image Areed Recipes Heading 0 Row Row Row Image Areed Flyers Heading Free…" at bounding box center [437, 153] width 183 height 171
click at [308, 214] on div at bounding box center [438, 202] width 590 height 357
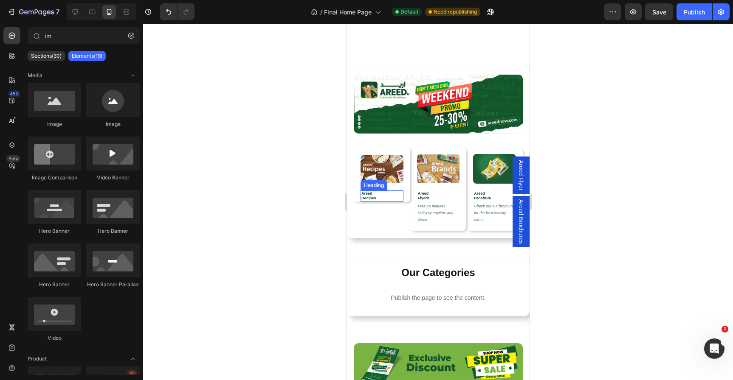
click at [392, 189] on div "Image ⁠⁠⁠⁠⁠⁠⁠ Areed Recipes Heading Row Row" at bounding box center [381, 178] width 43 height 48
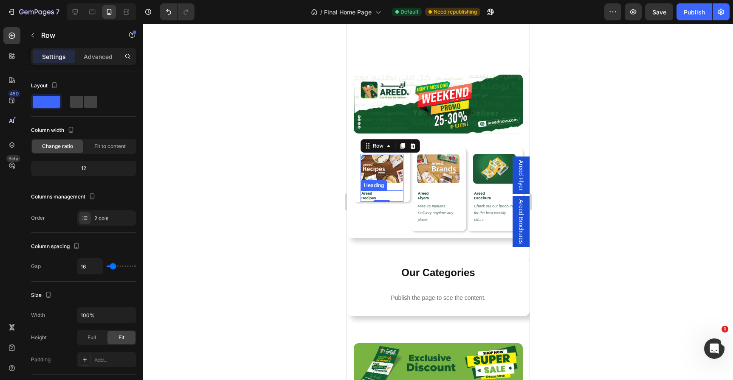
click at [389, 197] on p "⁠⁠⁠⁠⁠⁠⁠ Areed Recipes" at bounding box center [381, 196] width 41 height 10
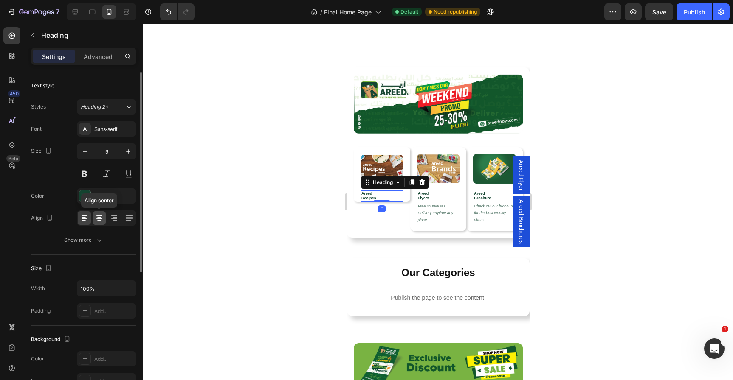
click at [99, 217] on icon at bounding box center [99, 217] width 4 height 1
click at [80, 220] on icon at bounding box center [84, 218] width 8 height 8
click at [87, 151] on icon "button" at bounding box center [85, 151] width 8 height 8
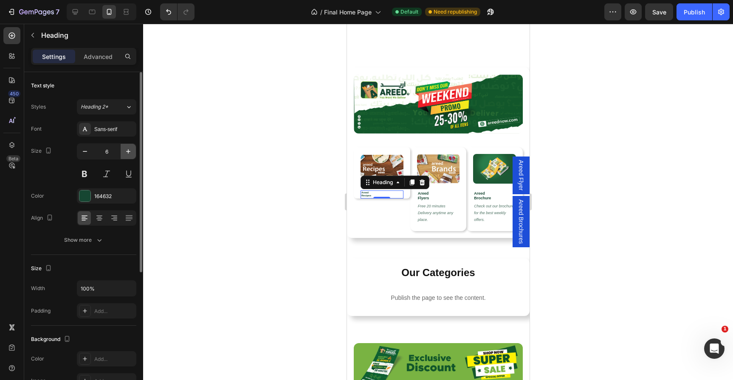
click at [122, 149] on button "button" at bounding box center [128, 151] width 15 height 15
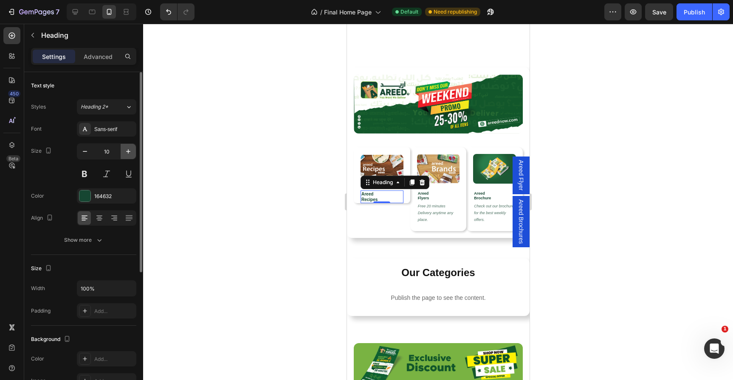
type input "11"
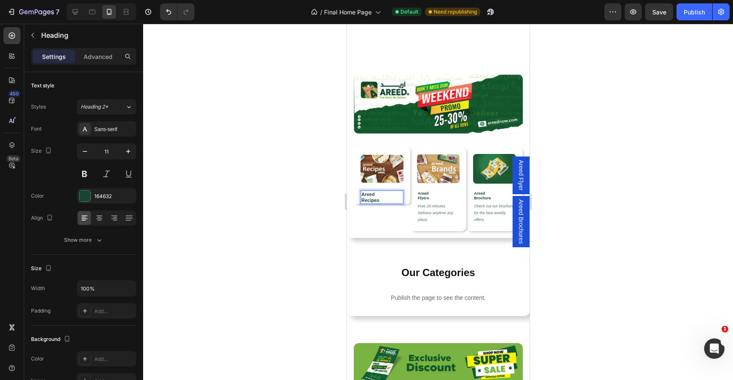
click at [366, 202] on strong "Recipes" at bounding box center [370, 200] width 18 height 5
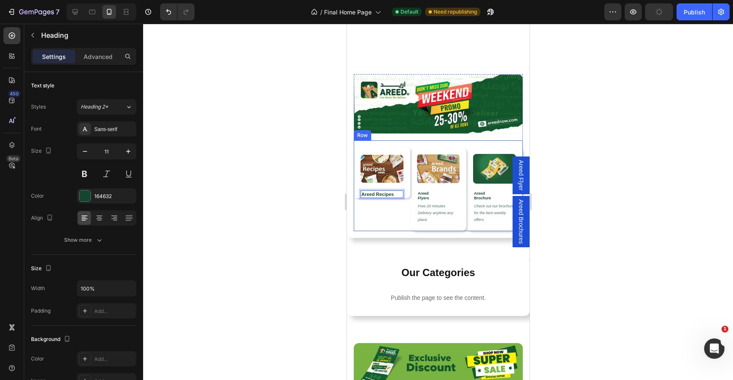
click at [301, 209] on div at bounding box center [438, 202] width 590 height 357
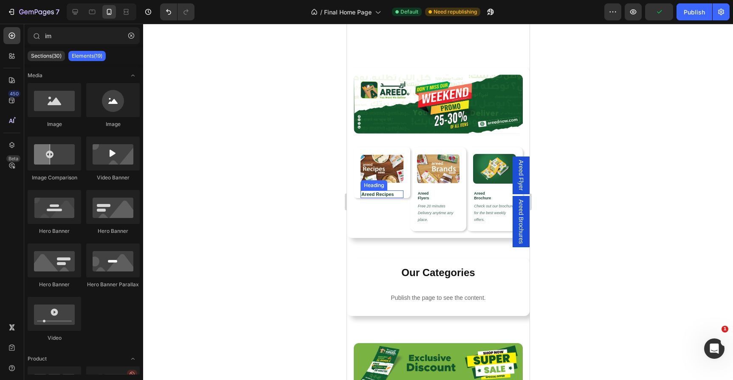
click at [380, 192] on strong "Areed Recipes" at bounding box center [377, 194] width 32 height 5
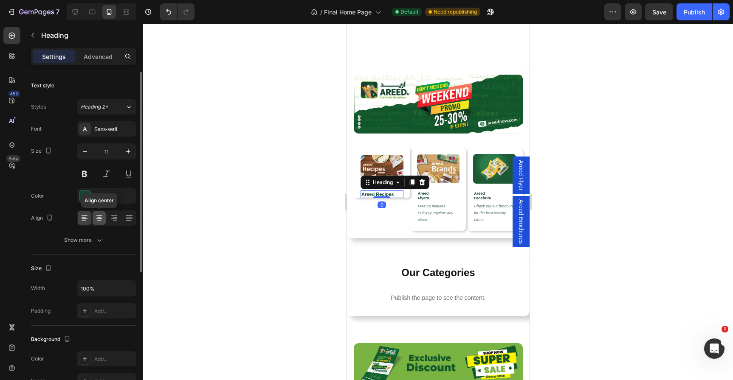
click at [97, 213] on div at bounding box center [99, 218] width 13 height 14
click at [207, 232] on div at bounding box center [438, 202] width 590 height 357
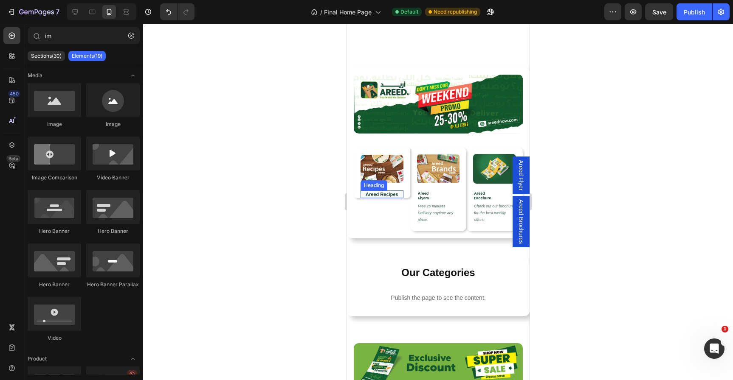
click at [387, 192] on strong "Areed Recipes" at bounding box center [381, 194] width 32 height 5
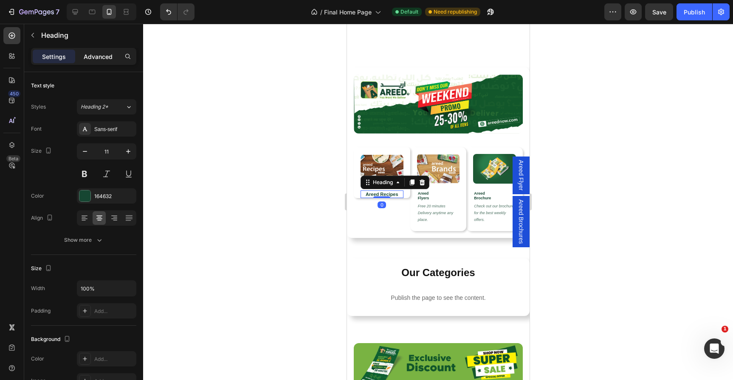
click at [92, 59] on p "Advanced" at bounding box center [98, 56] width 29 height 9
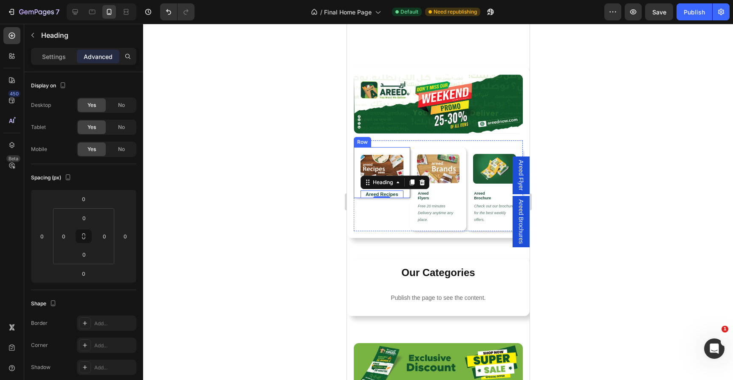
click at [386, 163] on img at bounding box center [381, 169] width 43 height 30
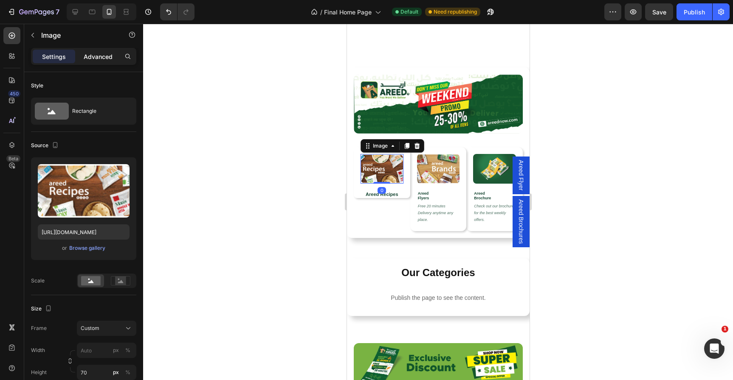
click at [107, 58] on p "Advanced" at bounding box center [98, 56] width 29 height 9
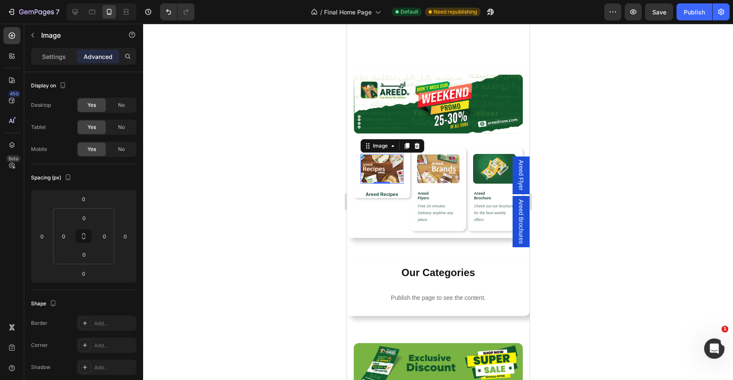
click at [257, 262] on div at bounding box center [438, 202] width 590 height 357
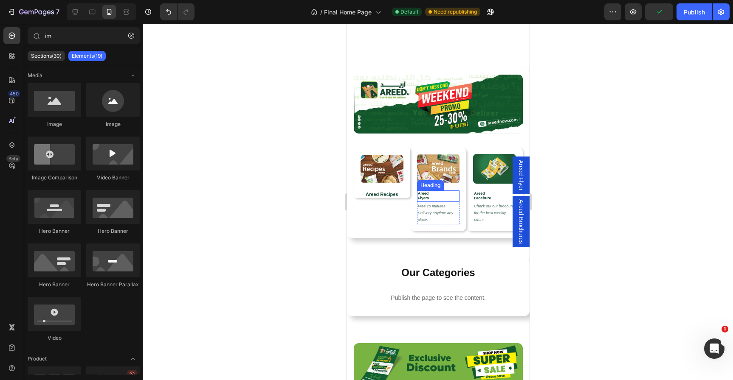
click at [431, 197] on h2 "Areed Flyers" at bounding box center [438, 196] width 43 height 11
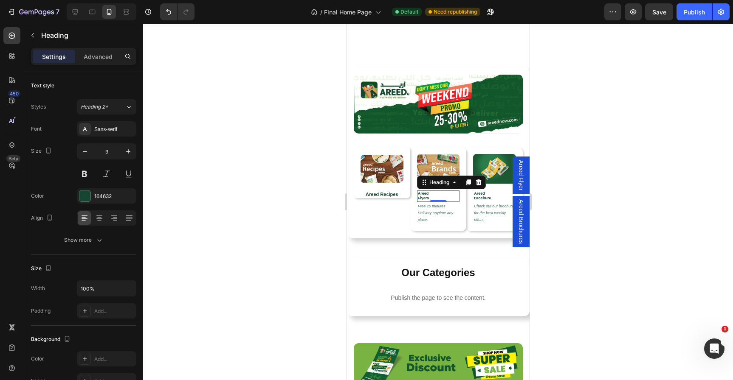
click at [478, 181] on icon at bounding box center [478, 182] width 6 height 6
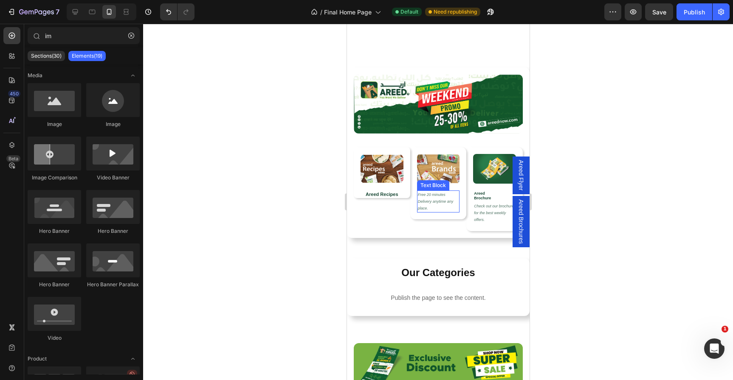
click at [436, 203] on p "Free 20 minutes Delivery anytime any place." at bounding box center [437, 201] width 41 height 21
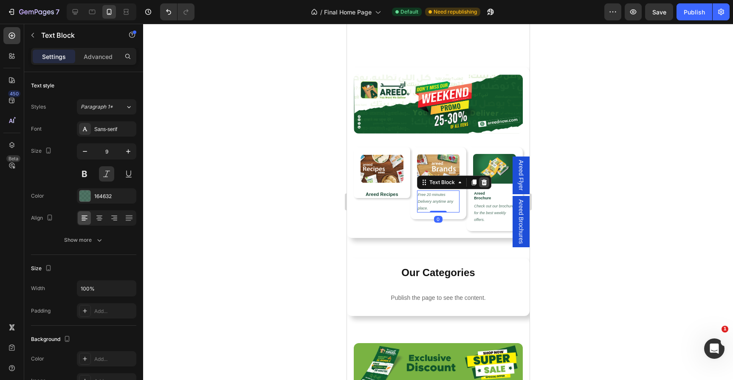
click at [482, 181] on icon at bounding box center [484, 182] width 6 height 6
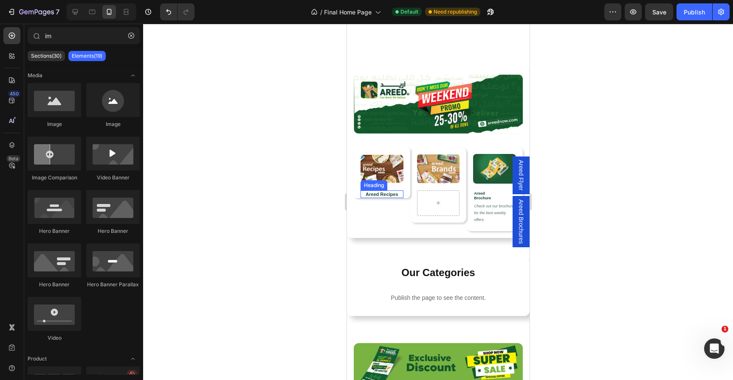
click at [393, 196] on strong "Areed Recipes" at bounding box center [381, 194] width 32 height 5
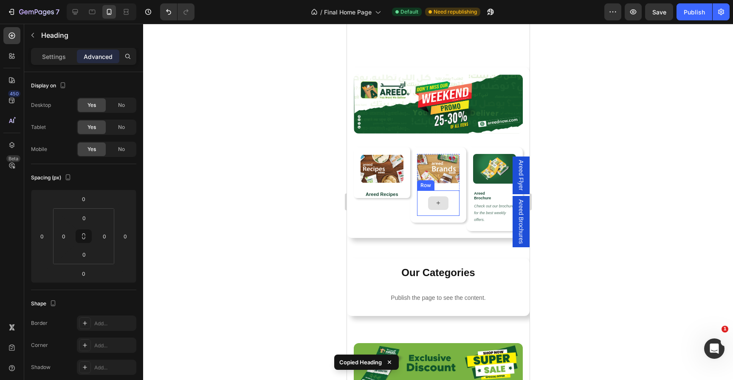
click at [428, 200] on div at bounding box center [438, 204] width 20 height 14
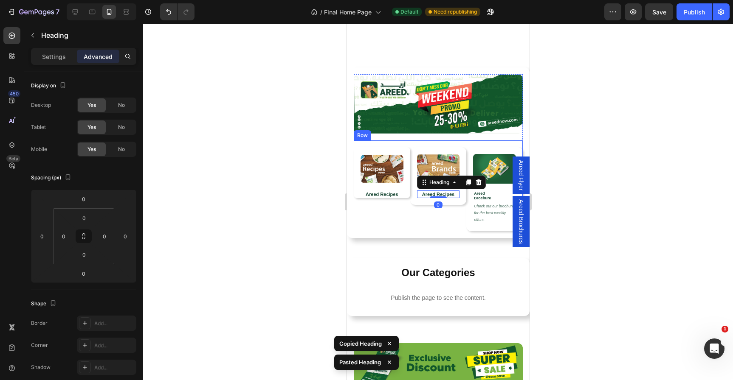
click at [404, 224] on div "Image ⁠⁠⁠⁠⁠⁠⁠ Areed Recipes Heading Row Row Row" at bounding box center [381, 189] width 56 height 84
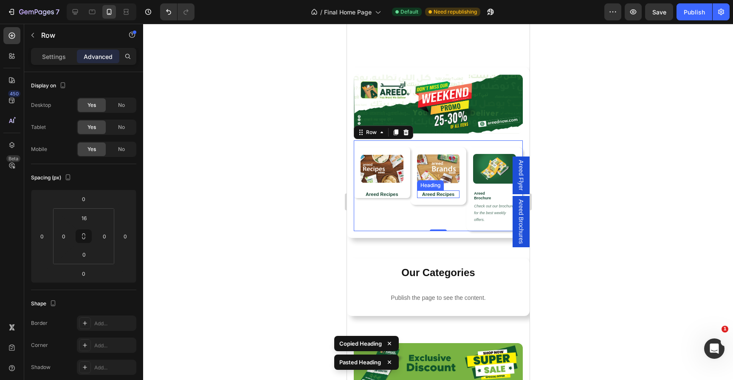
click at [429, 194] on strong "Areed Recipes" at bounding box center [438, 194] width 32 height 5
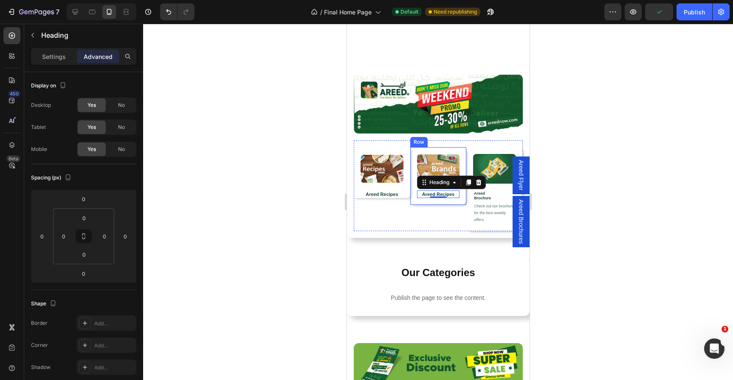
click at [442, 202] on div "Image Areed Recipes Heading 0 Row Row Row" at bounding box center [438, 176] width 56 height 58
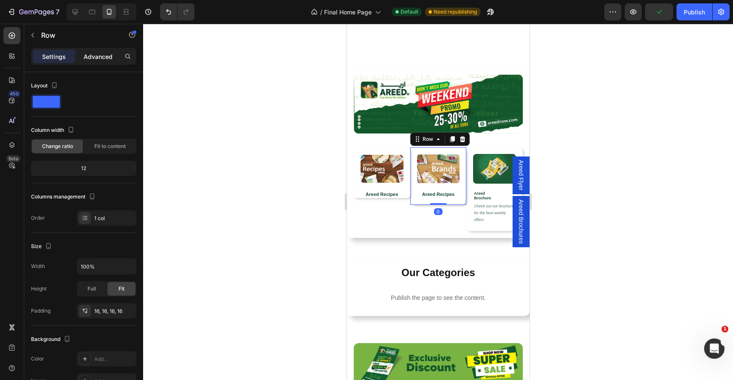
click at [101, 57] on p "Advanced" at bounding box center [98, 56] width 29 height 9
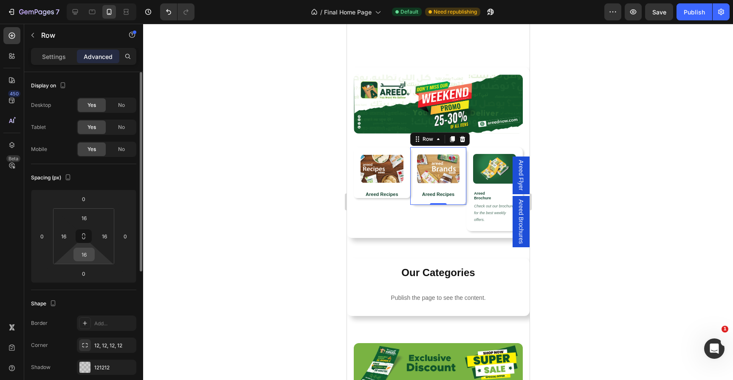
click at [87, 254] on input "16" at bounding box center [84, 254] width 17 height 13
type input "0"
click at [105, 234] on input "16" at bounding box center [104, 236] width 13 height 13
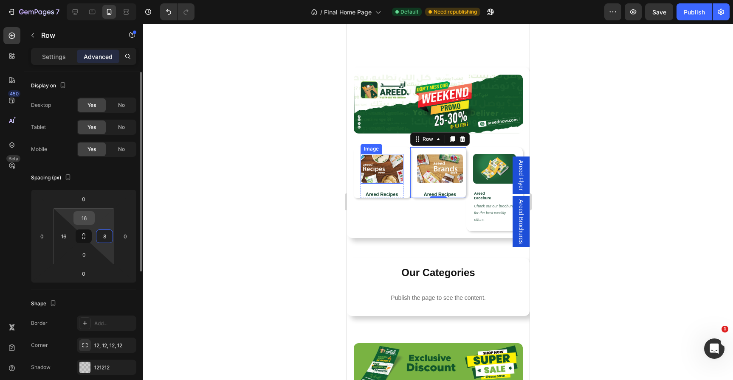
type input "8"
click at [90, 220] on input "16" at bounding box center [84, 218] width 17 height 13
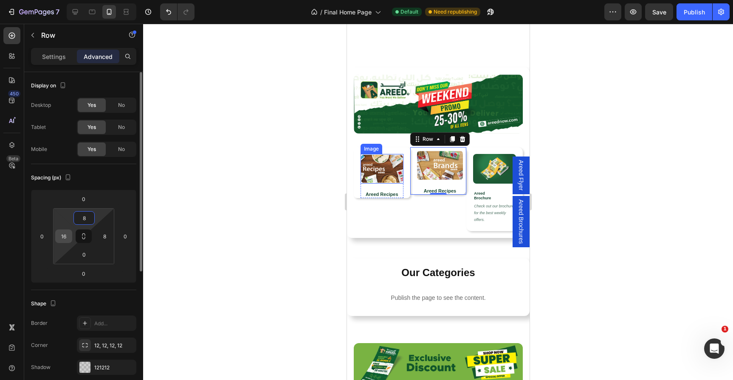
type input "8"
click at [63, 235] on input "16" at bounding box center [63, 236] width 13 height 13
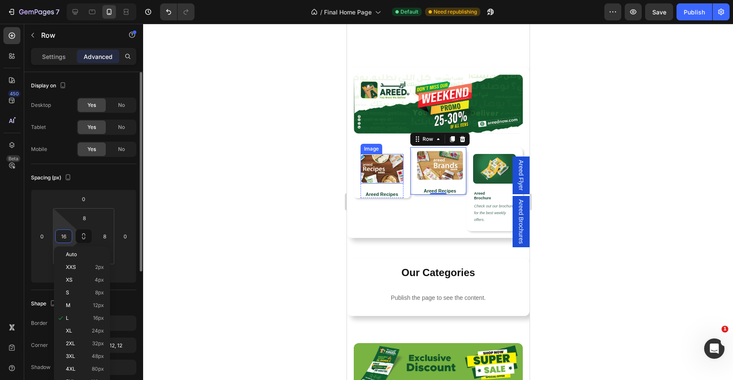
type input "8"
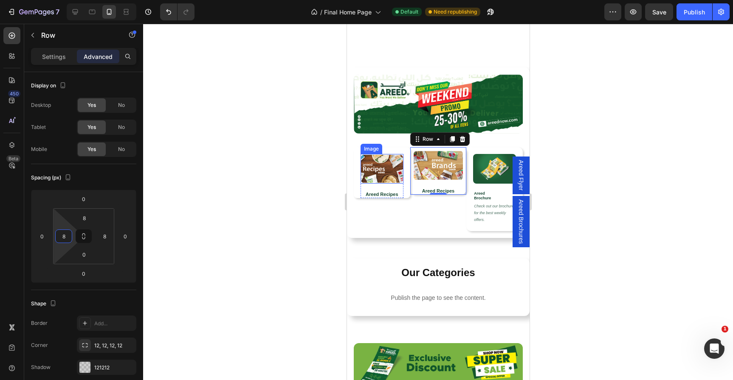
click at [377, 173] on img at bounding box center [381, 169] width 43 height 30
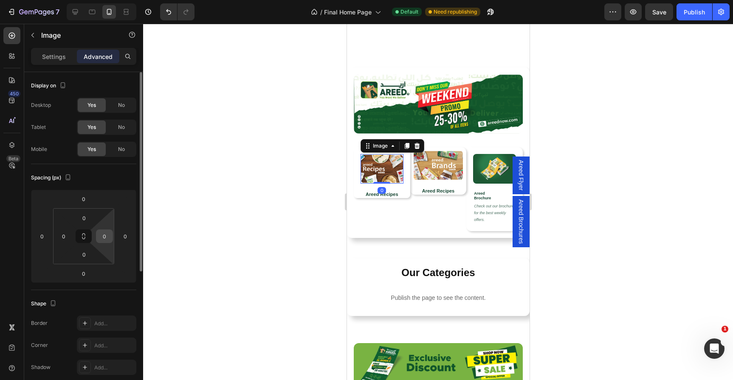
click at [105, 237] on input "0" at bounding box center [104, 236] width 13 height 13
type input "8"
click at [87, 219] on input "0" at bounding box center [84, 218] width 17 height 13
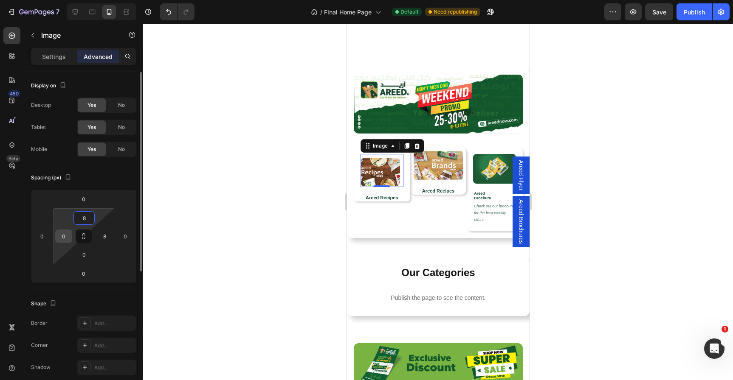
type input "8"
click at [64, 235] on input "0" at bounding box center [63, 236] width 13 height 13
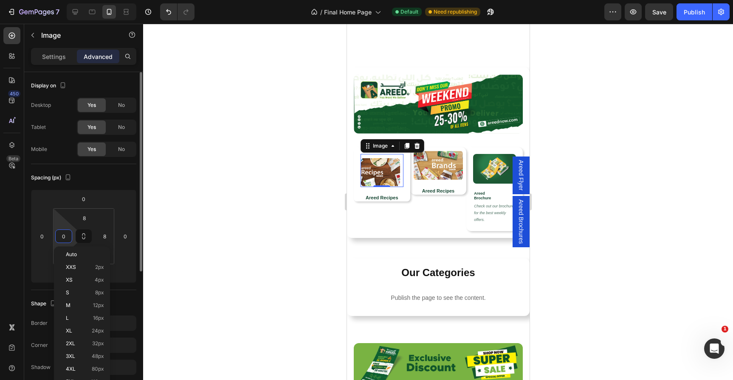
type input "8"
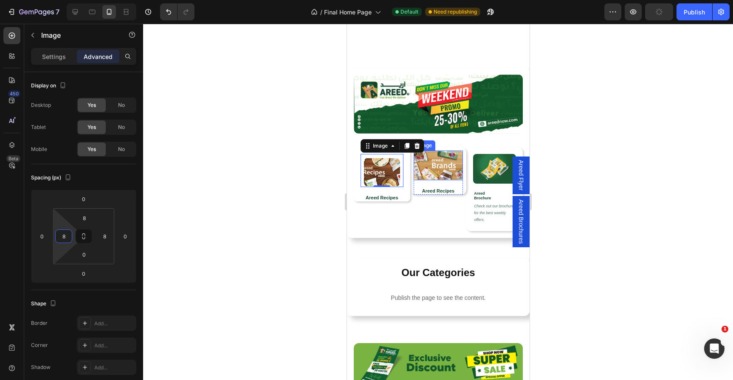
click at [428, 157] on img at bounding box center [438, 166] width 50 height 30
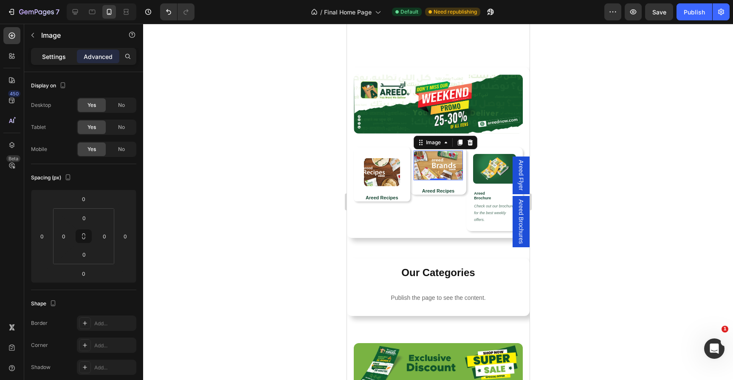
click at [51, 56] on p "Settings" at bounding box center [54, 56] width 24 height 9
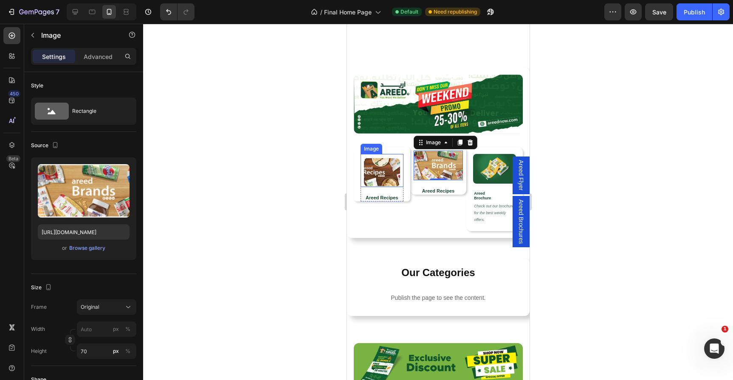
click at [383, 175] on img at bounding box center [381, 173] width 36 height 30
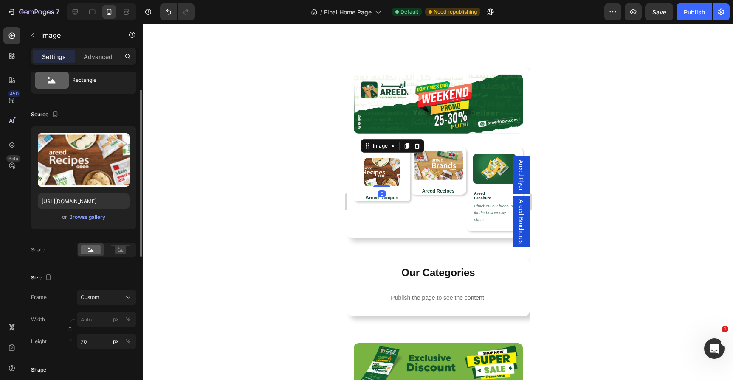
scroll to position [36, 0]
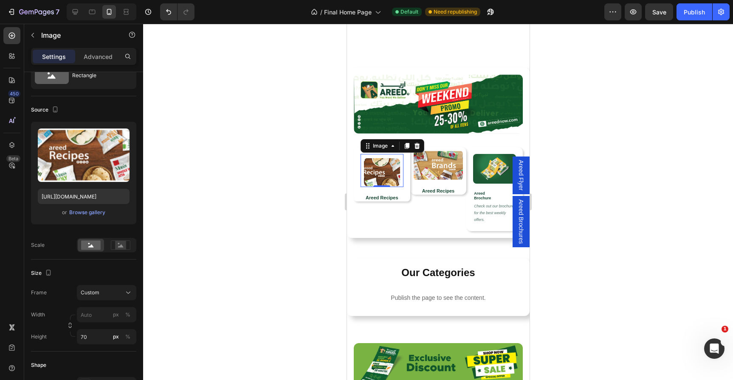
click at [394, 172] on img at bounding box center [381, 173] width 36 height 30
click at [358, 166] on div "Image 0 ⁠⁠⁠⁠⁠⁠⁠ Areed Recipes Heading Row Row Row" at bounding box center [381, 174] width 56 height 54
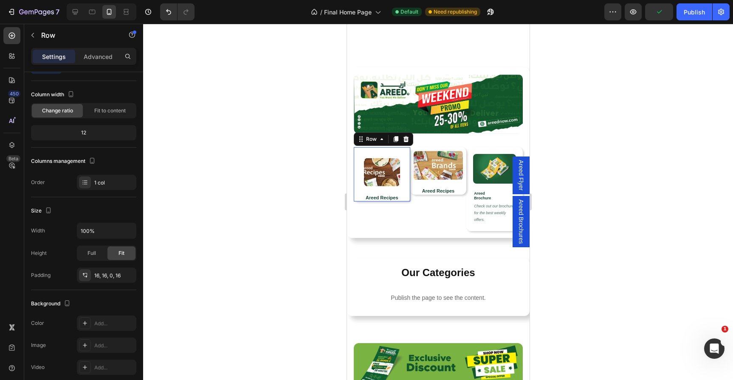
scroll to position [0, 0]
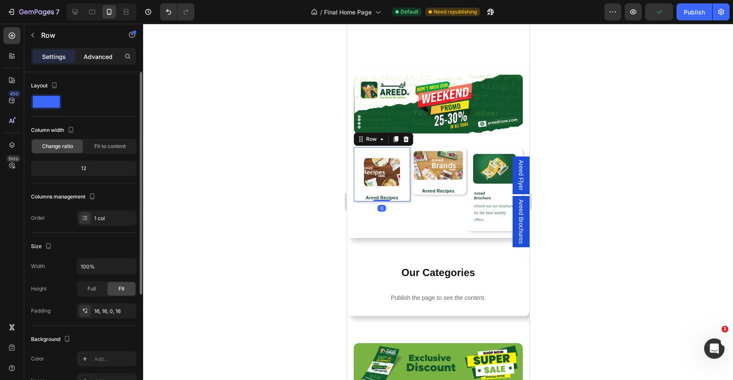
click at [107, 59] on p "Advanced" at bounding box center [98, 56] width 29 height 9
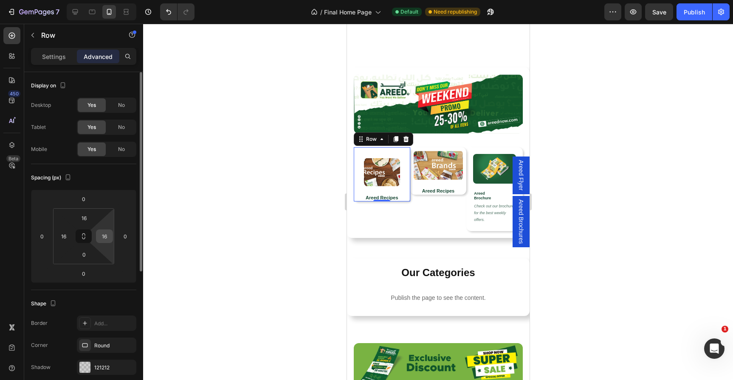
click at [105, 236] on input "16" at bounding box center [104, 236] width 13 height 13
type input "0"
click at [84, 220] on input "16" at bounding box center [84, 218] width 17 height 13
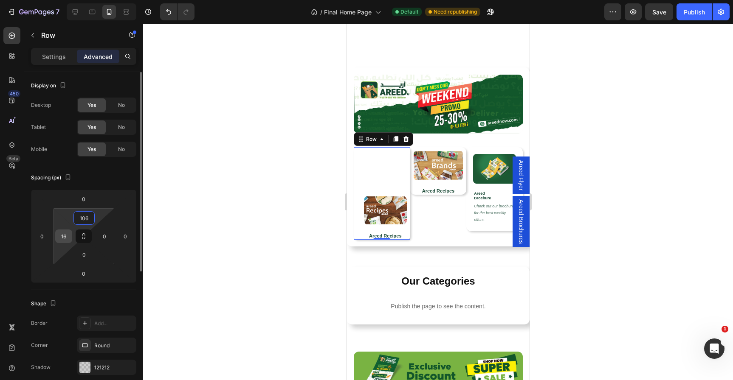
type input "106"
click at [62, 239] on input "16" at bounding box center [63, 236] width 13 height 13
type input "0"
click at [85, 220] on input "106" at bounding box center [84, 218] width 17 height 13
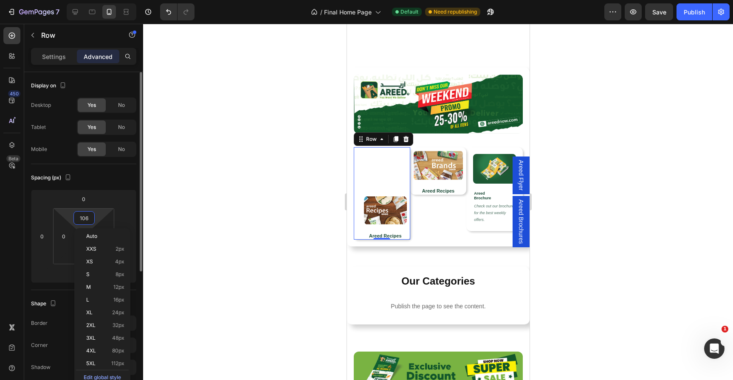
type input "0"
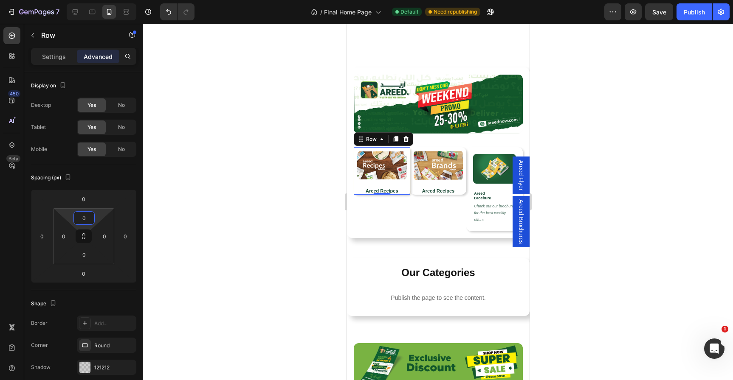
click at [219, 224] on div at bounding box center [438, 202] width 590 height 357
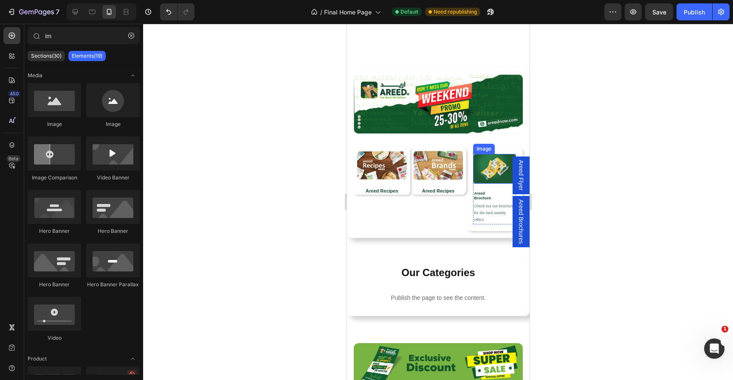
click at [494, 159] on img at bounding box center [494, 169] width 43 height 30
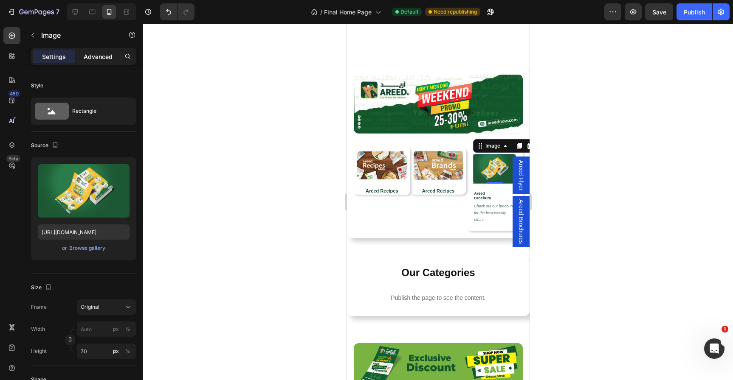
click at [97, 61] on div "Advanced" at bounding box center [98, 57] width 42 height 14
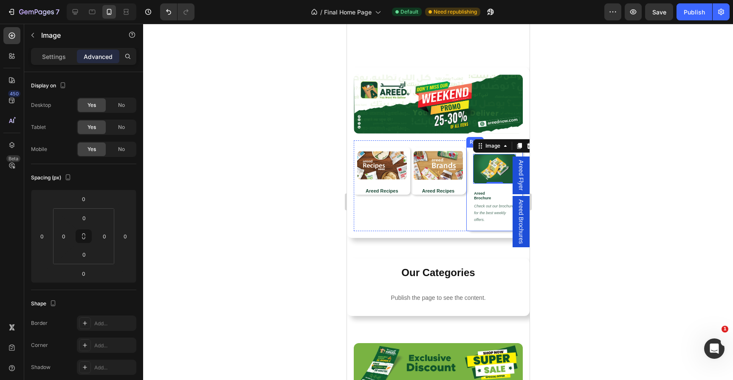
click at [470, 156] on div "Image 0 Areed Brochure Heading Check out our brochure for the best weekly offer…" at bounding box center [494, 189] width 56 height 84
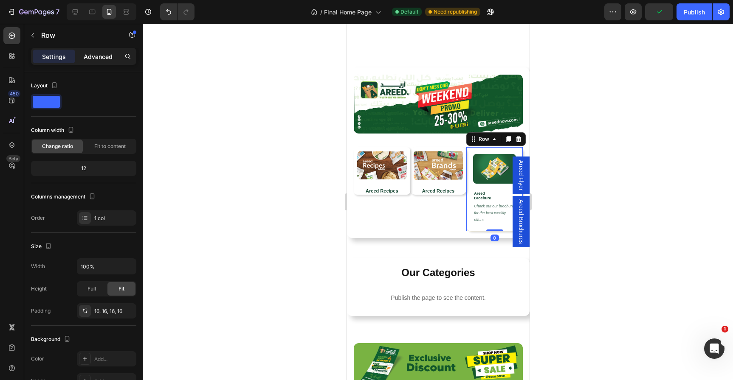
click at [100, 56] on p "Advanced" at bounding box center [98, 56] width 29 height 9
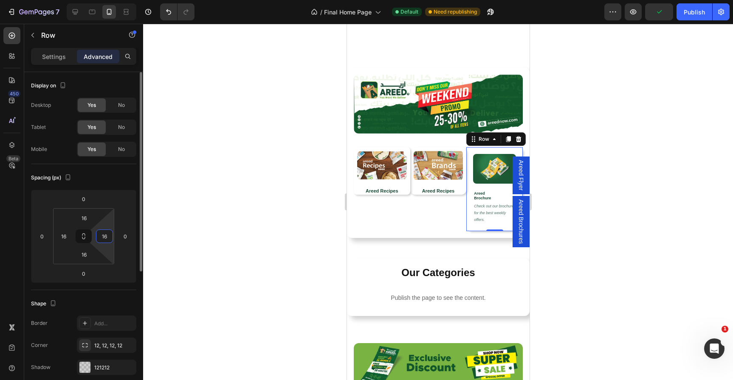
click at [104, 234] on input "16" at bounding box center [104, 236] width 13 height 13
type input "0"
click at [82, 217] on input "16" at bounding box center [84, 218] width 17 height 13
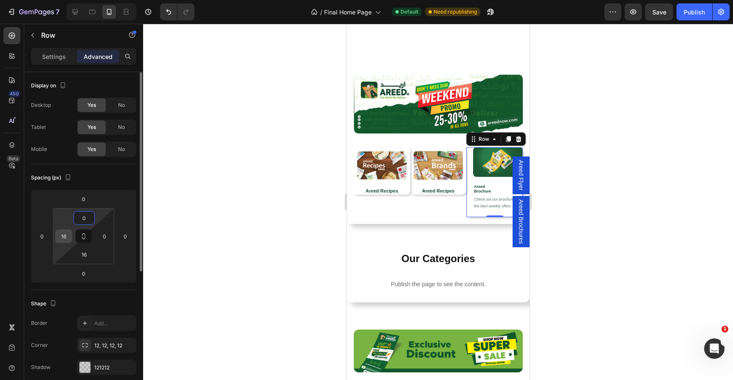
type input "0"
click at [64, 236] on input "16" at bounding box center [63, 236] width 13 height 13
type input "0"
click at [86, 255] on input "16" at bounding box center [84, 254] width 17 height 13
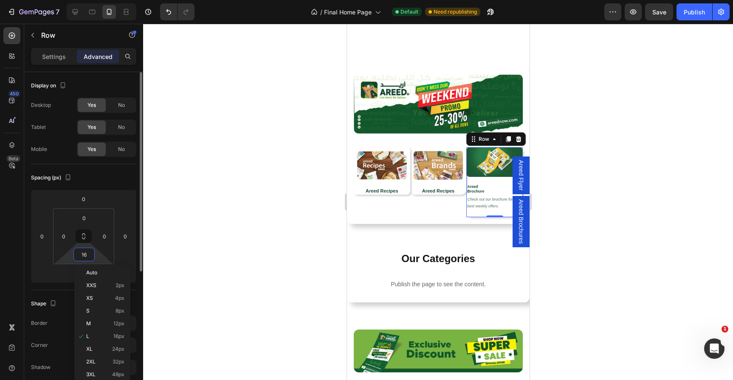
type input "0"
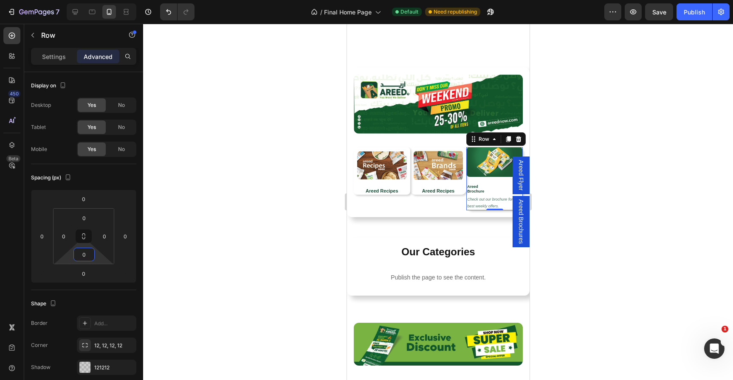
click at [544, 190] on div at bounding box center [438, 202] width 590 height 357
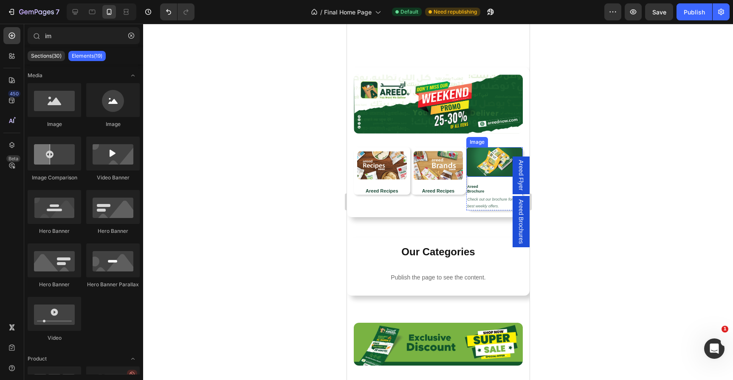
click at [489, 161] on img at bounding box center [494, 162] width 56 height 30
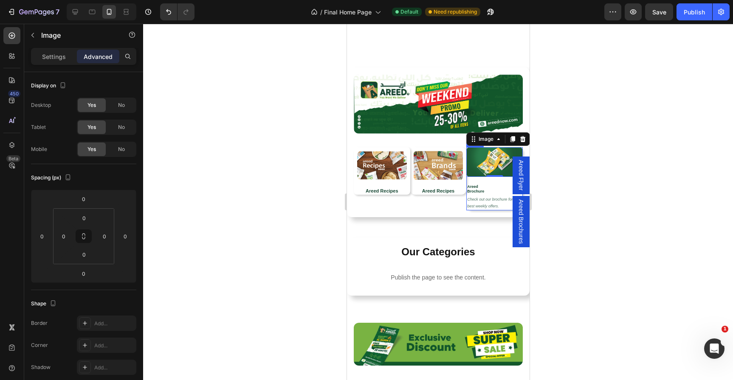
click at [469, 180] on div "Image 0 Areed Brochure Heading Check out our brochure for the best weekly offer…" at bounding box center [494, 179] width 56 height 64
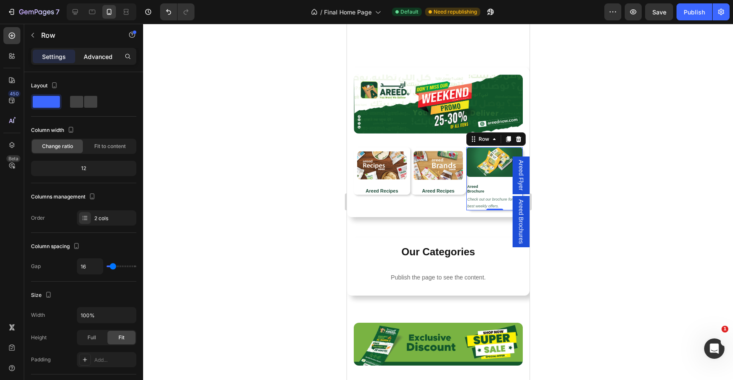
click at [100, 61] on div "Advanced" at bounding box center [98, 57] width 42 height 14
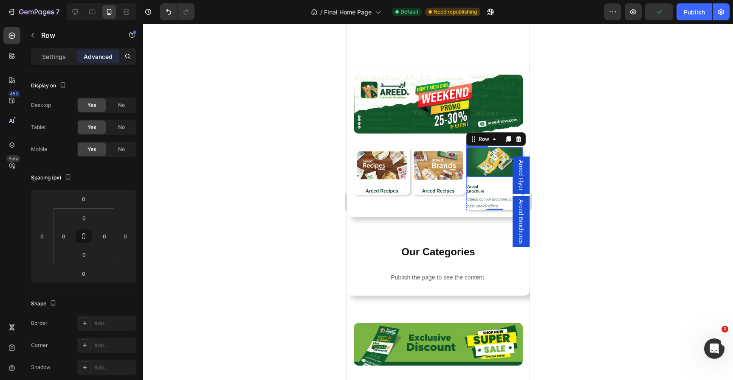
click at [469, 160] on img at bounding box center [494, 162] width 56 height 30
click at [104, 236] on input "0" at bounding box center [104, 236] width 13 height 13
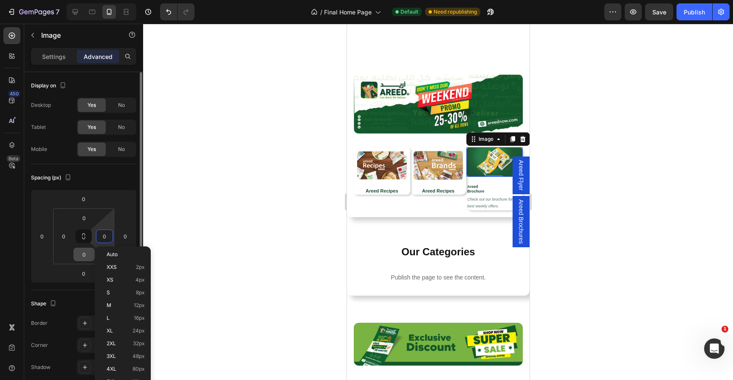
click at [85, 238] on icon at bounding box center [83, 238] width 3 height 3
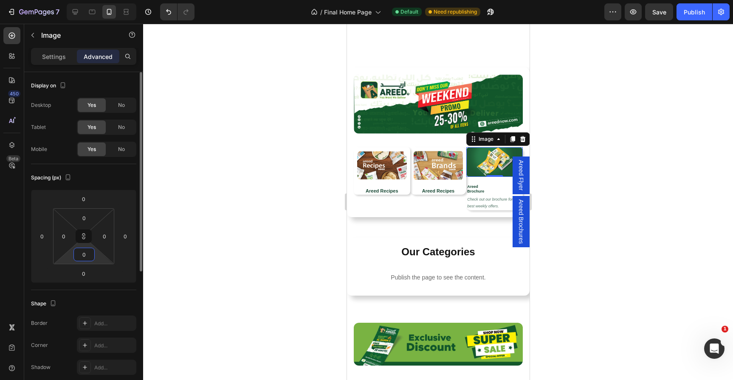
click at [85, 251] on input "0" at bounding box center [84, 254] width 17 height 13
type input "8"
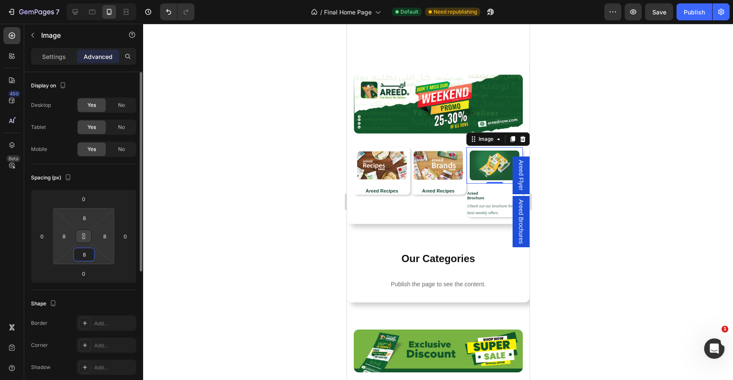
type input "8"
click at [82, 235] on icon at bounding box center [83, 236] width 7 height 7
click at [91, 256] on input "8" at bounding box center [84, 254] width 17 height 13
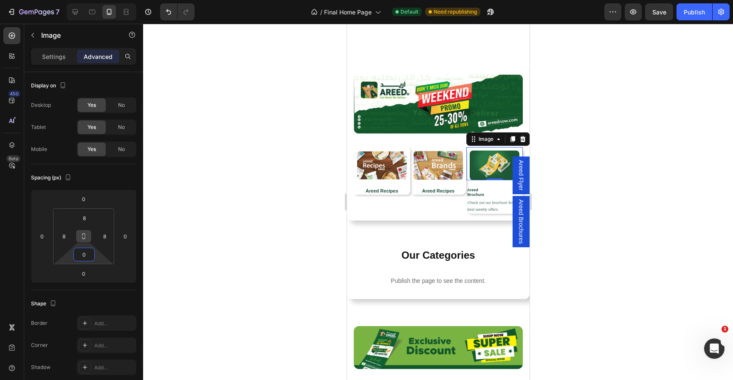
click at [239, 230] on div at bounding box center [438, 202] width 590 height 357
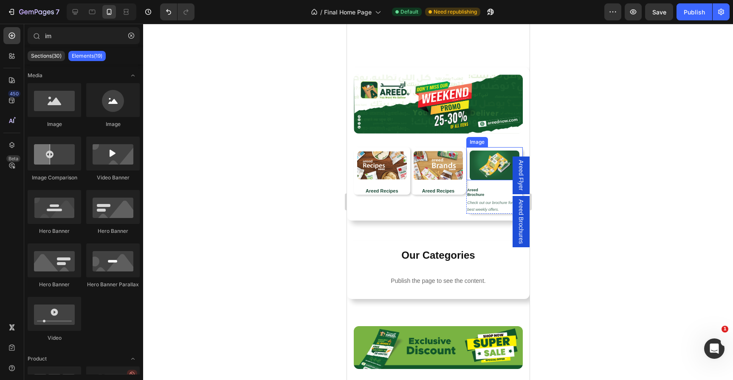
click at [481, 161] on img at bounding box center [494, 166] width 50 height 30
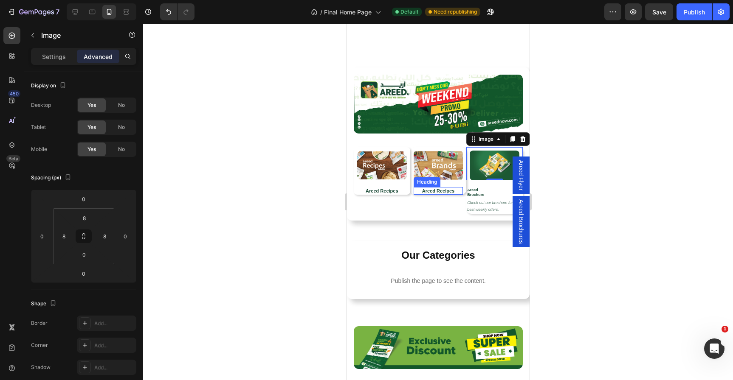
click at [446, 190] on strong "Areed Recipes" at bounding box center [438, 191] width 32 height 5
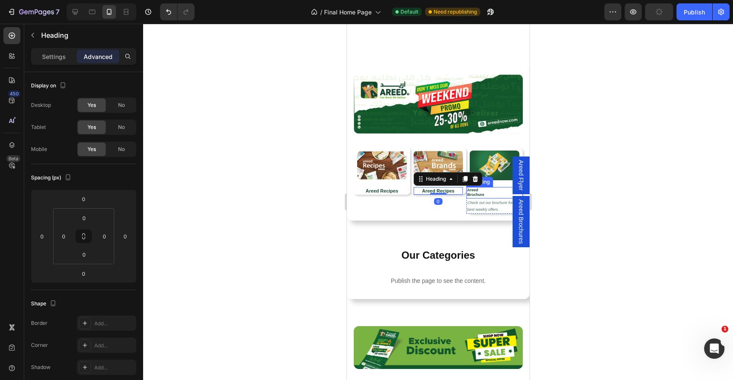
click at [476, 190] on strong "Areed" at bounding box center [472, 190] width 11 height 4
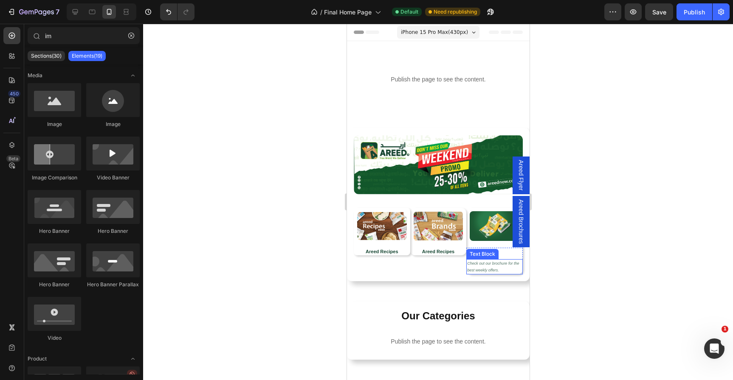
click at [495, 270] on p "Check out our brochure for the best weekly offers." at bounding box center [494, 267] width 55 height 14
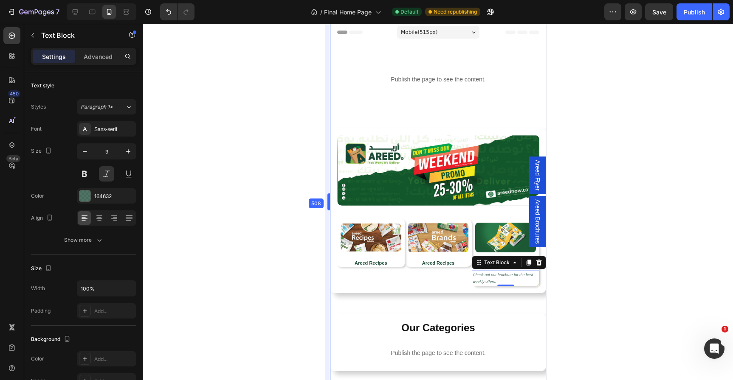
drag, startPoint x: 344, startPoint y: 195, endPoint x: 306, endPoint y: 195, distance: 37.4
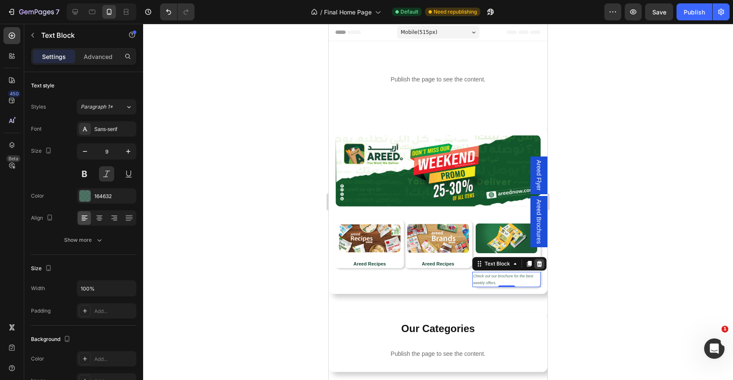
click at [538, 263] on icon at bounding box center [540, 264] width 6 height 6
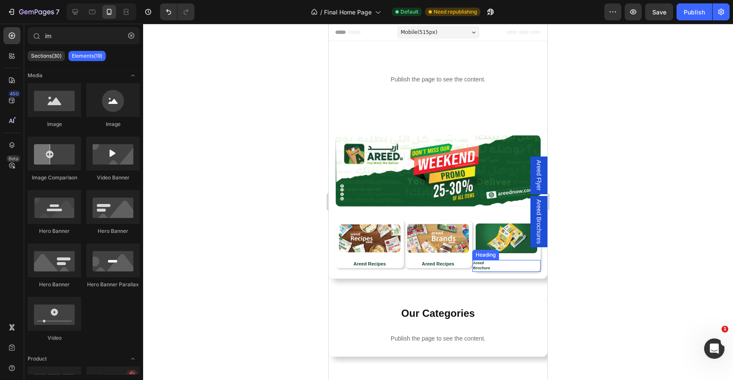
click at [496, 263] on h2 "Areed Brochure" at bounding box center [506, 265] width 68 height 11
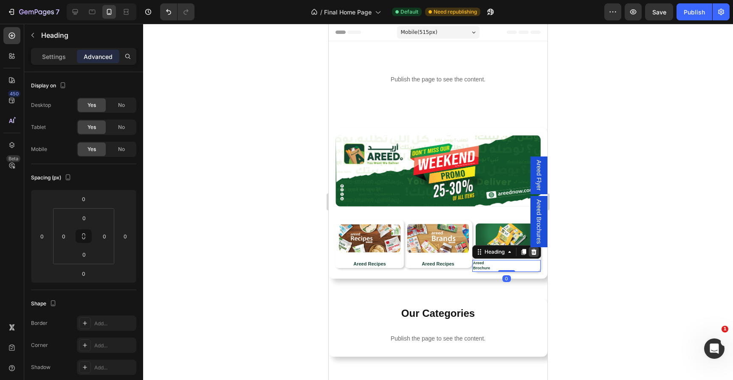
click at [533, 254] on icon at bounding box center [534, 252] width 6 height 6
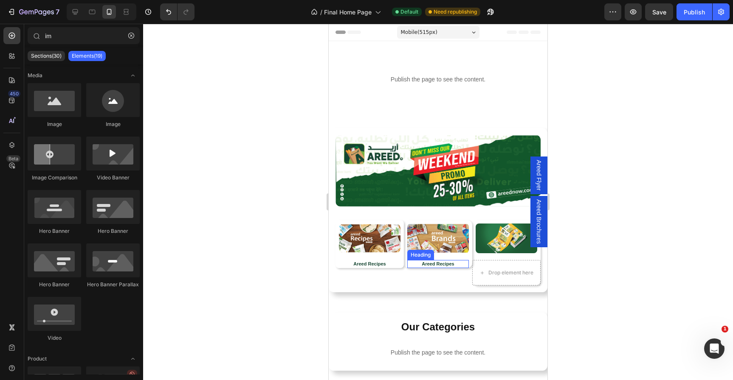
click at [436, 262] on strong "Areed Recipes" at bounding box center [438, 264] width 32 height 5
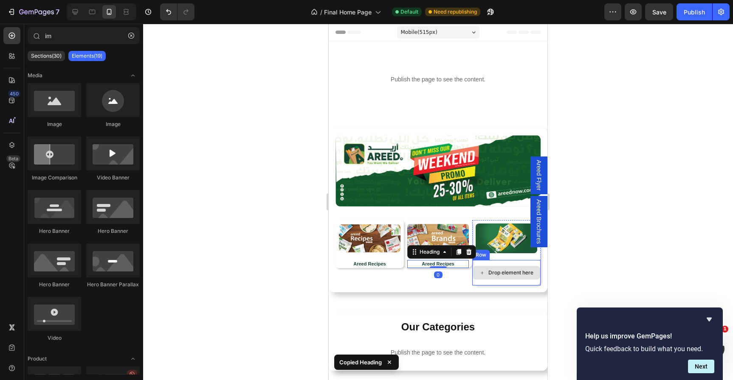
click at [501, 273] on div "Drop element here" at bounding box center [510, 273] width 45 height 7
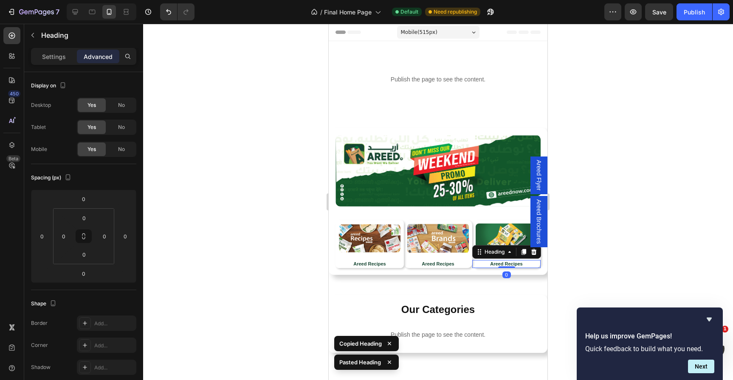
click at [515, 262] on strong "Areed Recipes" at bounding box center [506, 264] width 32 height 5
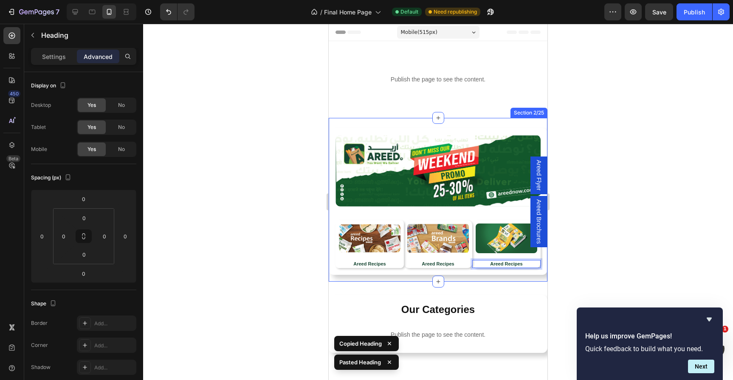
click at [475, 279] on div "Image Image Areed Recipes Heading Row Row Row Image Areed Recipes Heading Row R…" at bounding box center [438, 200] width 219 height 164
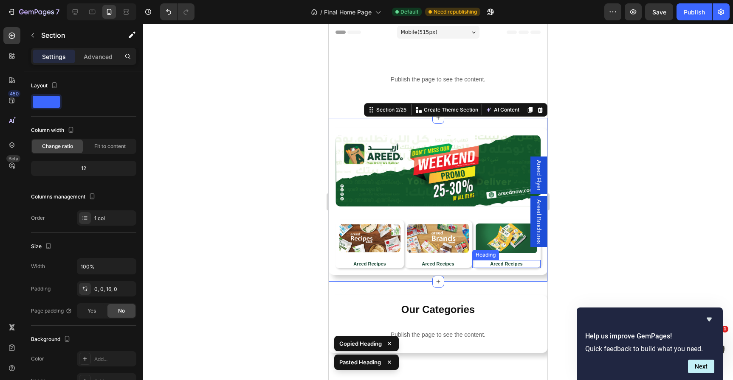
click at [521, 263] on strong "Areed Recipes" at bounding box center [506, 264] width 32 height 5
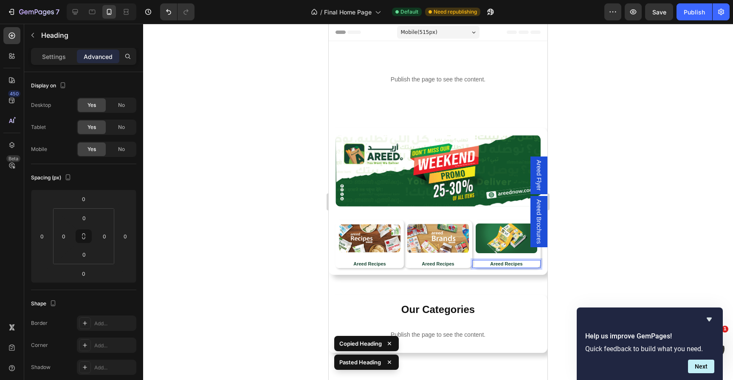
click at [526, 264] on p "Areed Recipes" at bounding box center [506, 264] width 67 height 6
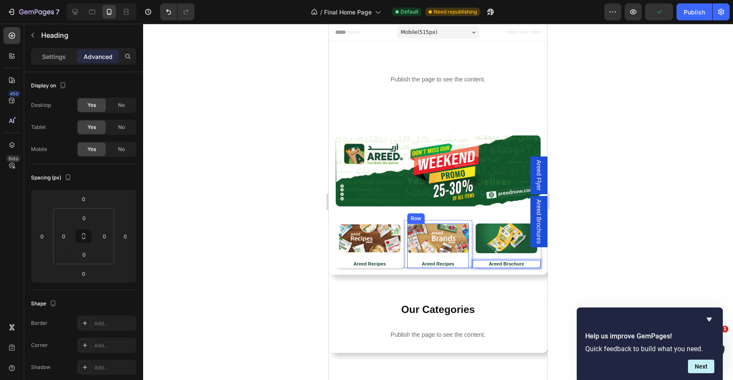
click at [441, 263] on strong "Areed Recipes" at bounding box center [438, 264] width 32 height 5
click at [453, 265] on strong "Areed Recipes" at bounding box center [438, 264] width 32 height 5
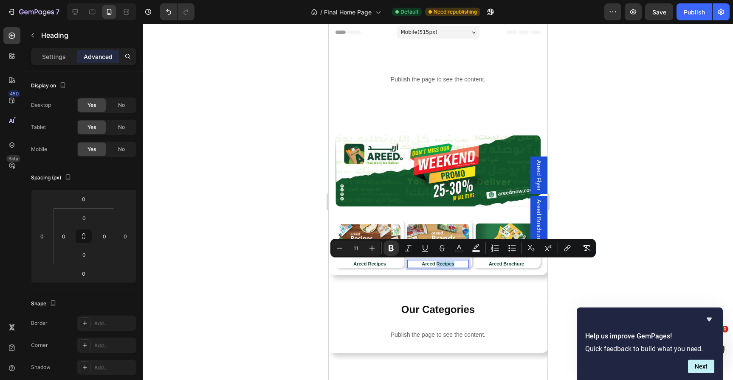
drag, startPoint x: 455, startPoint y: 265, endPoint x: 437, endPoint y: 265, distance: 17.8
click at [437, 265] on p "Areed Recipes" at bounding box center [438, 264] width 60 height 6
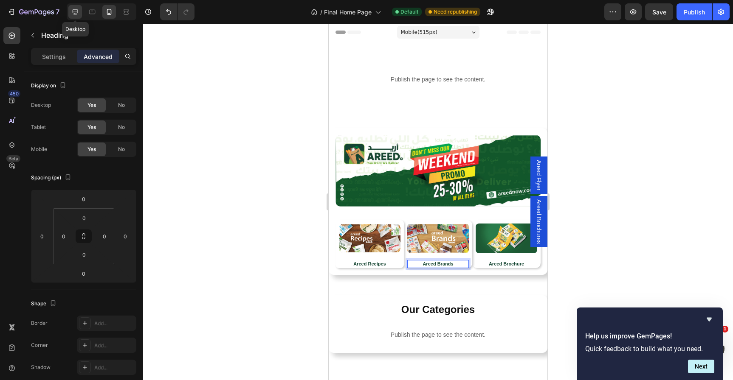
click at [77, 12] on icon at bounding box center [76, 12] width 6 height 6
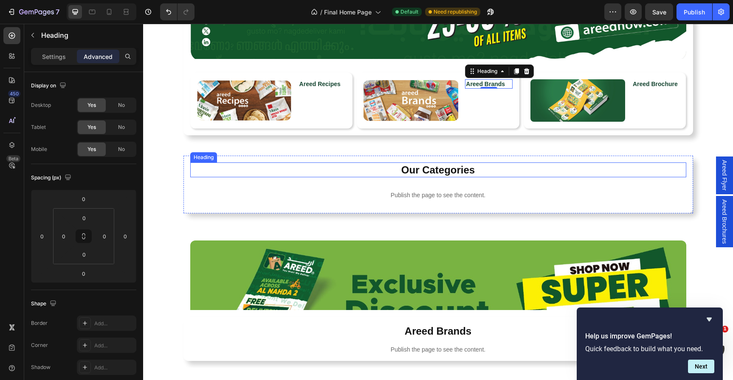
scroll to position [224, 0]
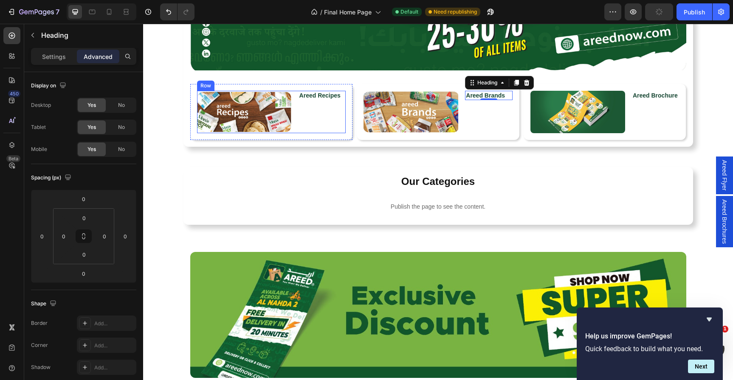
click at [314, 104] on div "Areed Recipes Heading Row" at bounding box center [322, 112] width 48 height 42
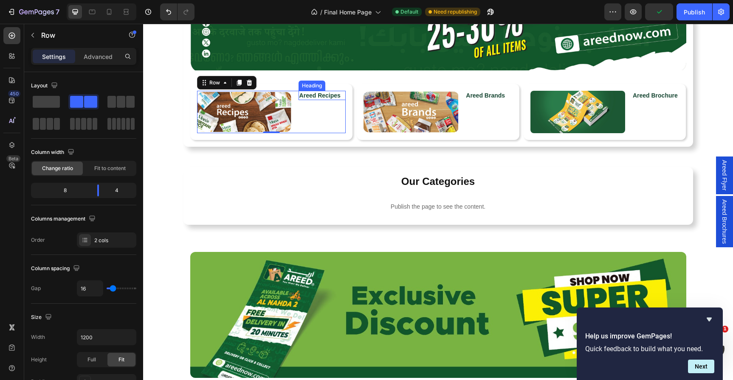
click at [313, 95] on strong "Areed Recipes" at bounding box center [319, 95] width 41 height 7
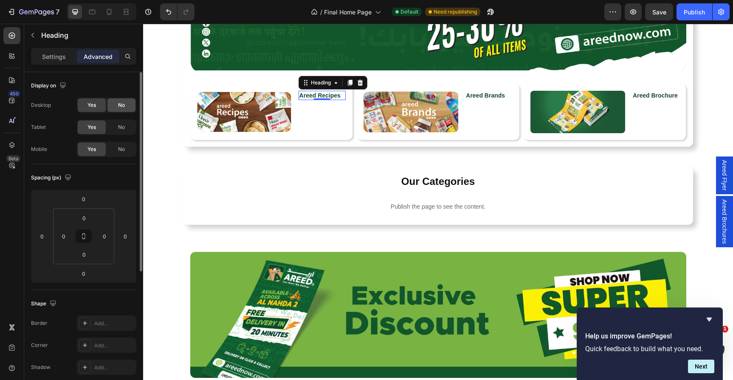
click at [124, 109] on span "No" at bounding box center [121, 105] width 7 height 8
click at [91, 107] on span "Yes" at bounding box center [91, 105] width 8 height 8
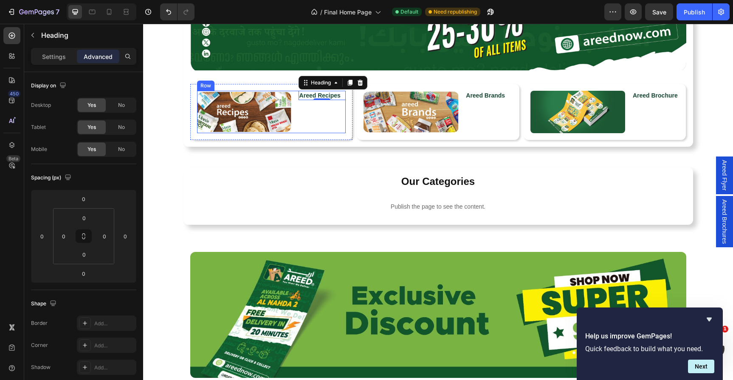
click at [329, 113] on div "Areed Recipes Heading 0 Row" at bounding box center [322, 112] width 48 height 42
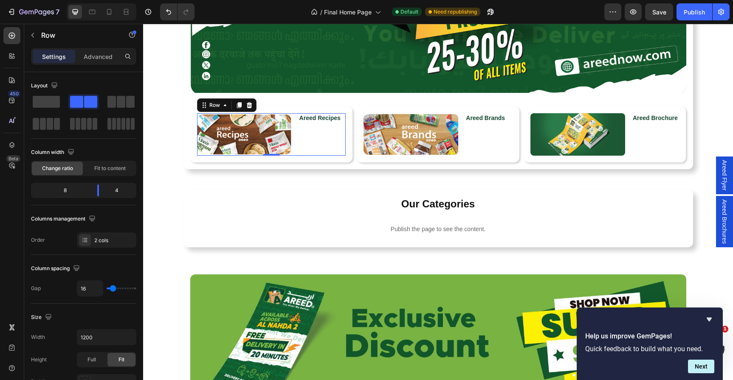
scroll to position [201, 0]
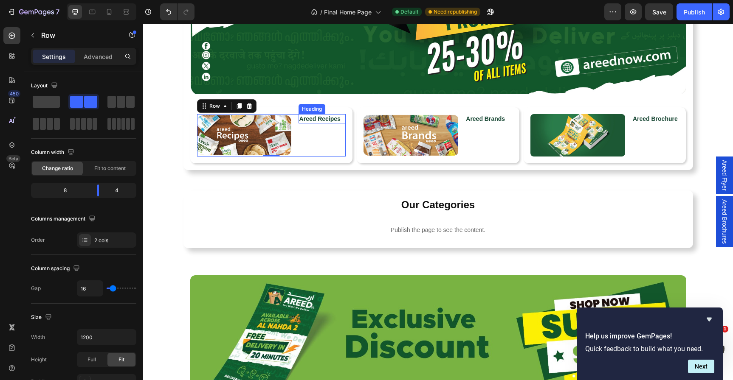
click at [330, 123] on h2 "Areed Recipes" at bounding box center [322, 118] width 48 height 9
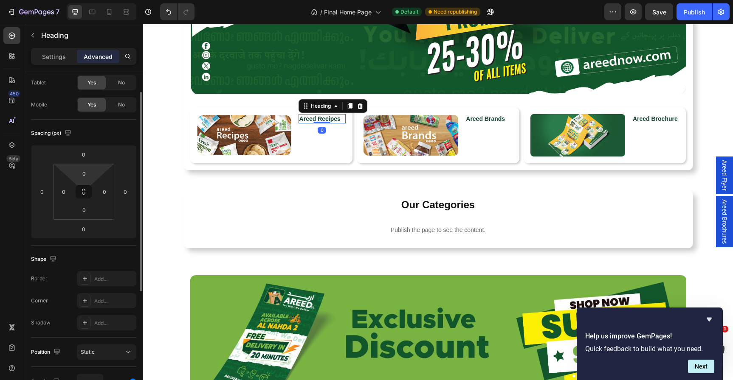
scroll to position [50, 0]
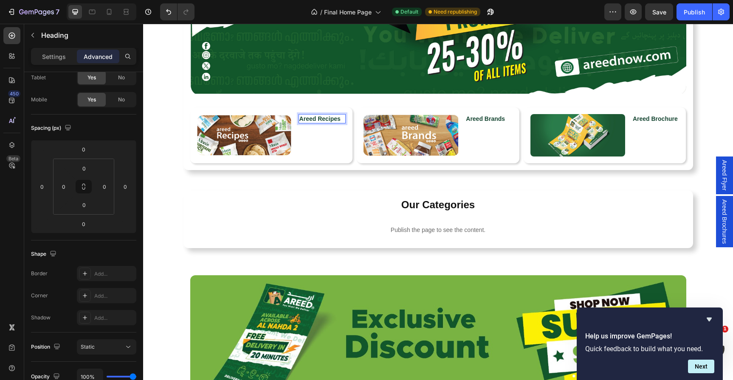
click at [319, 118] on strong "Areed Recipes" at bounding box center [319, 118] width 41 height 7
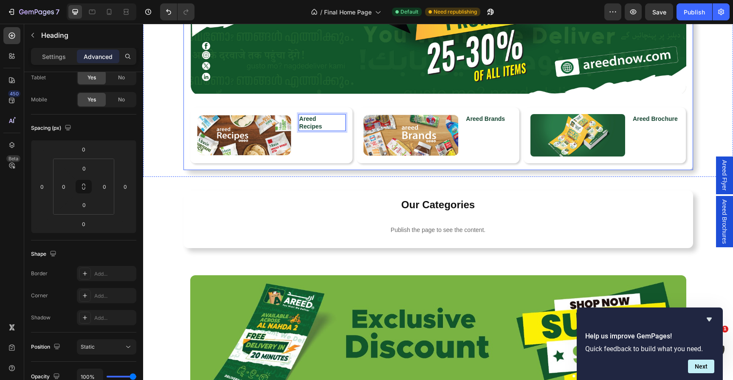
click at [340, 192] on div "Our Categories Heading Publish the page to see the content. c2-category Row" at bounding box center [438, 220] width 510 height 58
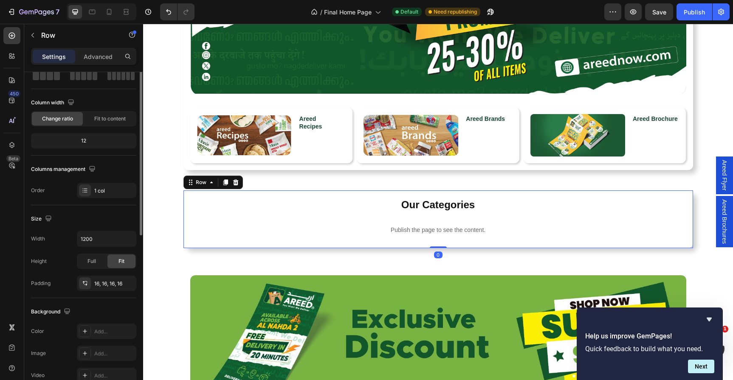
scroll to position [0, 0]
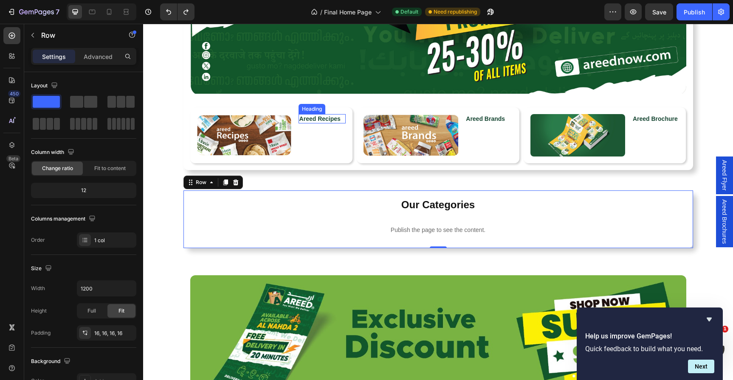
click at [312, 119] on strong "Areed Recipes" at bounding box center [319, 118] width 41 height 7
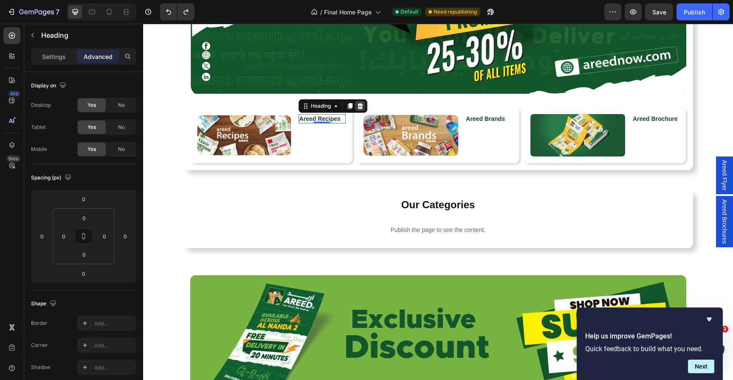
click at [359, 107] on icon at bounding box center [360, 106] width 7 height 7
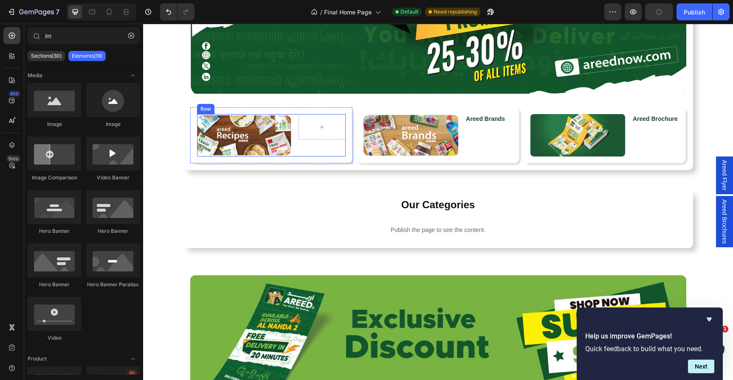
click at [296, 134] on div "Image Row Row" at bounding box center [271, 135] width 149 height 42
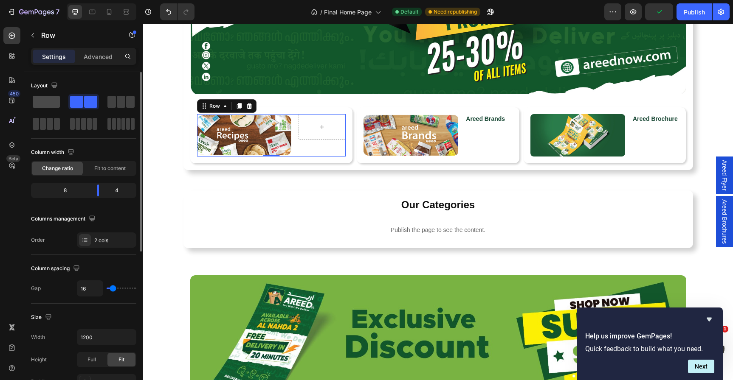
click at [45, 102] on span at bounding box center [46, 102] width 27 height 12
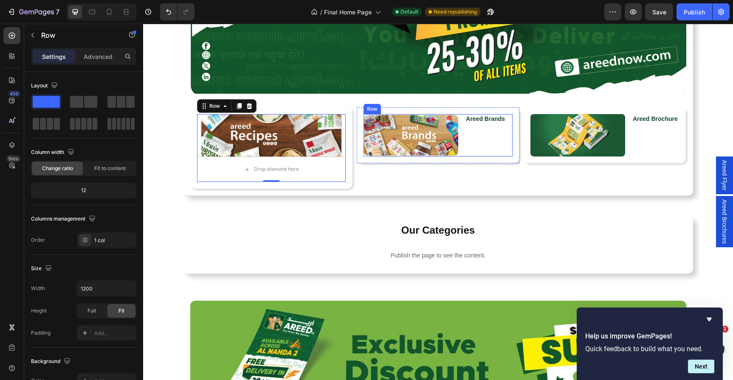
click at [470, 138] on div "⁠⁠⁠⁠⁠⁠⁠ Areed Brands Heading Row" at bounding box center [489, 135] width 48 height 42
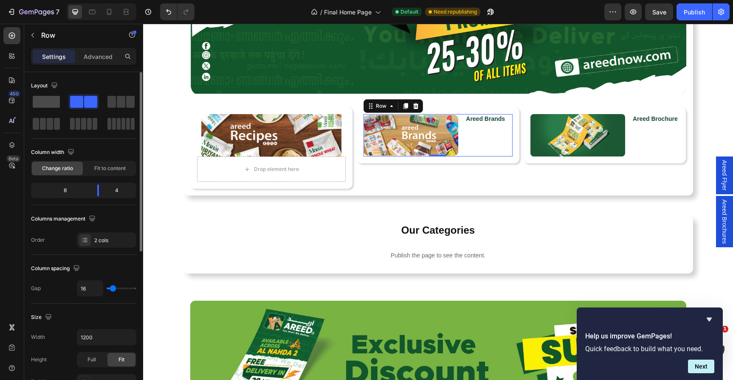
click at [39, 99] on span at bounding box center [46, 102] width 27 height 12
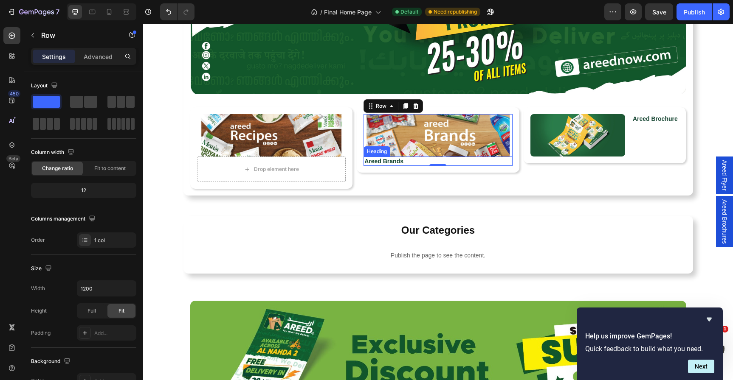
click at [399, 160] on strong "Areed Brands" at bounding box center [383, 161] width 39 height 7
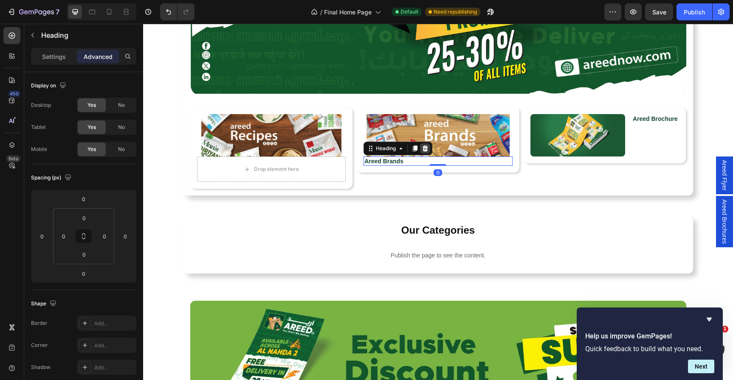
click at [424, 149] on icon at bounding box center [425, 149] width 6 height 6
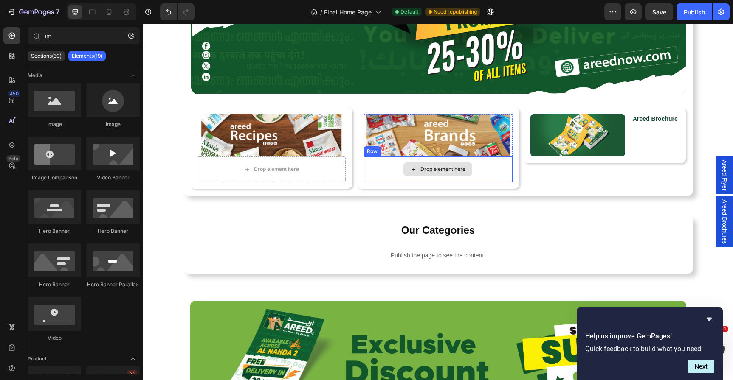
click at [496, 160] on div "Drop element here" at bounding box center [437, 169] width 149 height 25
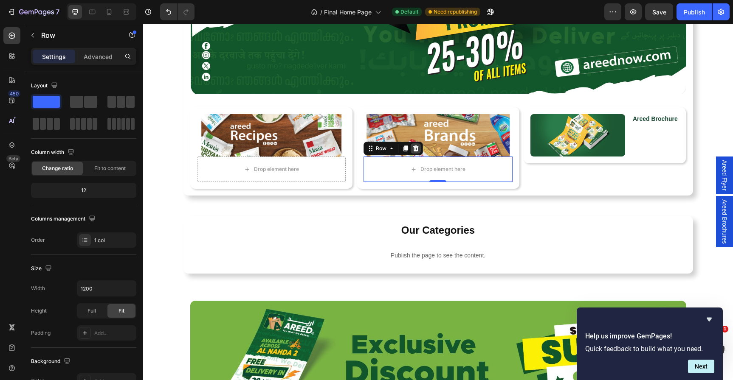
click at [418, 146] on icon at bounding box center [415, 148] width 7 height 7
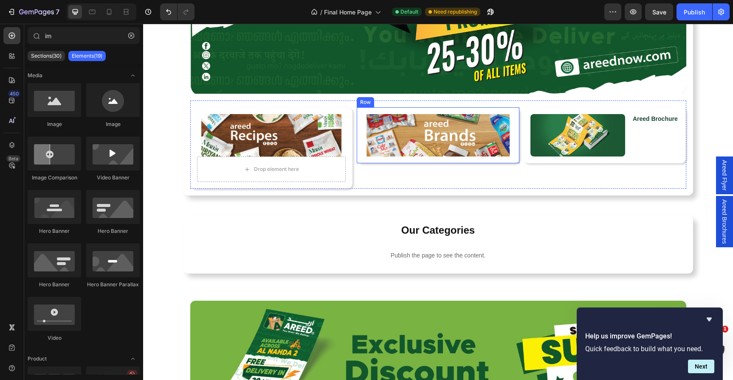
click at [324, 165] on div "Drop element here" at bounding box center [271, 169] width 149 height 25
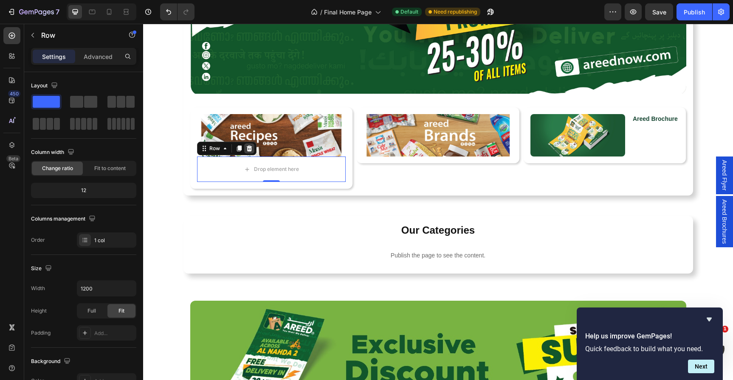
click at [248, 149] on icon at bounding box center [249, 148] width 7 height 7
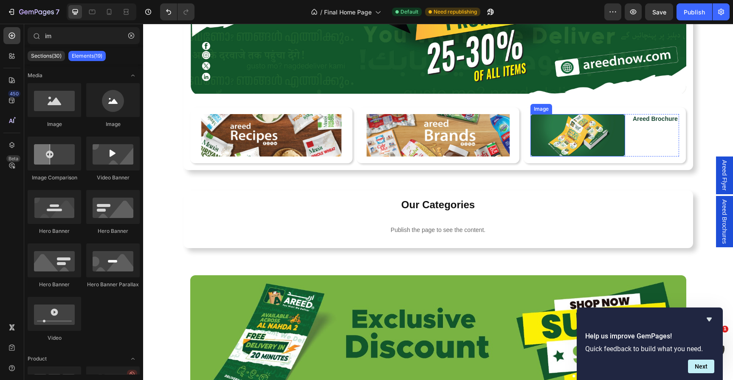
click at [552, 142] on img at bounding box center [577, 135] width 95 height 42
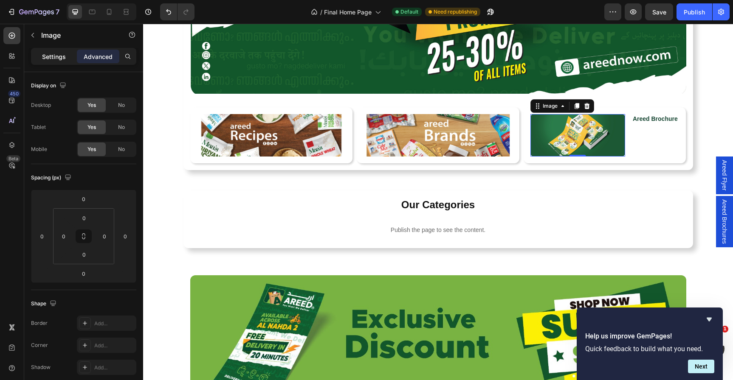
click at [64, 59] on p "Settings" at bounding box center [54, 56] width 24 height 9
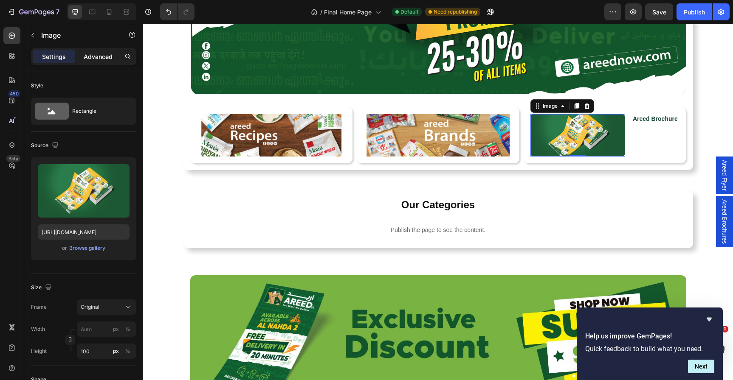
click at [101, 57] on p "Advanced" at bounding box center [98, 56] width 29 height 9
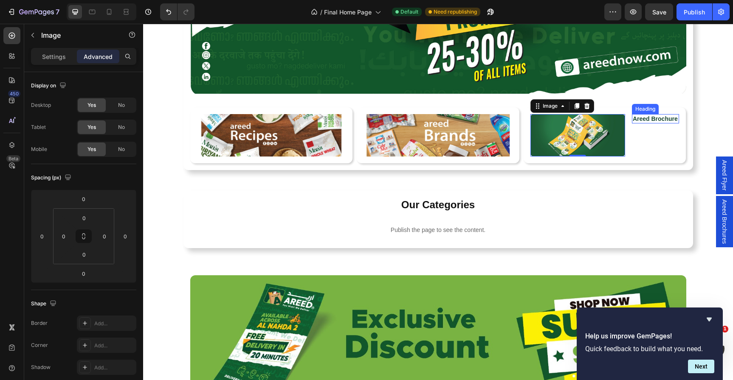
click at [650, 120] on strong "Areed Brochure" at bounding box center [655, 118] width 45 height 7
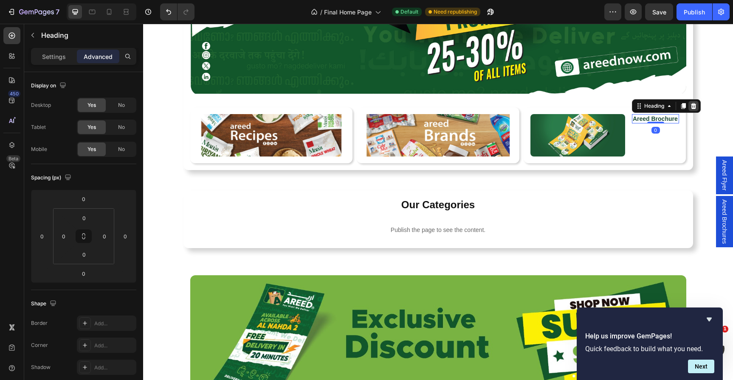
click at [697, 104] on div at bounding box center [693, 106] width 10 height 10
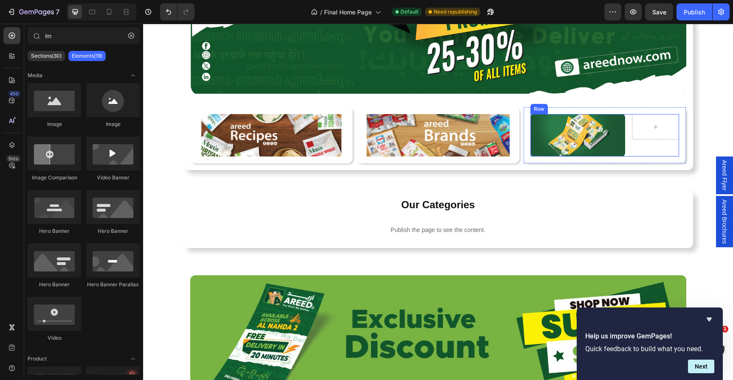
click at [631, 124] on div "Image Row Row" at bounding box center [604, 135] width 149 height 42
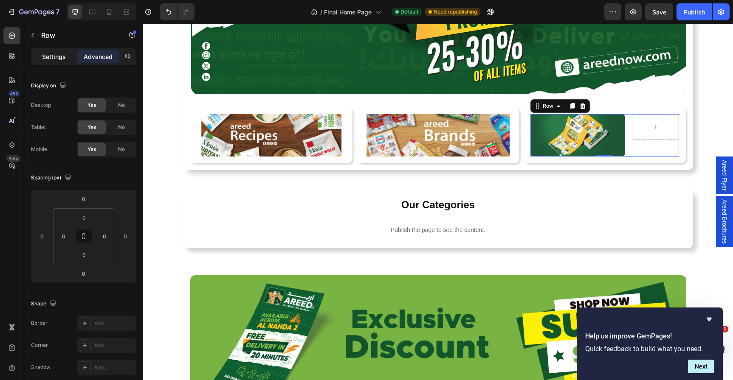
click at [61, 51] on div "Settings" at bounding box center [54, 57] width 42 height 14
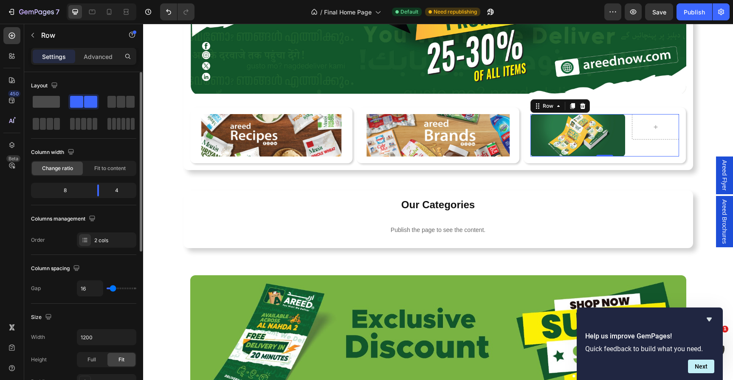
click at [45, 100] on span at bounding box center [46, 102] width 27 height 12
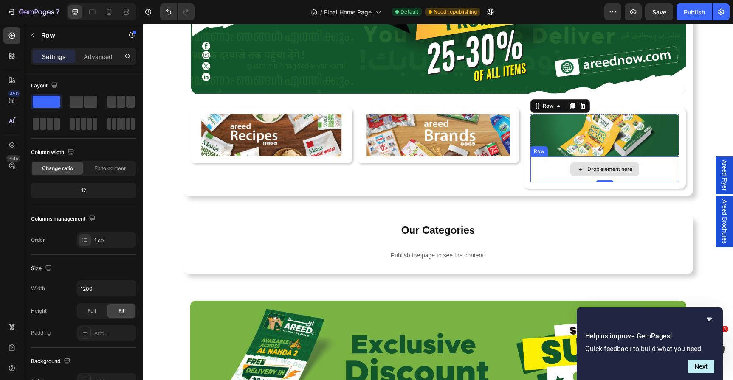
click at [625, 167] on div "Drop element here" at bounding box center [609, 169] width 45 height 7
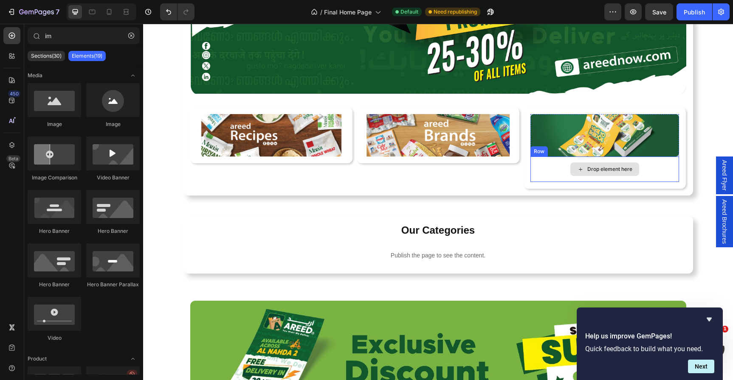
click at [554, 173] on div "Drop element here" at bounding box center [604, 169] width 149 height 25
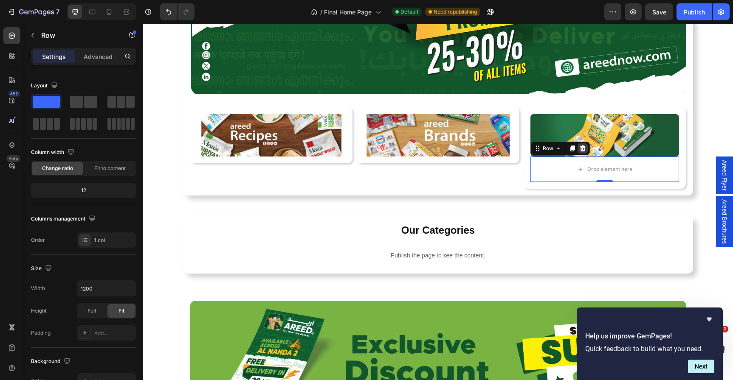
click at [586, 147] on div at bounding box center [582, 149] width 10 height 10
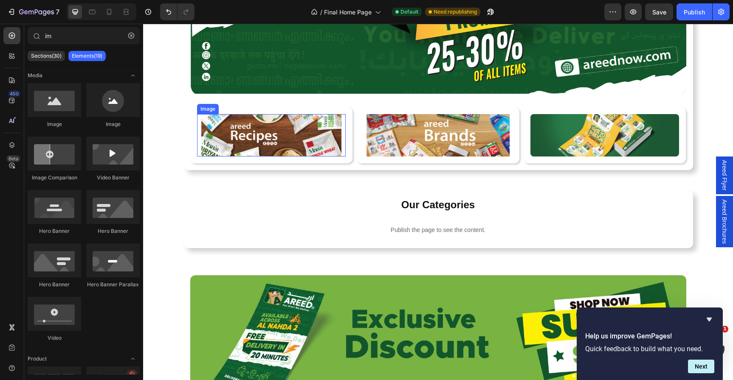
click at [253, 132] on img at bounding box center [271, 135] width 149 height 42
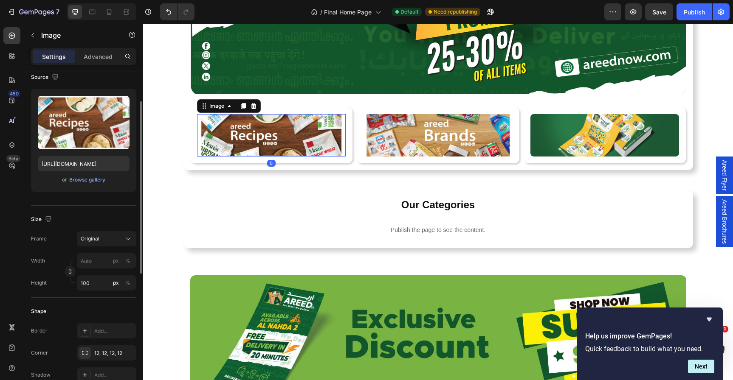
scroll to position [72, 0]
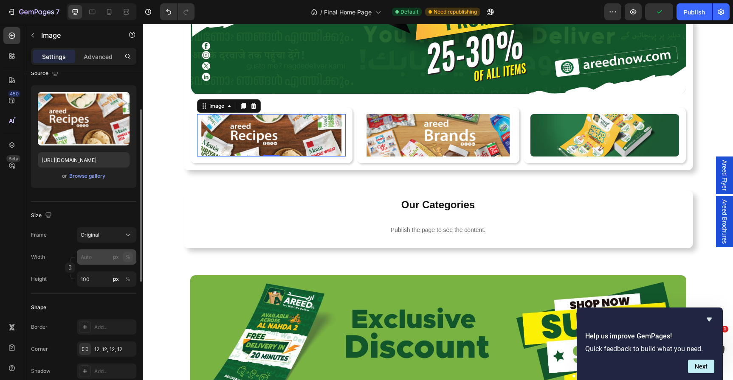
click at [130, 256] on div "%" at bounding box center [127, 257] width 5 height 8
type input "1"
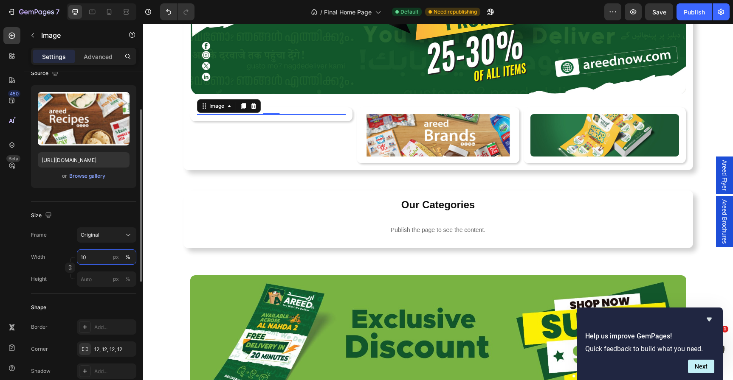
type input "100"
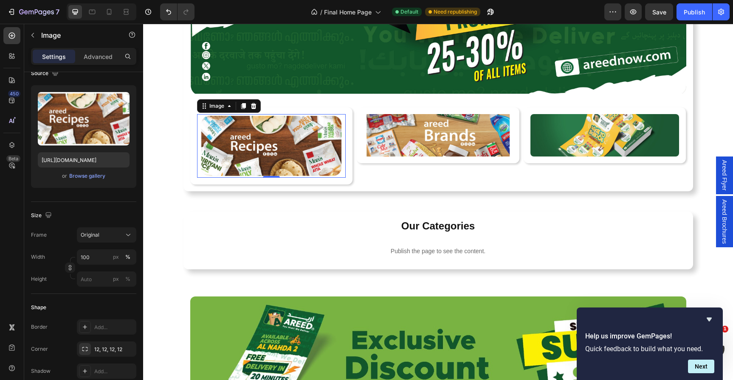
click at [393, 127] on img at bounding box center [437, 135] width 149 height 42
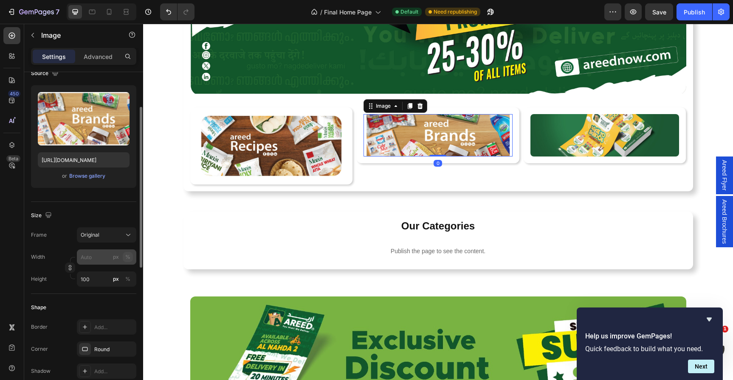
click at [126, 257] on div "%" at bounding box center [127, 257] width 5 height 8
type input "1"
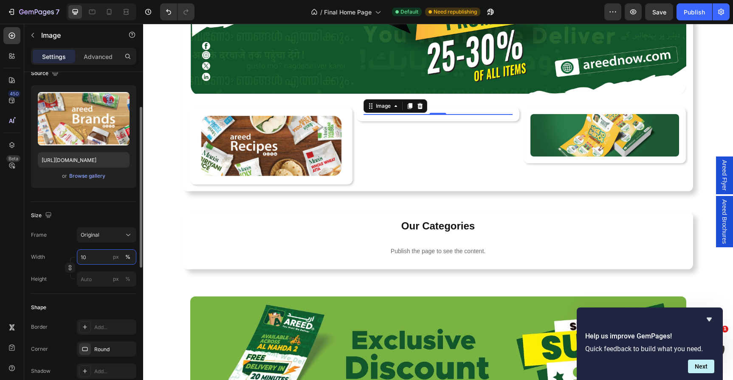
type input "100"
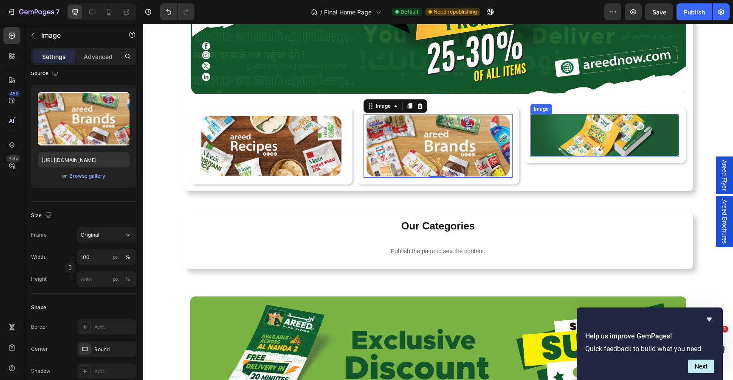
click at [541, 130] on img at bounding box center [604, 135] width 149 height 42
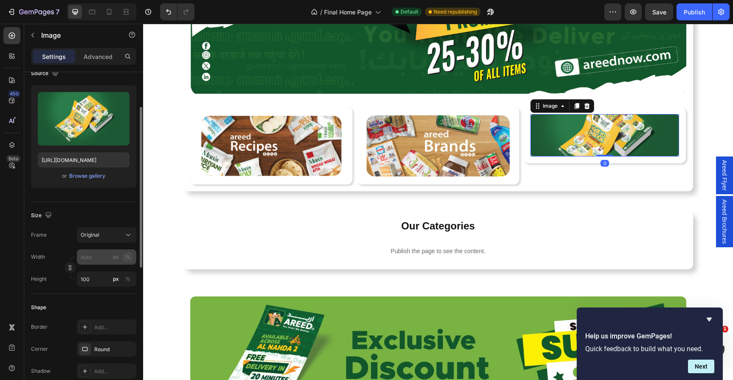
click at [124, 262] on button "%" at bounding box center [128, 257] width 10 height 10
click at [110, 261] on input "px %" at bounding box center [106, 257] width 59 height 15
type input "1"
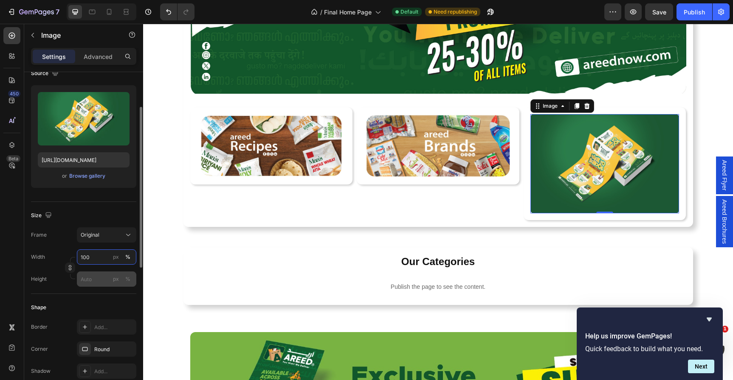
type input "100"
click at [83, 285] on input "px %" at bounding box center [106, 279] width 59 height 15
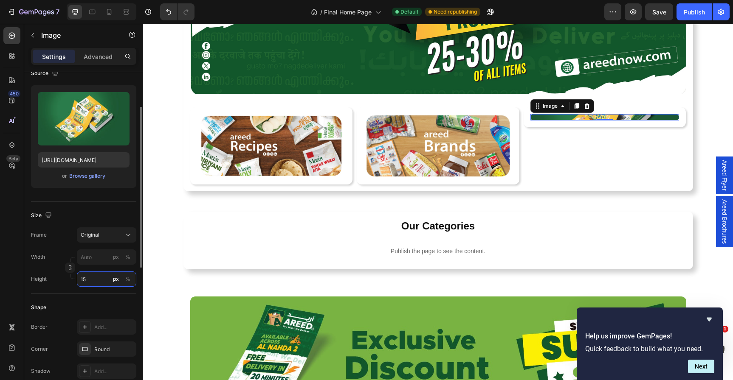
type input "150"
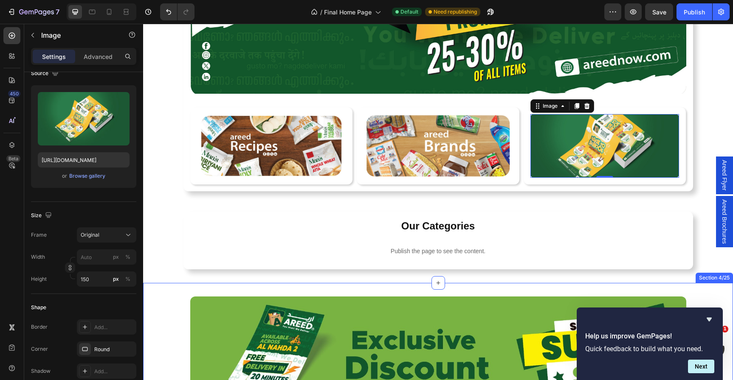
click at [292, 283] on div "Our Categories Heading Publish the page to see the content. c2-category Row Sec…" at bounding box center [438, 240] width 590 height 85
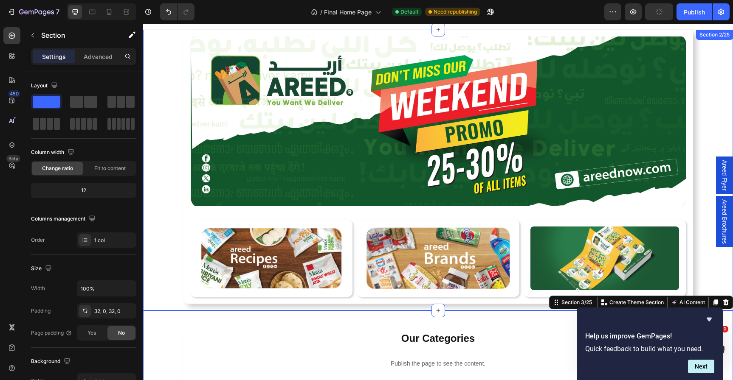
scroll to position [107, 0]
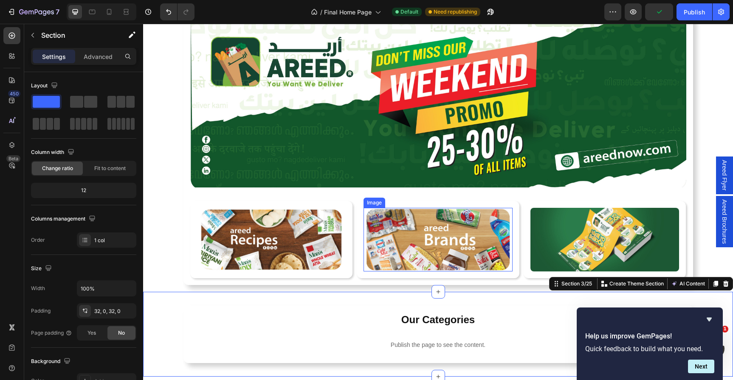
click at [448, 236] on img at bounding box center [437, 240] width 149 height 64
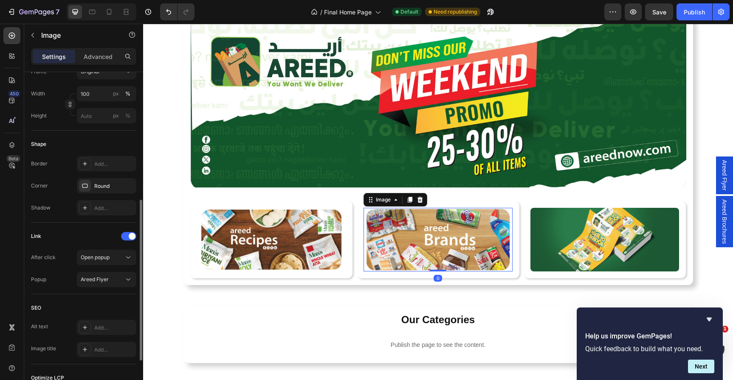
scroll to position [250, 0]
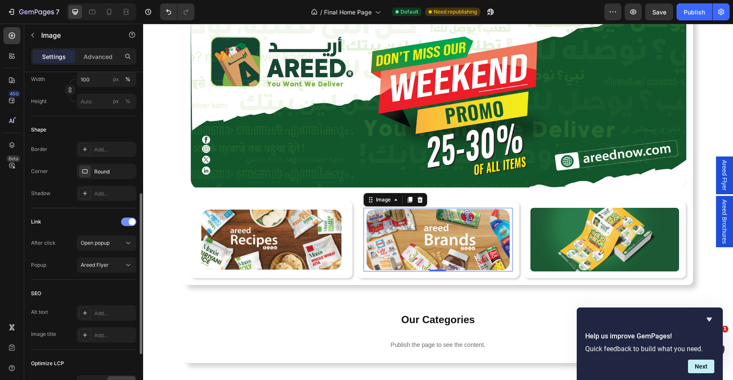
click at [127, 224] on div at bounding box center [128, 222] width 15 height 8
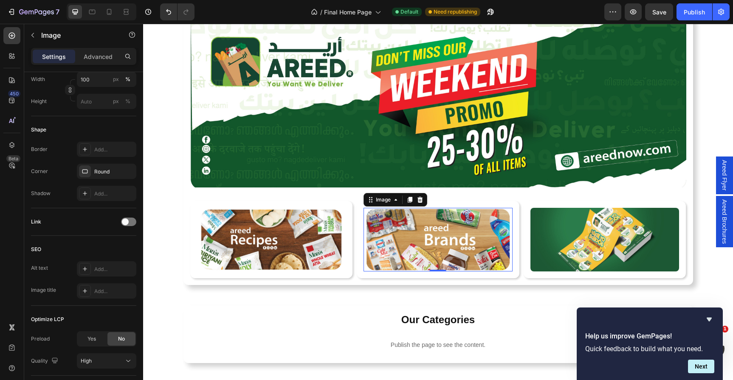
click at [722, 180] on span "Areed Flyer" at bounding box center [724, 175] width 8 height 31
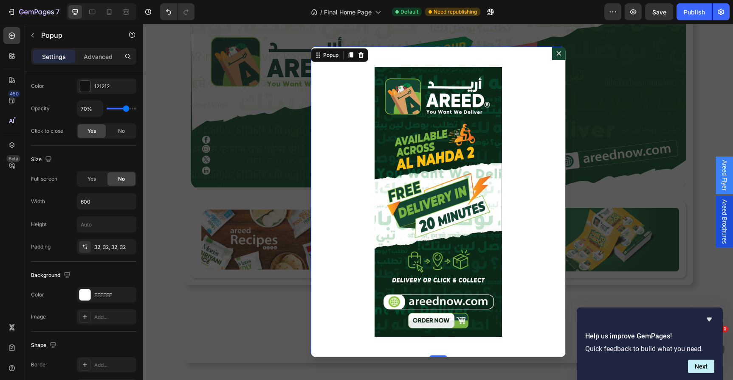
scroll to position [0, 0]
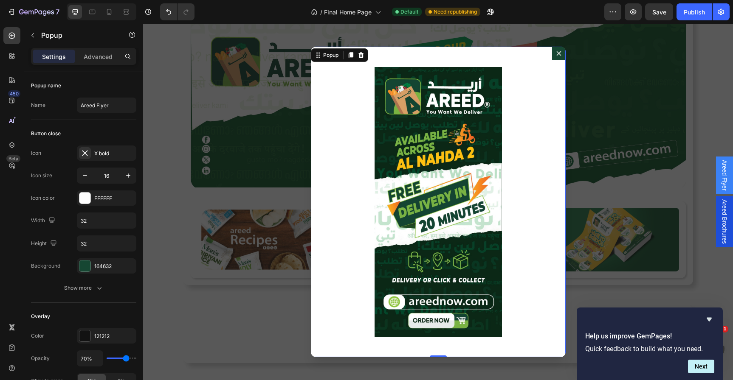
click at [362, 53] on icon "Dialog content" at bounding box center [361, 55] width 6 height 6
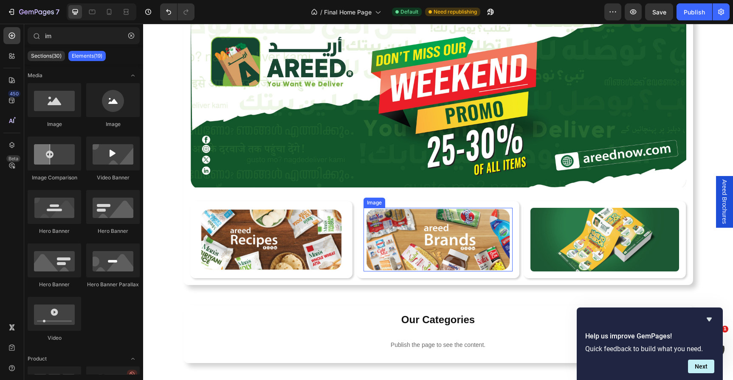
click at [428, 243] on img at bounding box center [437, 240] width 149 height 64
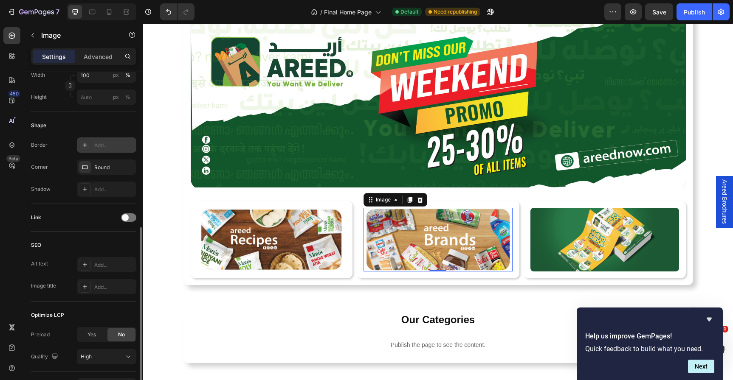
scroll to position [249, 0]
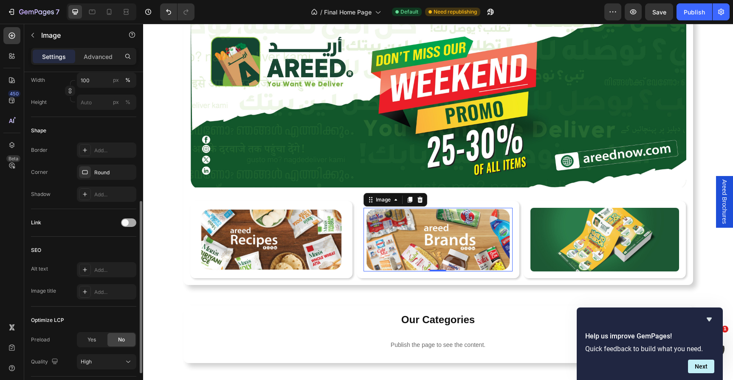
click at [128, 225] on div at bounding box center [128, 223] width 15 height 8
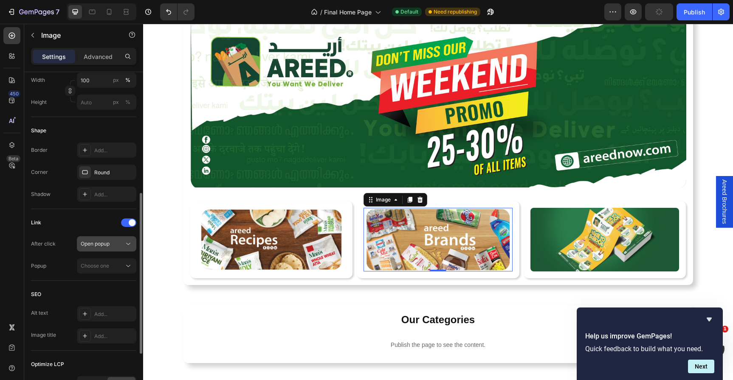
click at [103, 247] on span "Open popup" at bounding box center [95, 244] width 29 height 8
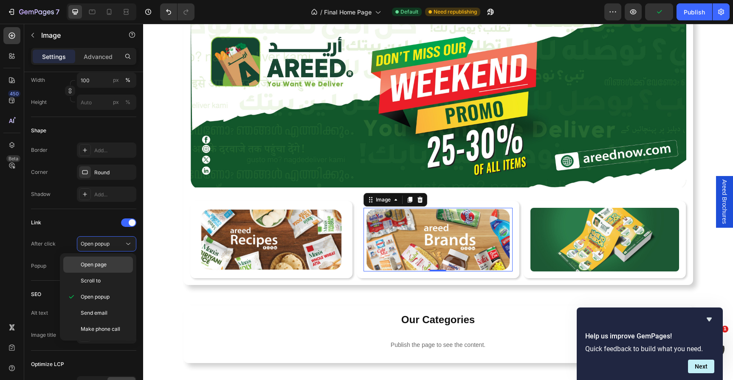
click at [106, 263] on span "Open page" at bounding box center [94, 265] width 26 height 8
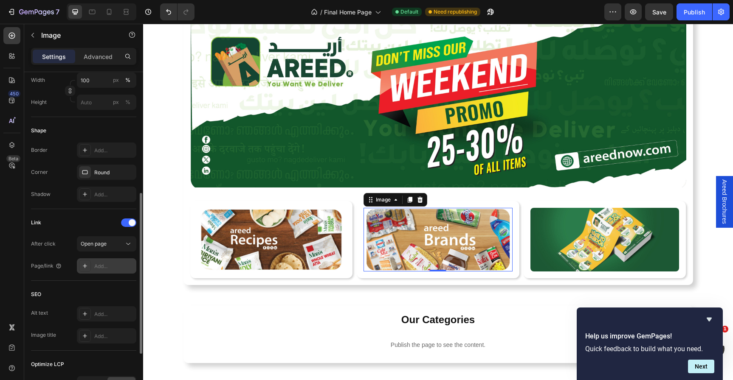
click at [109, 268] on div "Add..." at bounding box center [114, 267] width 40 height 8
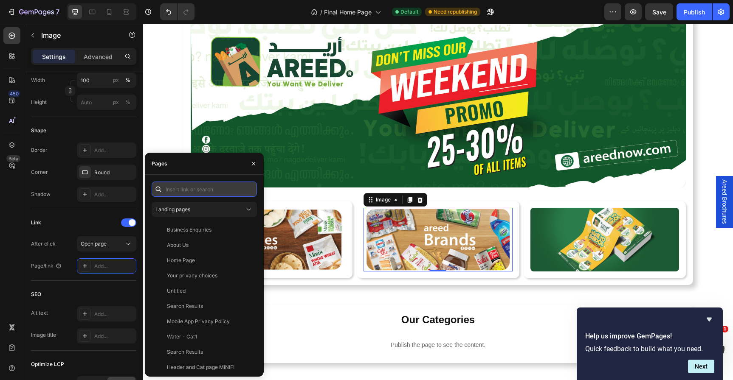
click at [193, 189] on input "text" at bounding box center [204, 189] width 105 height 15
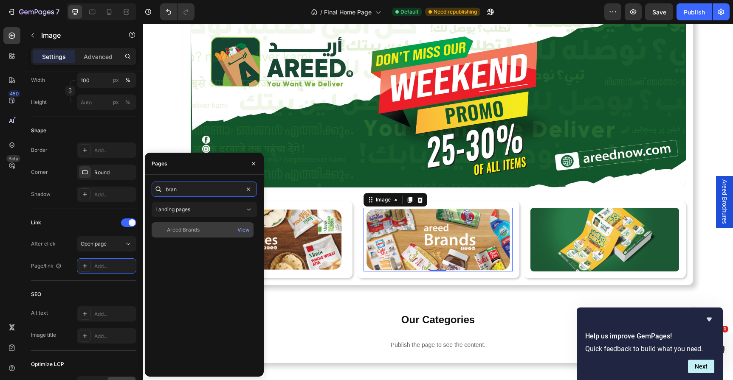
type input "bran"
click at [204, 226] on div "Areed Brands" at bounding box center [202, 230] width 95 height 8
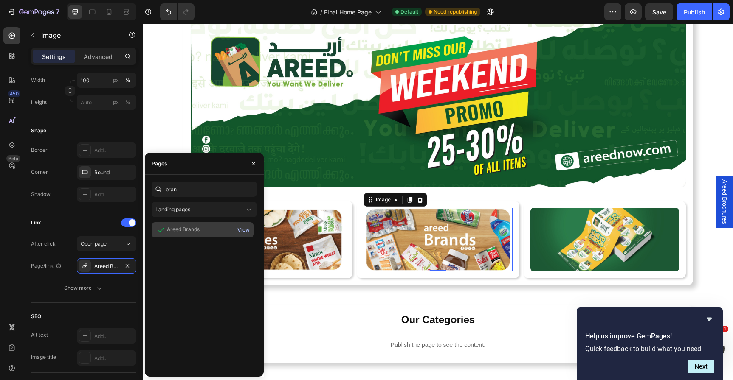
click at [248, 228] on div "View" at bounding box center [243, 230] width 12 height 8
click at [252, 165] on icon "button" at bounding box center [253, 163] width 3 height 3
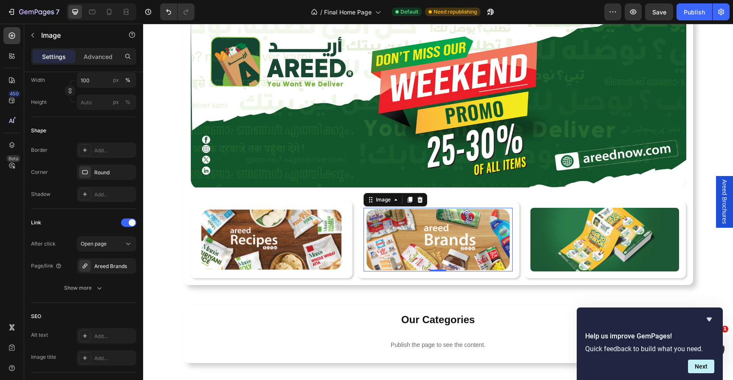
scroll to position [131, 0]
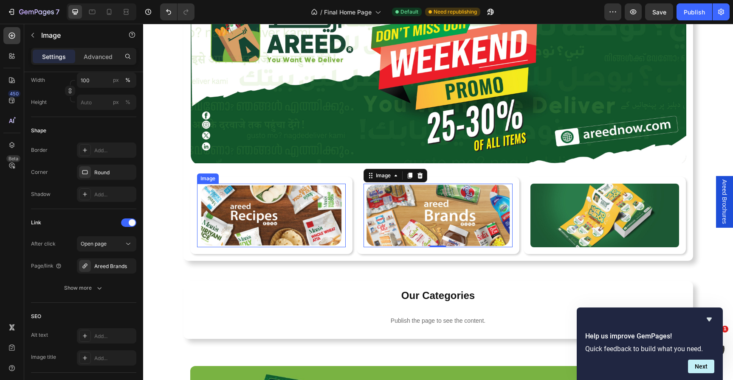
click at [301, 228] on img at bounding box center [271, 216] width 149 height 64
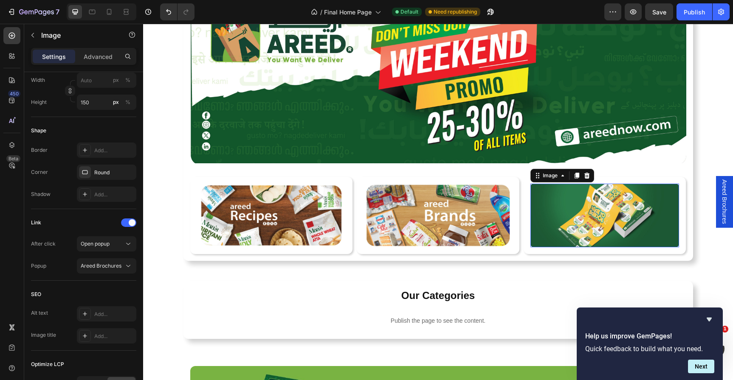
click at [604, 227] on img at bounding box center [604, 216] width 149 height 64
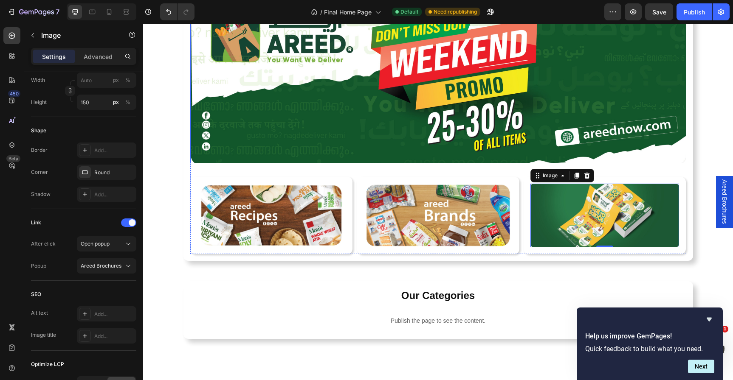
scroll to position [32, 0]
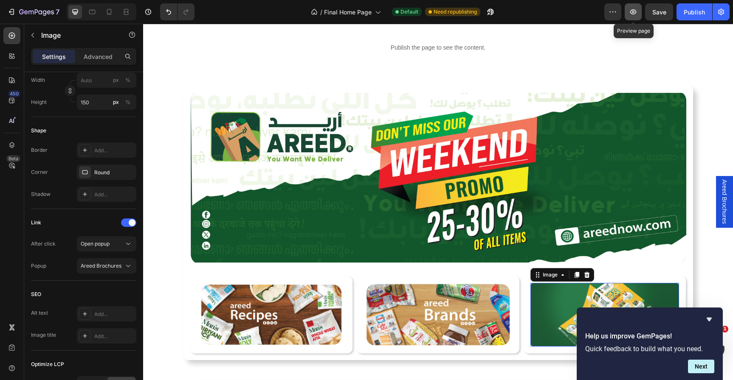
click at [633, 15] on icon "button" at bounding box center [633, 12] width 8 height 8
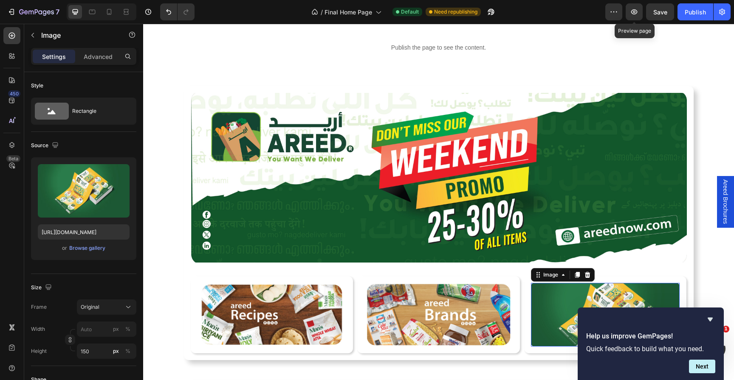
scroll to position [249, 0]
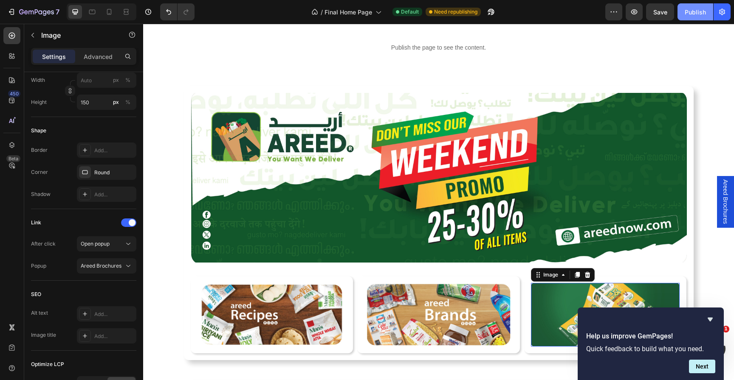
click at [694, 9] on div "Publish" at bounding box center [694, 12] width 21 height 9
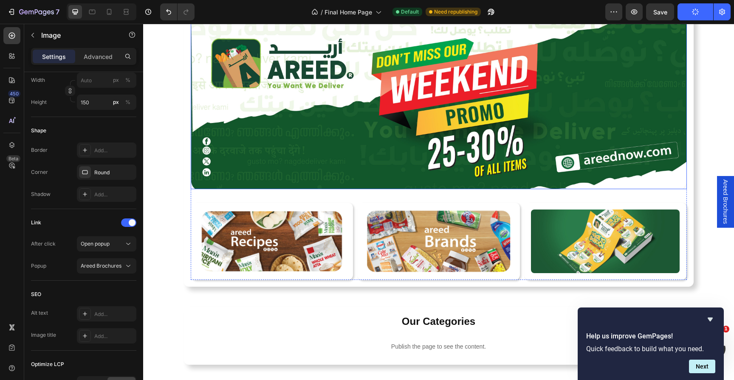
scroll to position [118, 0]
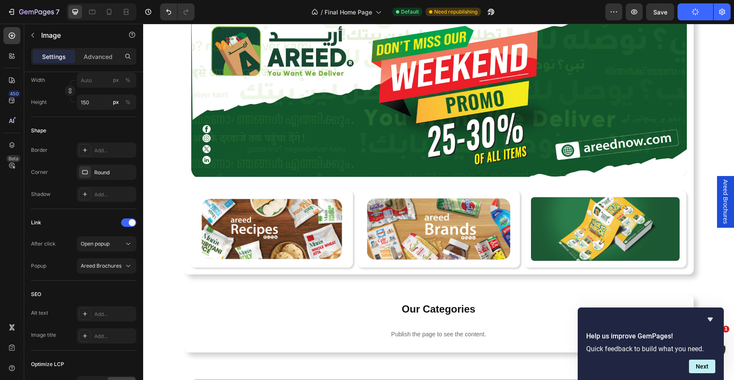
click at [551, 222] on img at bounding box center [605, 229] width 149 height 64
click at [572, 228] on img at bounding box center [605, 229] width 149 height 64
click at [159, 93] on div "Image Image Row Row Image Row Row Image Row Row Row Row Row" at bounding box center [438, 137] width 591 height 274
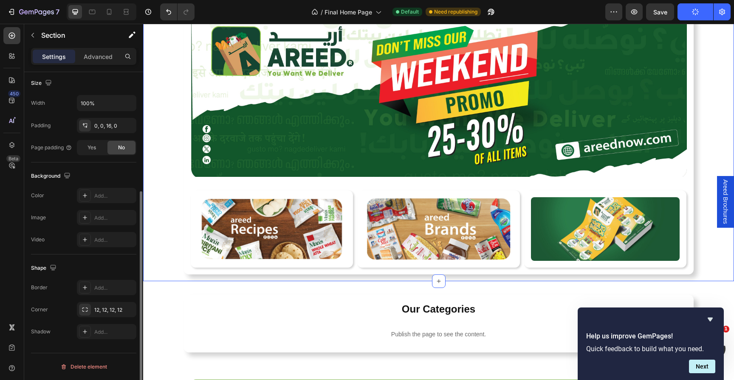
scroll to position [0, 0]
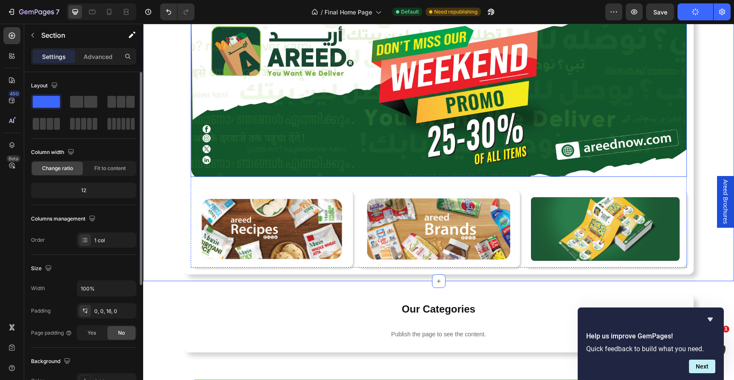
click at [250, 135] on img at bounding box center [439, 92] width 496 height 170
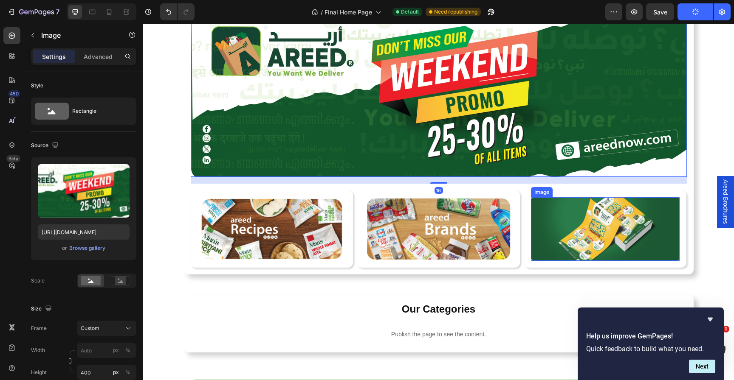
click at [593, 223] on img at bounding box center [605, 229] width 149 height 64
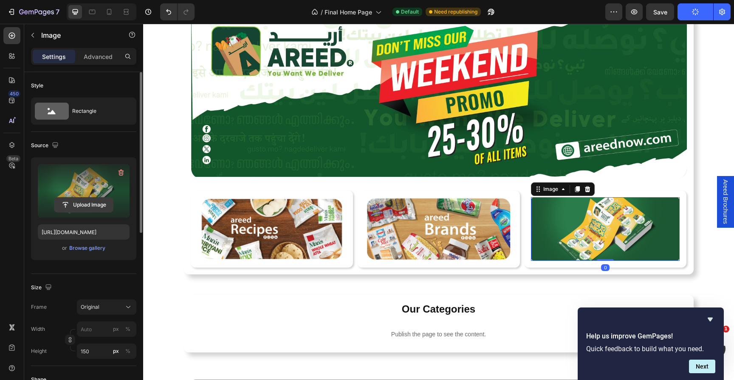
click at [78, 206] on input "file" at bounding box center [83, 205] width 59 height 14
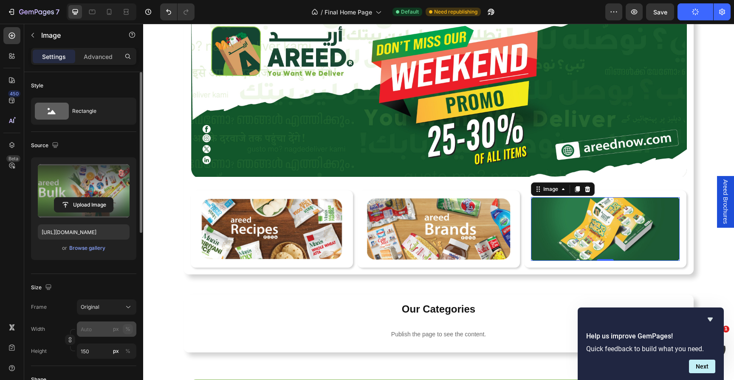
type input "https://cdn.shopify.com/s/files/1/0710/3918/9279/files/gempages_528694895989228…"
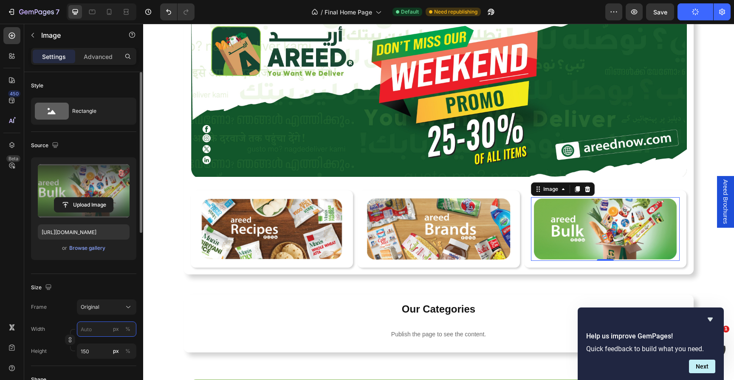
click at [104, 331] on input "px %" at bounding box center [106, 329] width 59 height 15
type input "1"
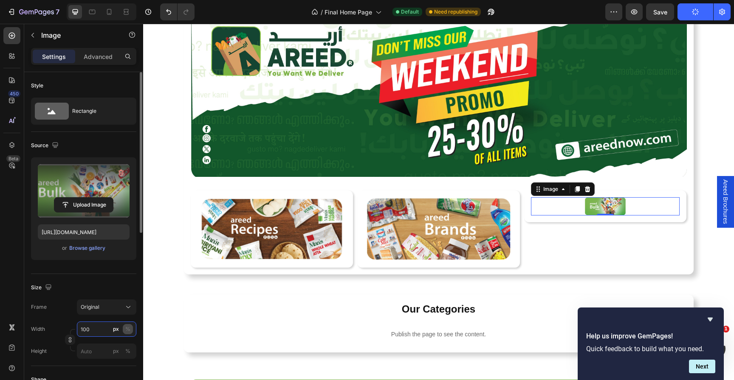
type input "100"
click at [131, 331] on button "%" at bounding box center [128, 329] width 10 height 10
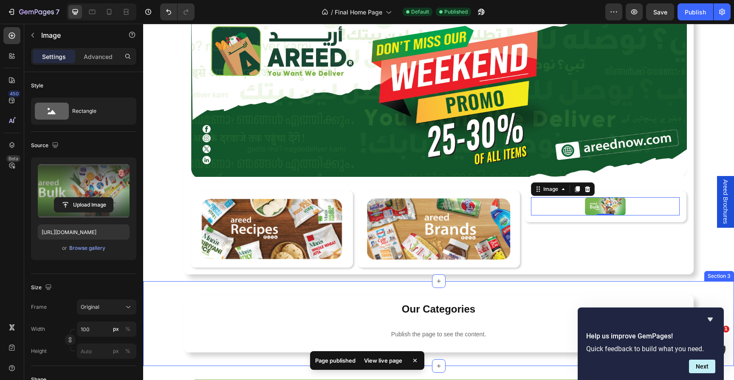
click at [161, 328] on div "Our Categories Heading Publish the page to see the content. c2-category Row" at bounding box center [438, 324] width 591 height 58
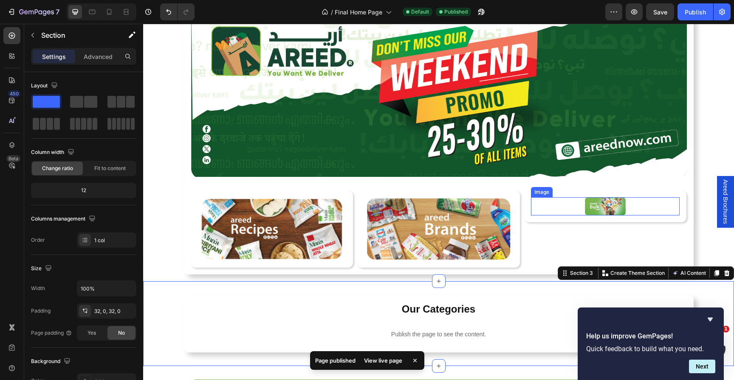
click at [595, 205] on img at bounding box center [605, 206] width 42 height 18
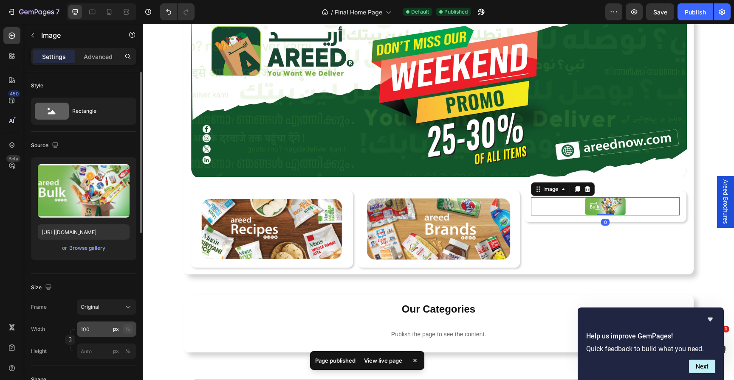
click at [125, 328] on div "%" at bounding box center [127, 330] width 5 height 8
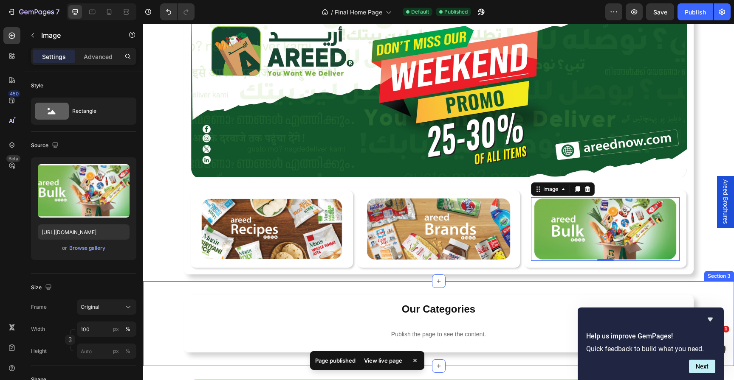
click at [216, 291] on div "Our Categories Heading Publish the page to see the content. c2-category Row Sec…" at bounding box center [438, 324] width 591 height 85
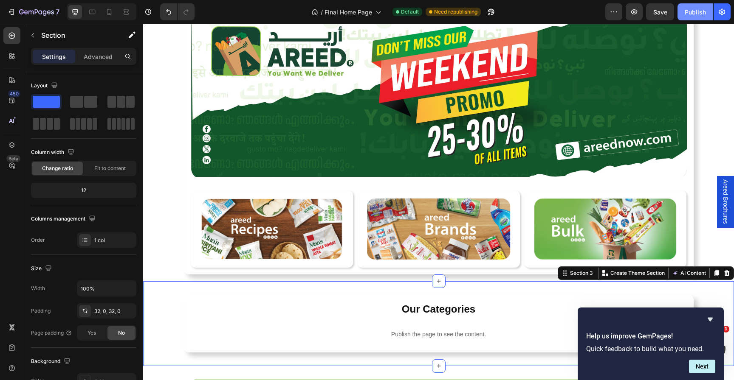
click at [696, 11] on div "Publish" at bounding box center [694, 12] width 21 height 9
click at [532, 222] on img at bounding box center [605, 229] width 149 height 64
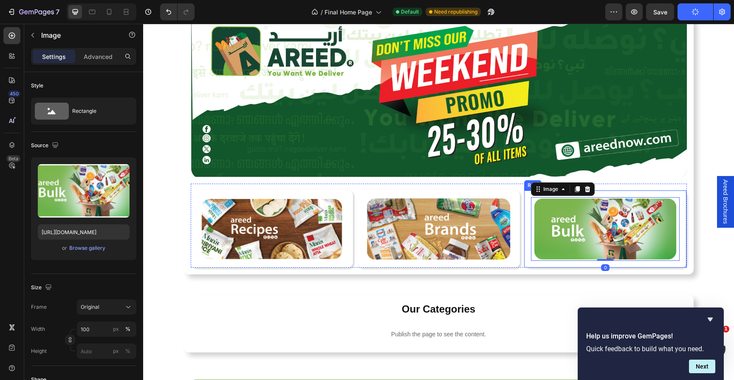
click at [527, 222] on div "Image 0 Row Row" at bounding box center [605, 229] width 163 height 77
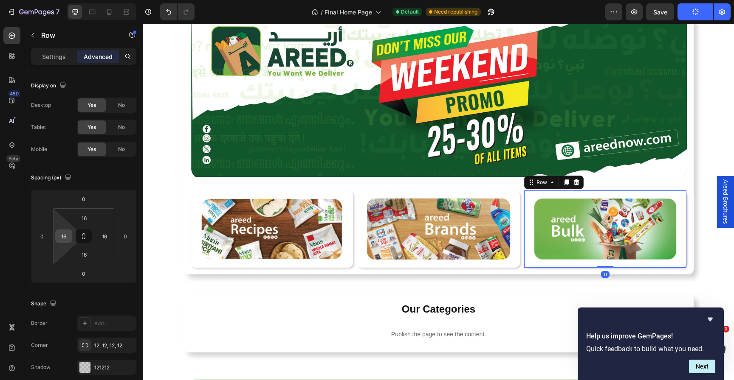
click at [66, 237] on input "16" at bounding box center [63, 236] width 13 height 13
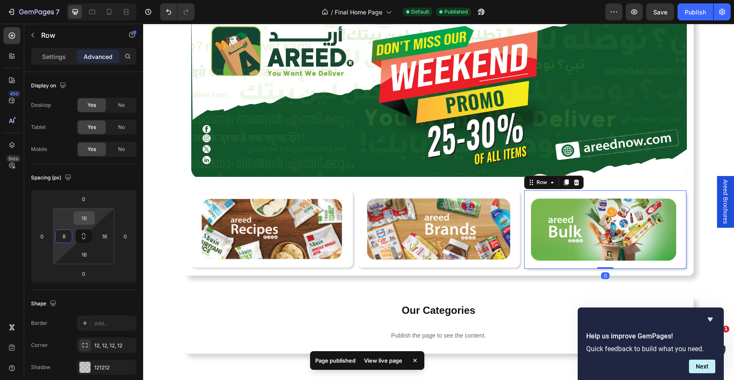
type input "8"
click at [84, 220] on input "16" at bounding box center [84, 218] width 17 height 13
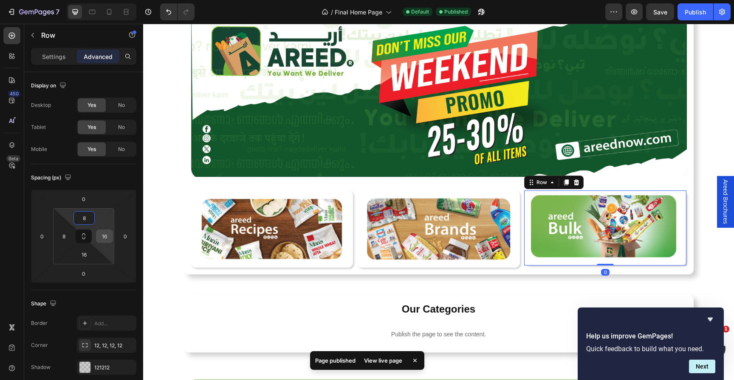
type input "8"
click at [103, 235] on input "16" at bounding box center [104, 236] width 13 height 13
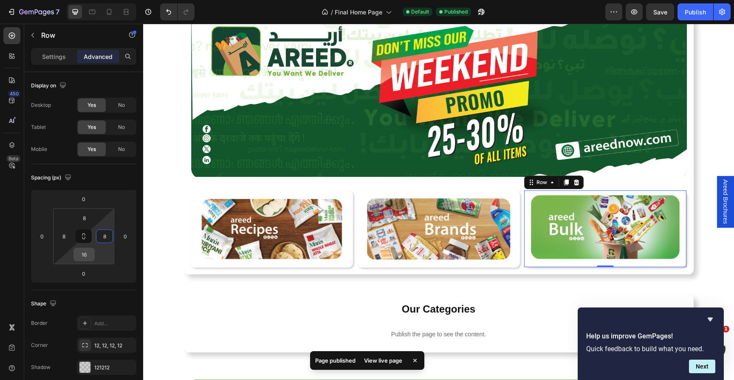
type input "8"
click at [84, 255] on input "16" at bounding box center [84, 254] width 17 height 13
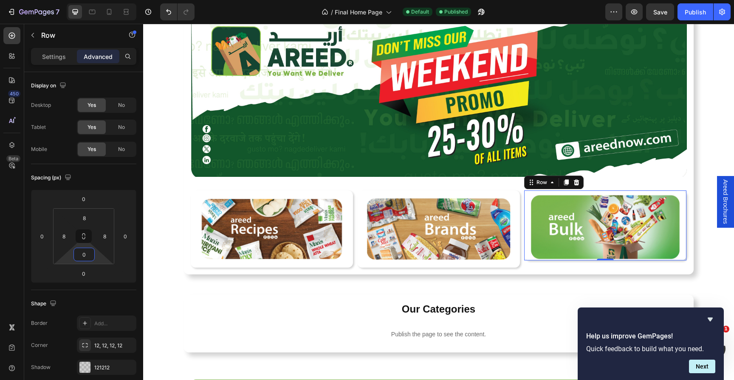
type input "08"
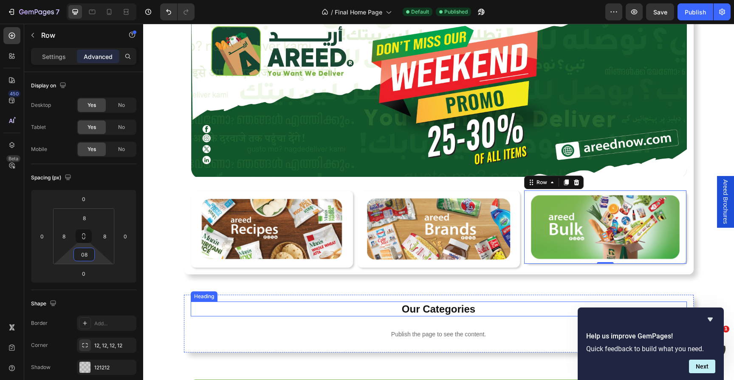
click at [224, 309] on h2 "Our Categories" at bounding box center [439, 309] width 496 height 15
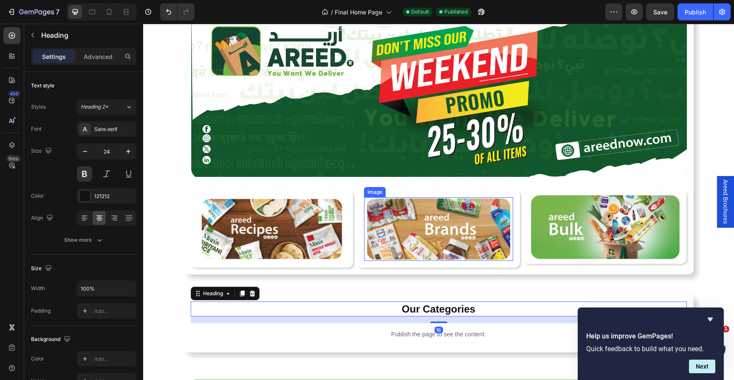
click at [497, 258] on img at bounding box center [438, 229] width 149 height 64
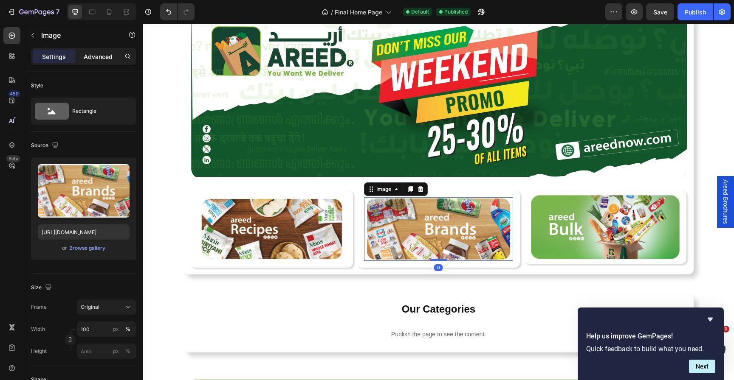
click at [93, 60] on p "Advanced" at bounding box center [98, 56] width 29 height 9
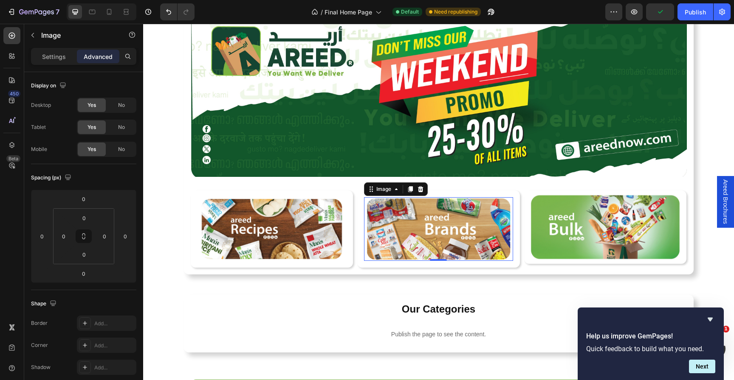
click at [496, 265] on div "Image 0 Row Row" at bounding box center [438, 229] width 163 height 77
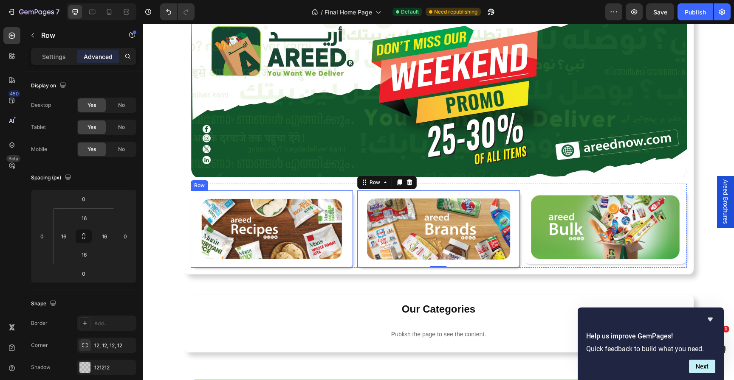
click at [350, 239] on div "Image Row Row" at bounding box center [272, 229] width 163 height 77
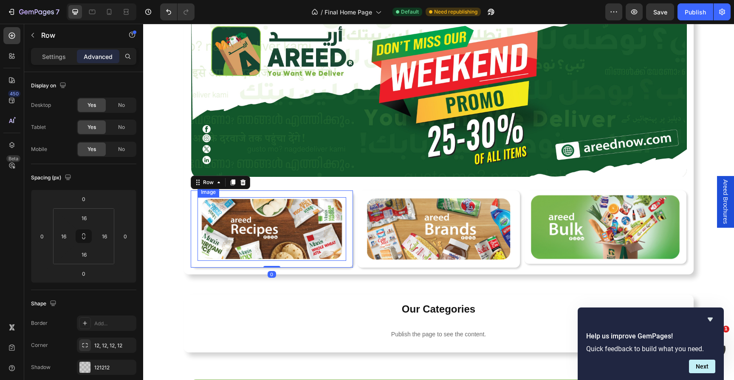
click at [343, 239] on img at bounding box center [271, 229] width 149 height 64
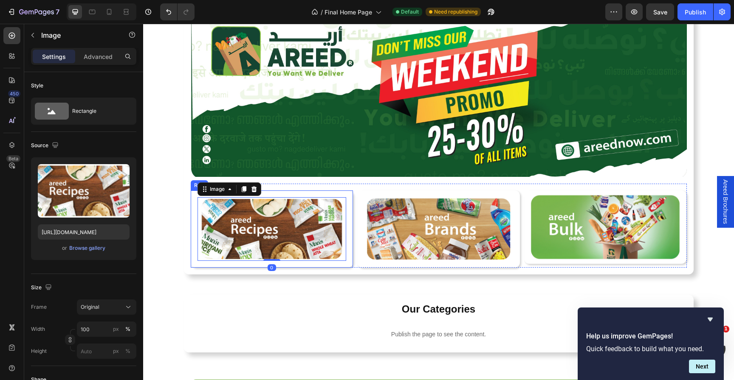
click at [350, 239] on div "Image 0 Row Row" at bounding box center [272, 229] width 163 height 77
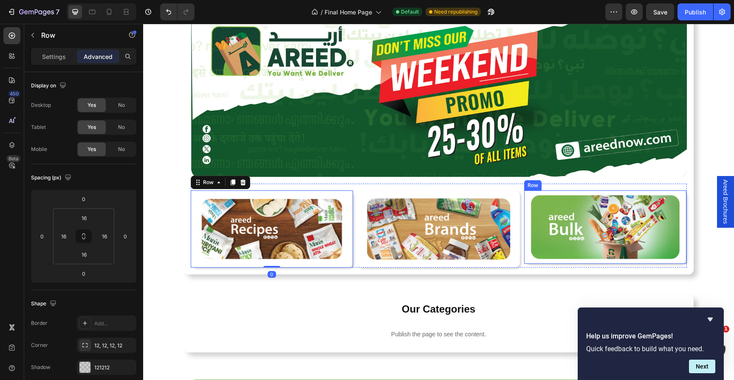
click at [525, 238] on div "Image Row Row" at bounding box center [605, 227] width 163 height 73
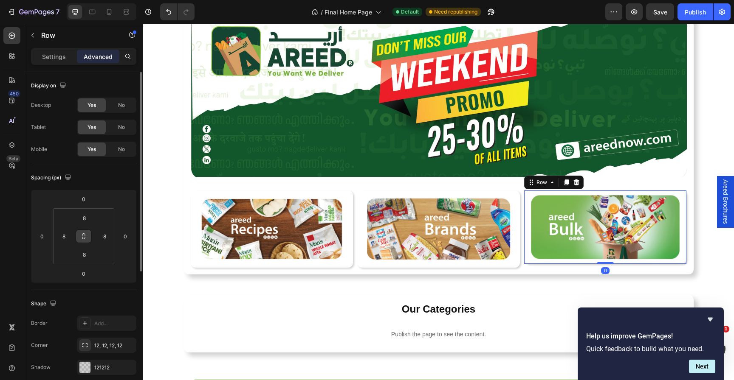
click at [85, 234] on icon at bounding box center [83, 236] width 7 height 7
click at [85, 218] on input "8" at bounding box center [84, 218] width 17 height 13
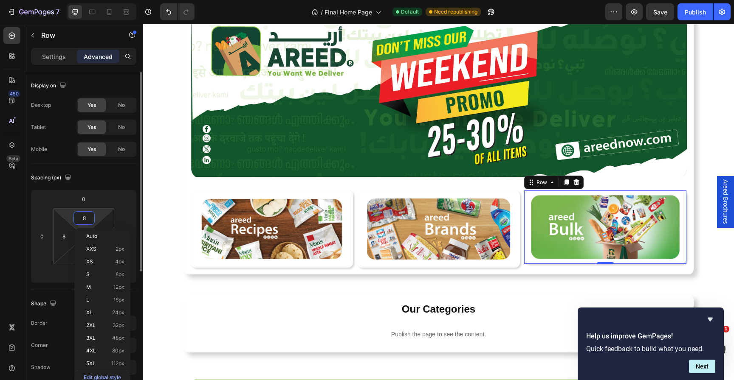
type input "1"
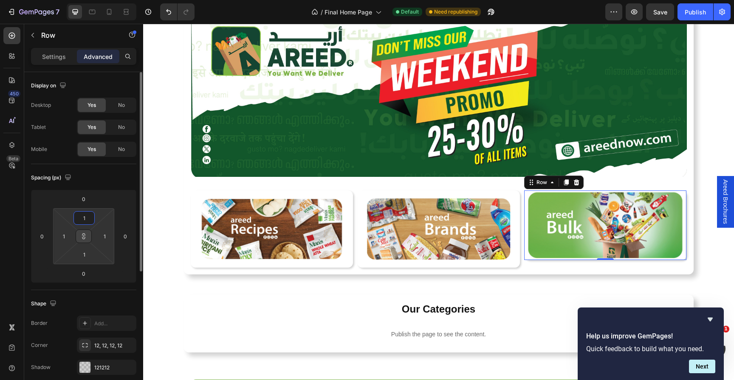
type input "16"
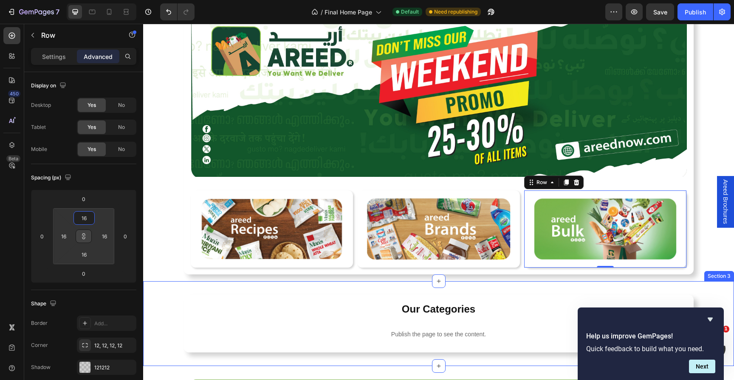
click at [529, 285] on div "Our Categories Heading Publish the page to see the content. c2-category Row Sec…" at bounding box center [438, 324] width 591 height 85
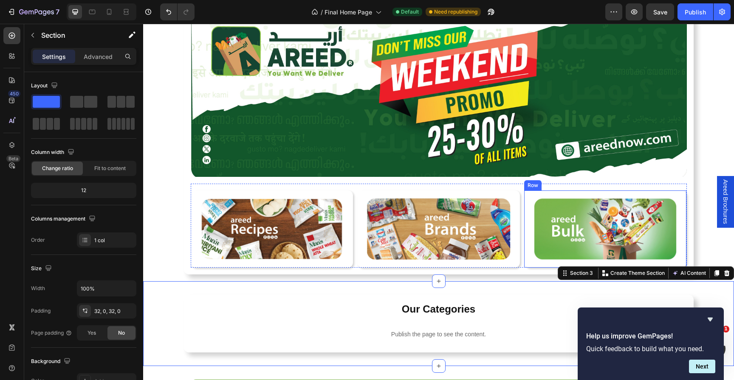
click at [528, 238] on div "Image Row Row" at bounding box center [605, 229] width 163 height 77
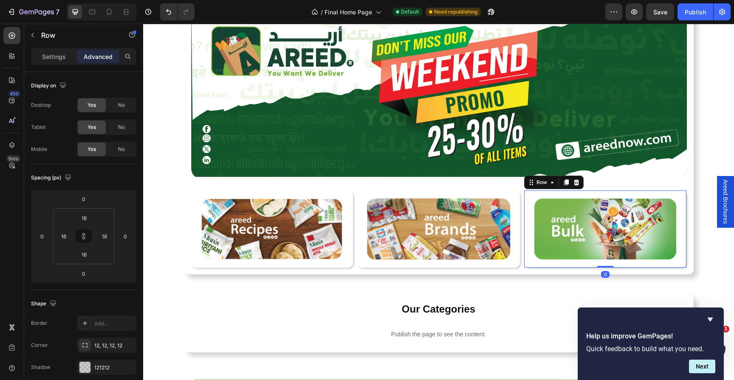
click at [528, 310] on h2 "Our Categories" at bounding box center [439, 309] width 496 height 15
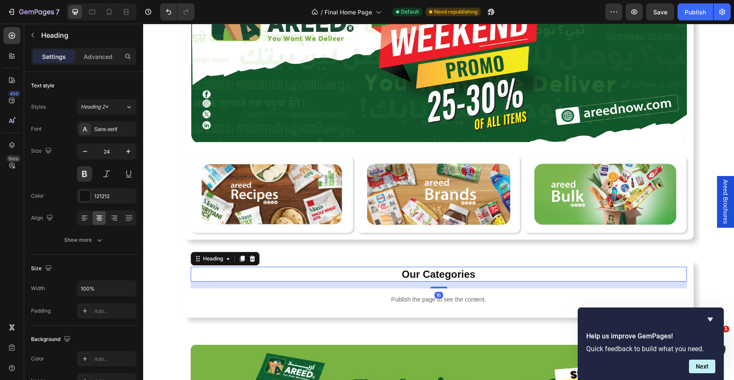
scroll to position [159, 0]
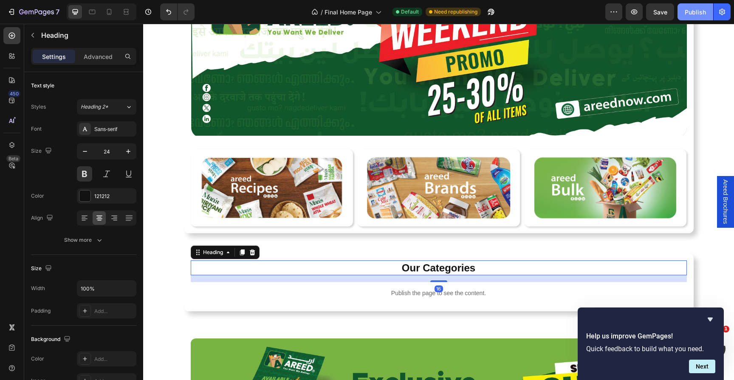
click at [683, 8] on button "Publish" at bounding box center [695, 11] width 36 height 17
click at [213, 209] on img at bounding box center [271, 188] width 149 height 64
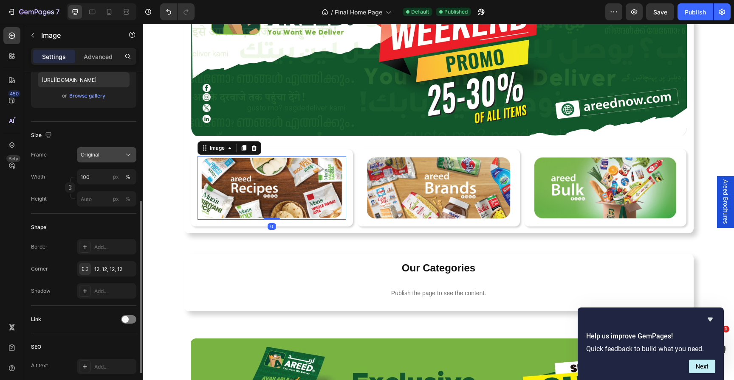
scroll to position [186, 0]
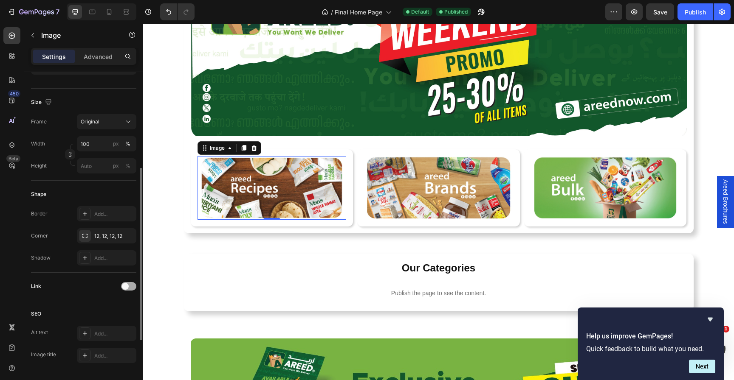
click at [127, 284] on span at bounding box center [125, 286] width 7 height 7
click at [111, 310] on div "Open page" at bounding box center [102, 308] width 43 height 8
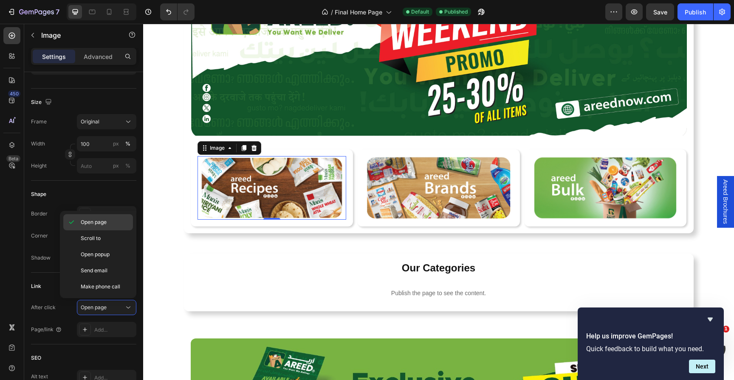
click at [101, 222] on span "Open page" at bounding box center [94, 223] width 26 height 8
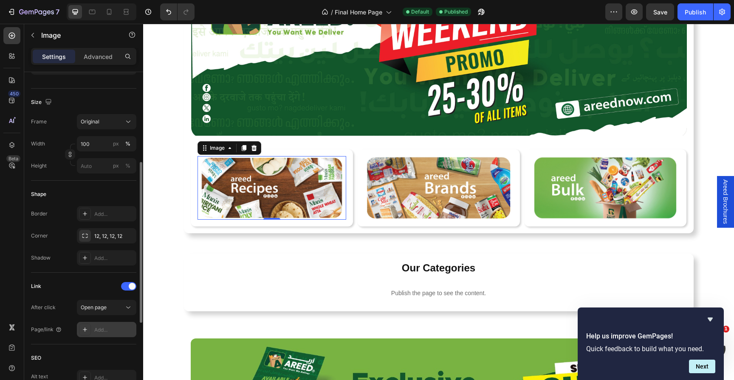
click at [99, 334] on div "Add..." at bounding box center [114, 331] width 40 height 8
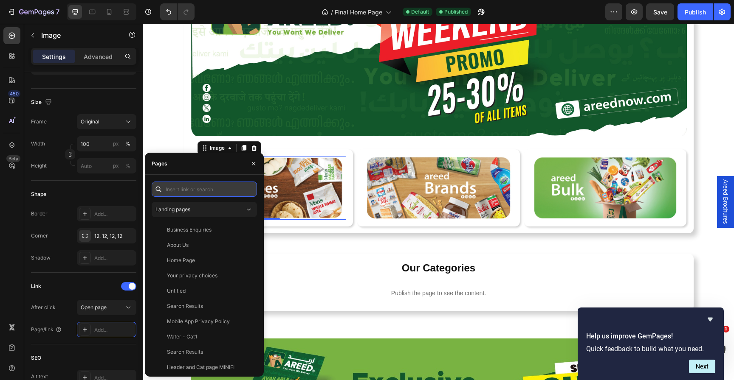
click at [200, 194] on input "text" at bounding box center [204, 189] width 105 height 15
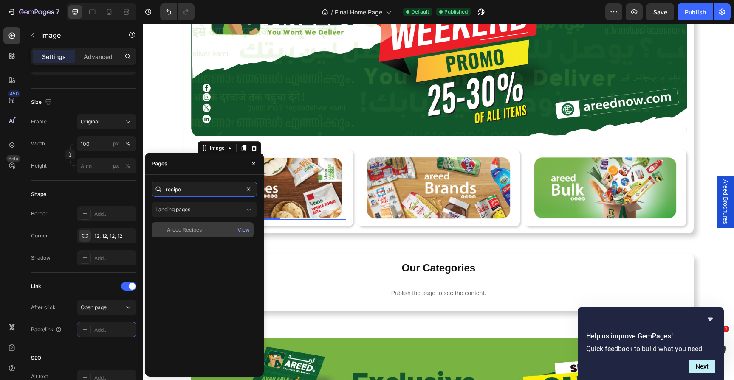
type input "recipe"
click at [219, 229] on div "Areed Recipes" at bounding box center [202, 230] width 95 height 8
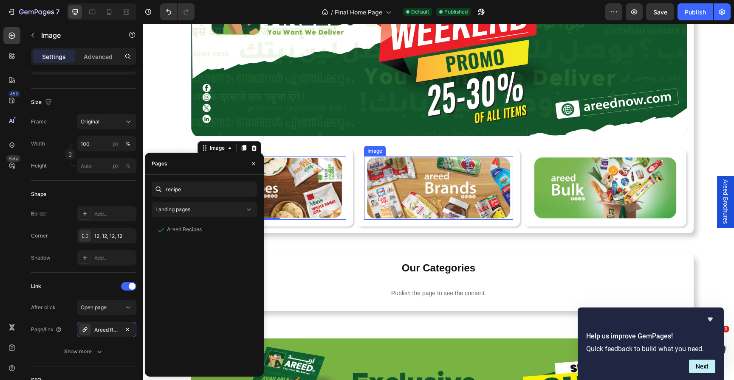
click at [474, 160] on img at bounding box center [438, 188] width 149 height 64
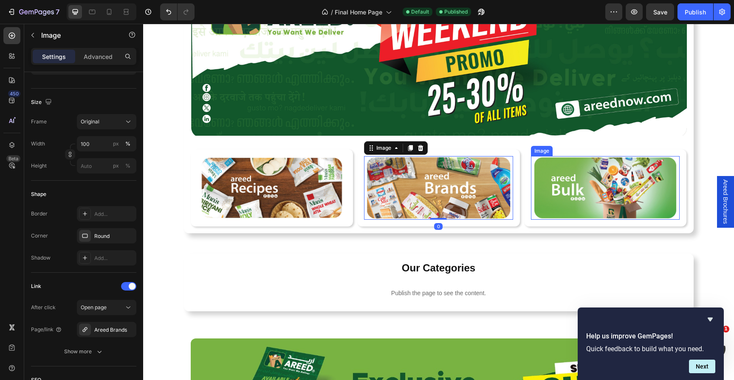
click at [586, 183] on img at bounding box center [605, 188] width 149 height 64
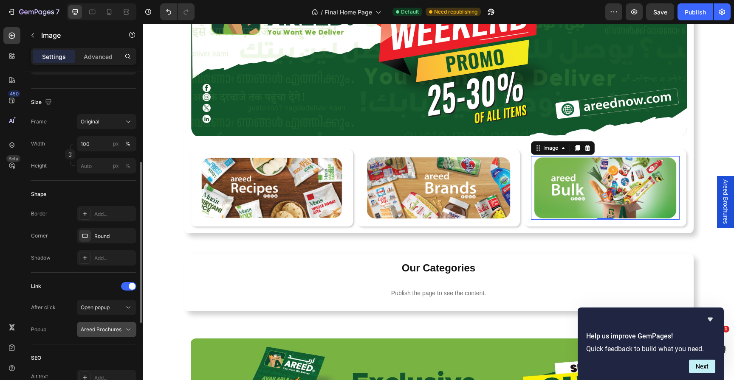
click at [119, 326] on span "Areed Brochures" at bounding box center [101, 330] width 41 height 8
click at [122, 309] on div "Open popup" at bounding box center [102, 308] width 43 height 8
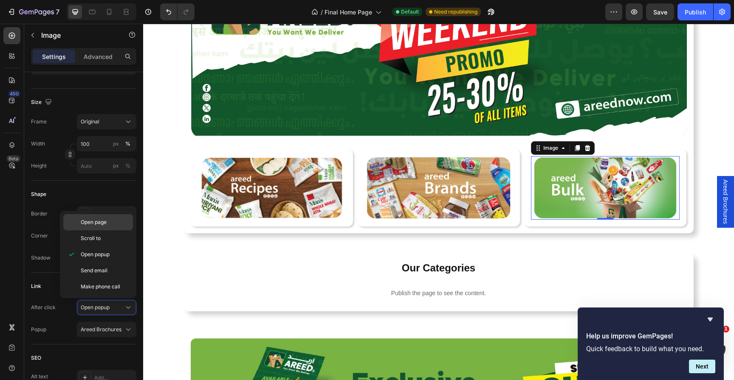
click at [109, 224] on p "Open page" at bounding box center [105, 223] width 48 height 8
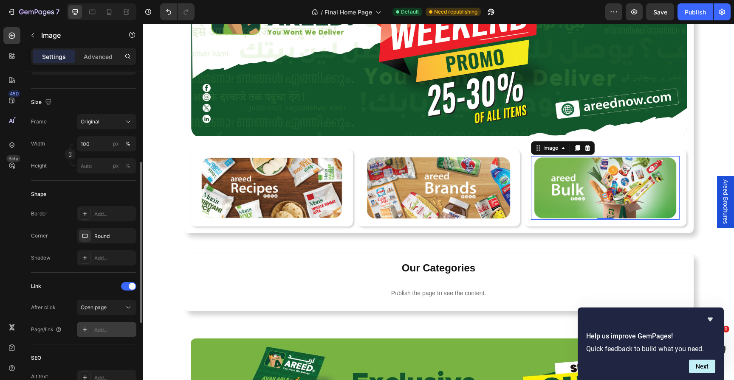
click at [110, 327] on div "Add..." at bounding box center [114, 331] width 40 height 8
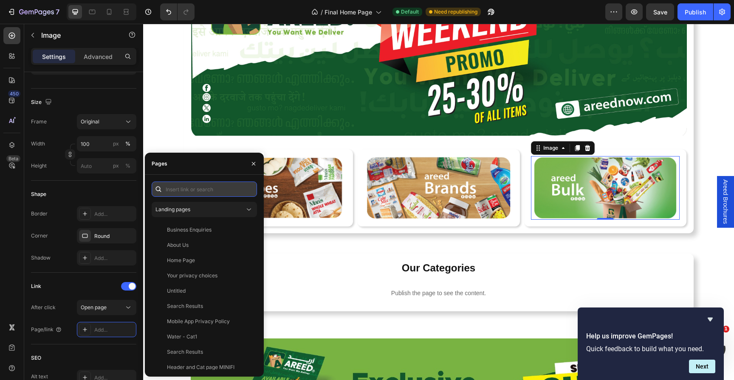
click at [191, 184] on input "text" at bounding box center [204, 189] width 105 height 15
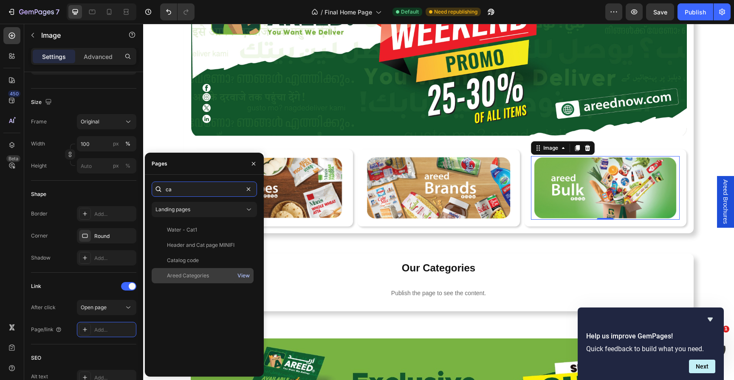
type input "ca"
click at [241, 273] on div "View" at bounding box center [243, 276] width 12 height 8
click at [186, 279] on div "Areed Categories" at bounding box center [188, 276] width 42 height 8
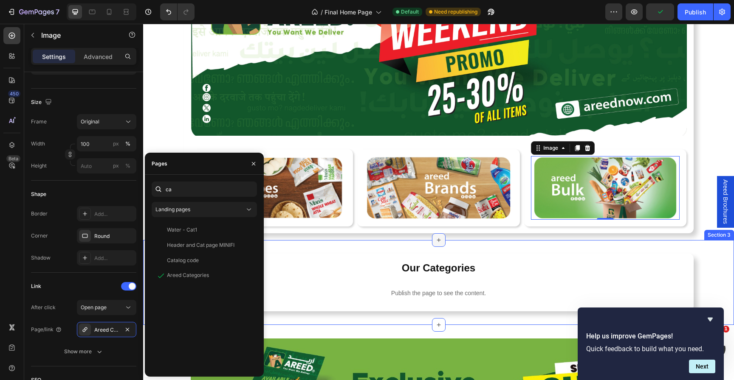
click at [434, 235] on div at bounding box center [439, 241] width 14 height 14
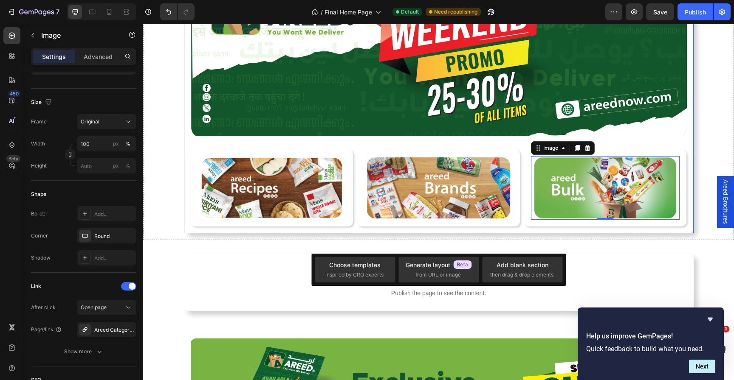
click at [519, 236] on div "Image Image Row Row Image Row Row Image 0 Row Row Row Row Row Section 2" at bounding box center [438, 99] width 591 height 281
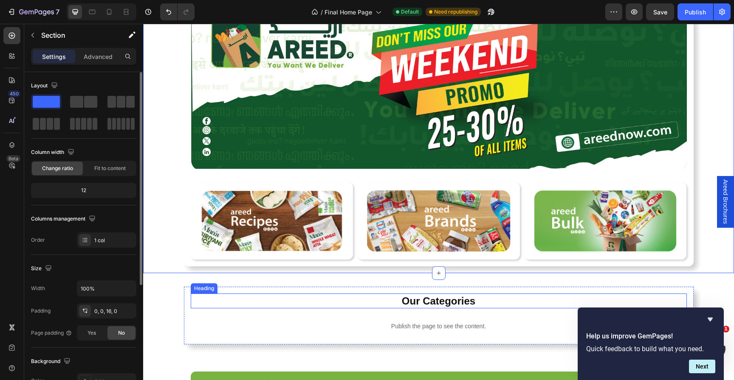
scroll to position [121, 0]
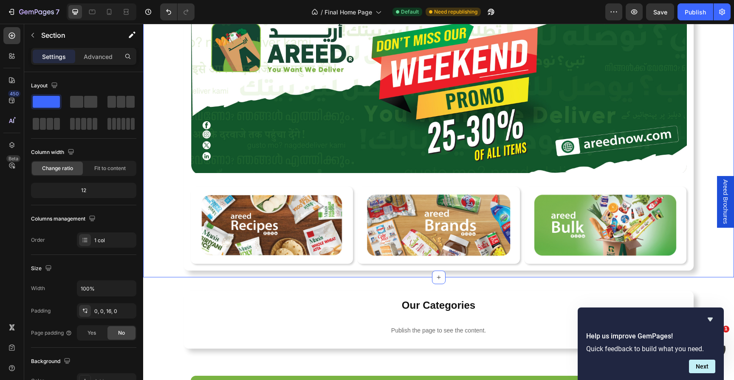
click at [694, 227] on div "Image Image Row Row Image Row Row Image Row Row Row Row Row" at bounding box center [438, 134] width 591 height 274
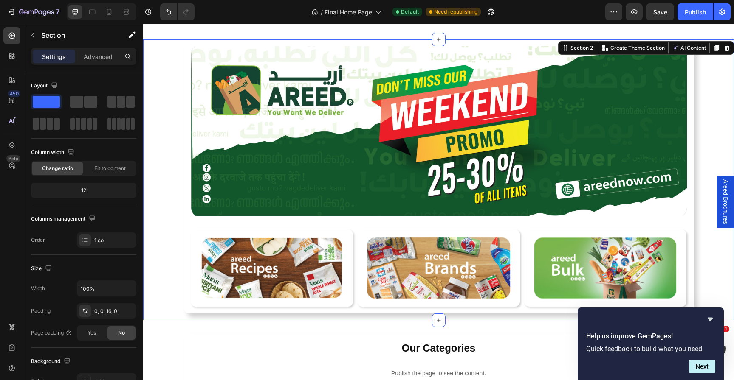
scroll to position [0, 0]
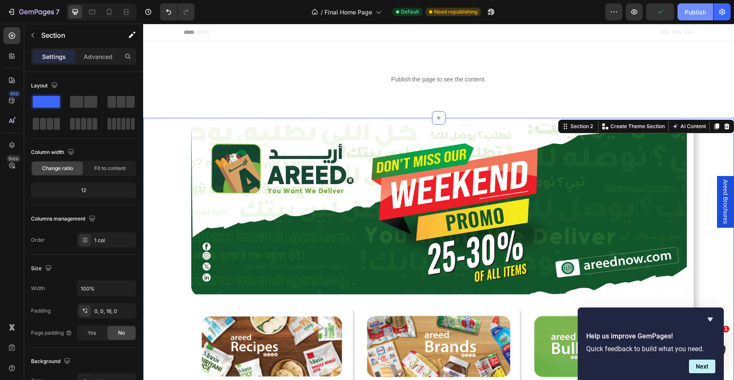
click at [696, 9] on div "Publish" at bounding box center [694, 12] width 21 height 9
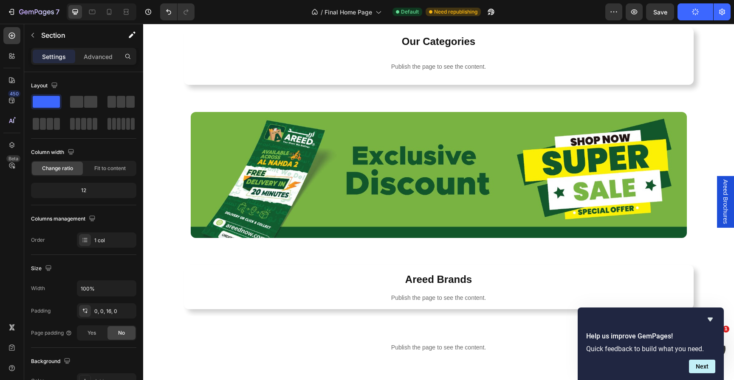
scroll to position [413, 0]
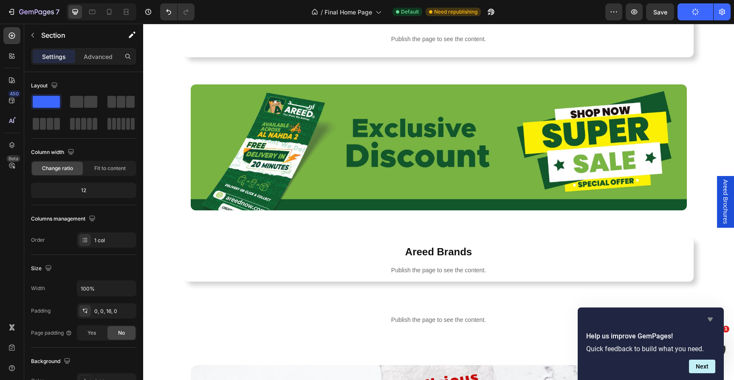
click at [707, 316] on icon "Hide survey" at bounding box center [710, 320] width 10 height 10
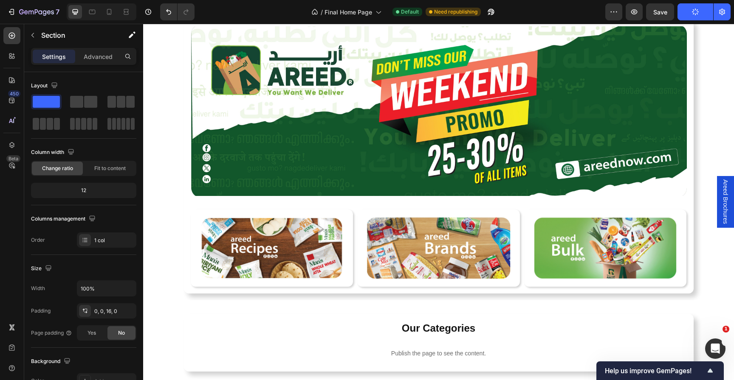
scroll to position [98, 0]
